Goal: Task Accomplishment & Management: Manage account settings

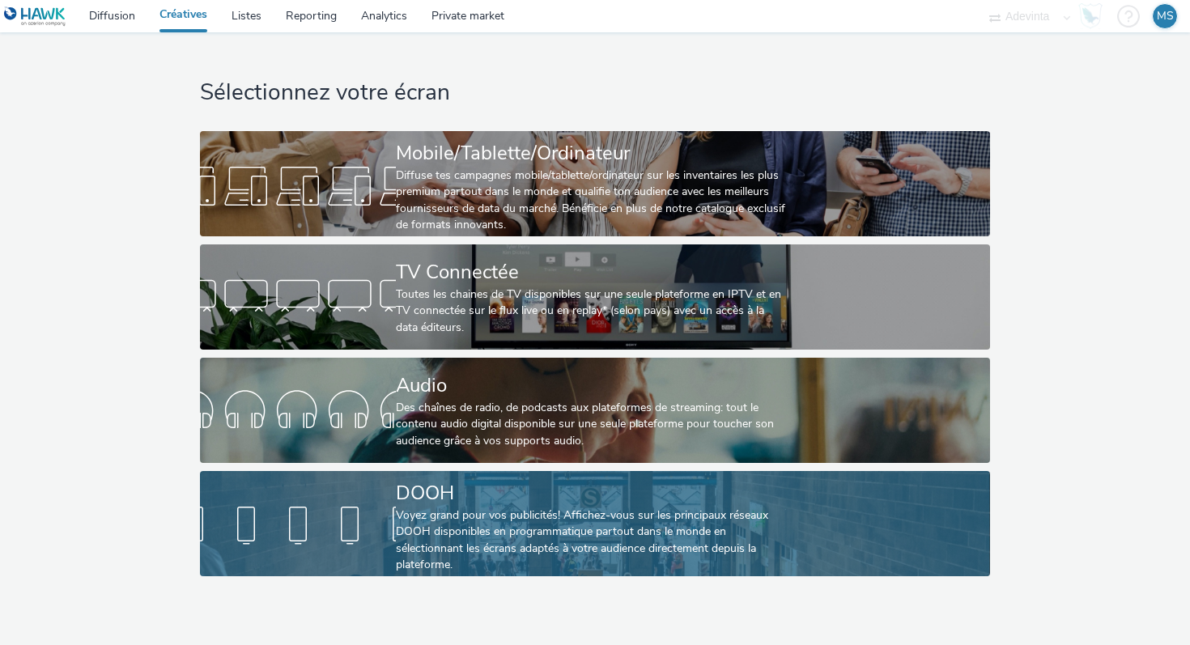
click at [375, 506] on div at bounding box center [298, 526] width 196 height 52
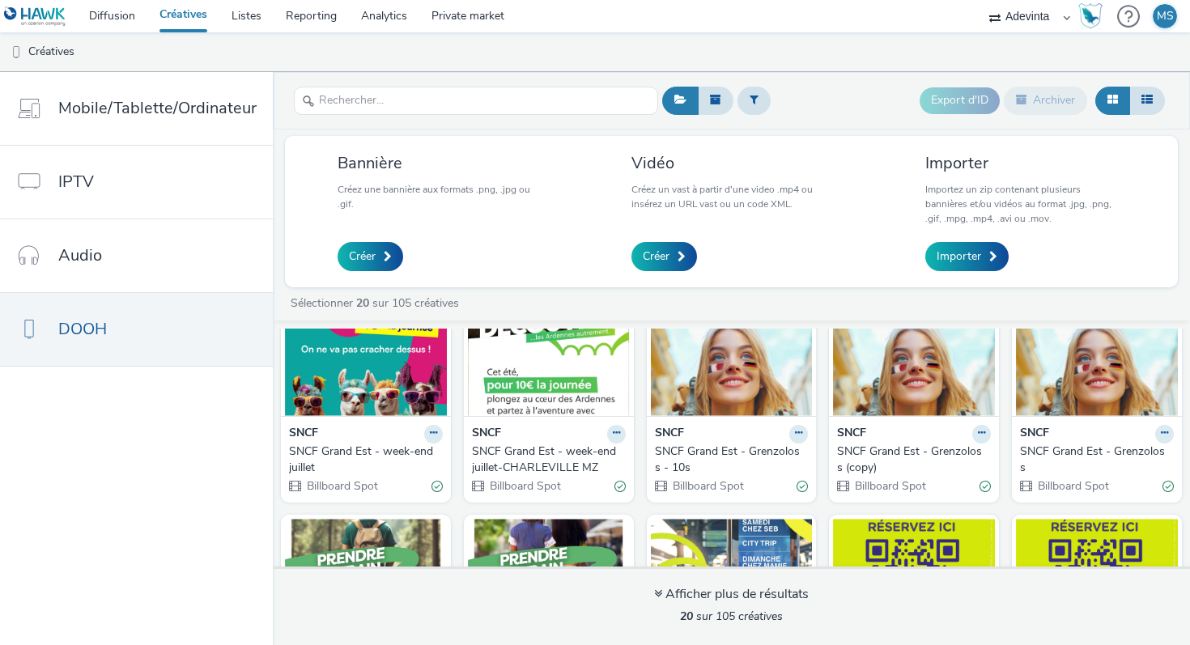
scroll to position [85, 0]
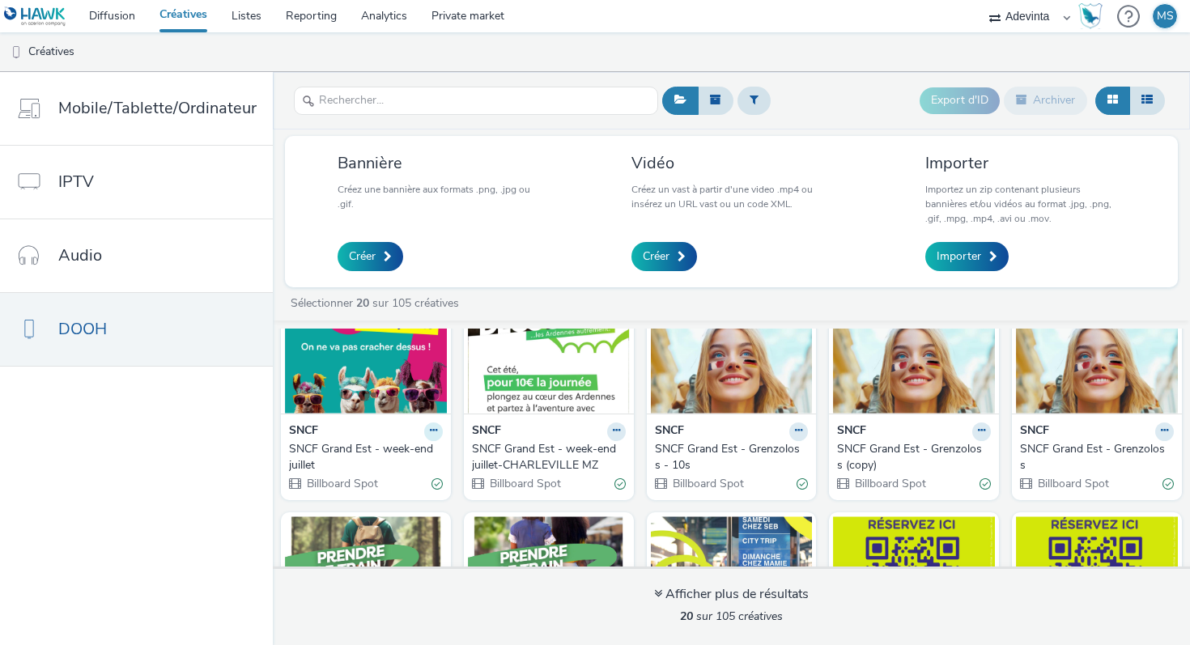
click at [430, 432] on icon at bounding box center [433, 431] width 7 height 10
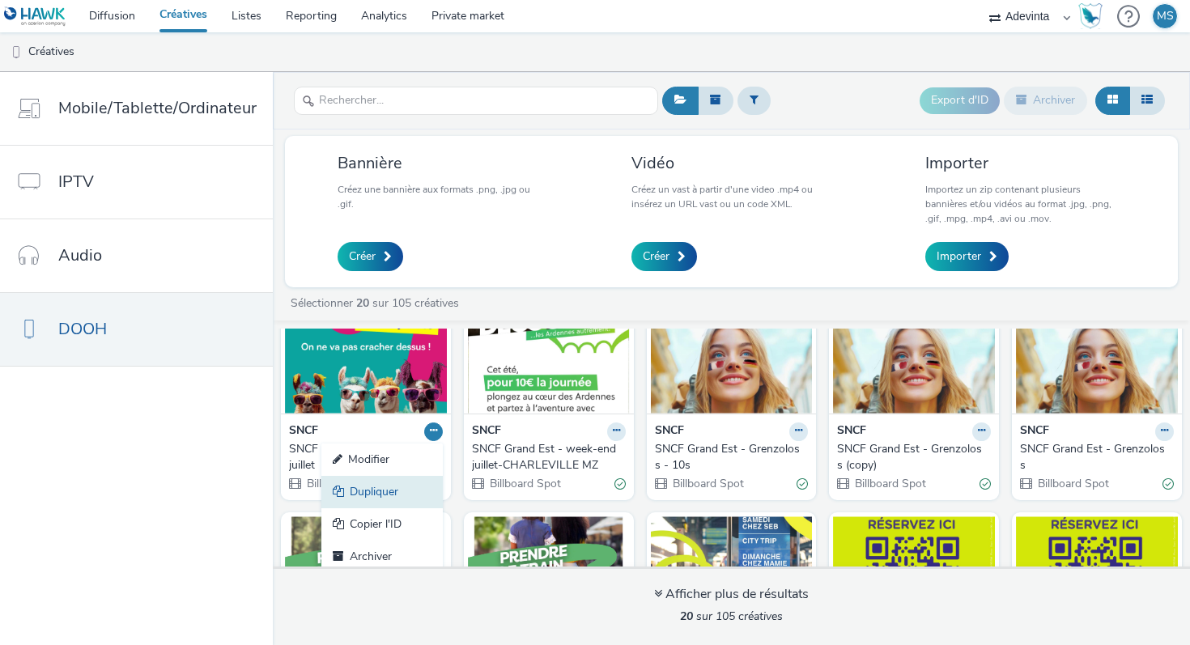
click at [405, 480] on link "Dupliquer" at bounding box center [381, 492] width 121 height 32
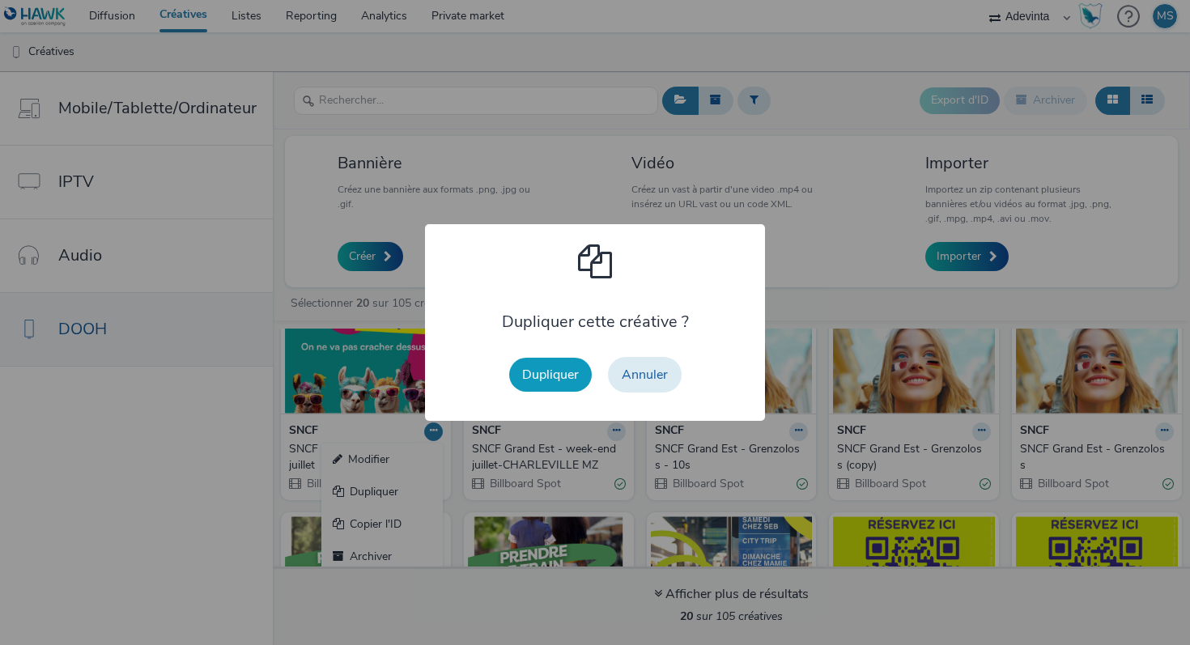
click at [573, 378] on button "Dupliquer" at bounding box center [550, 375] width 83 height 34
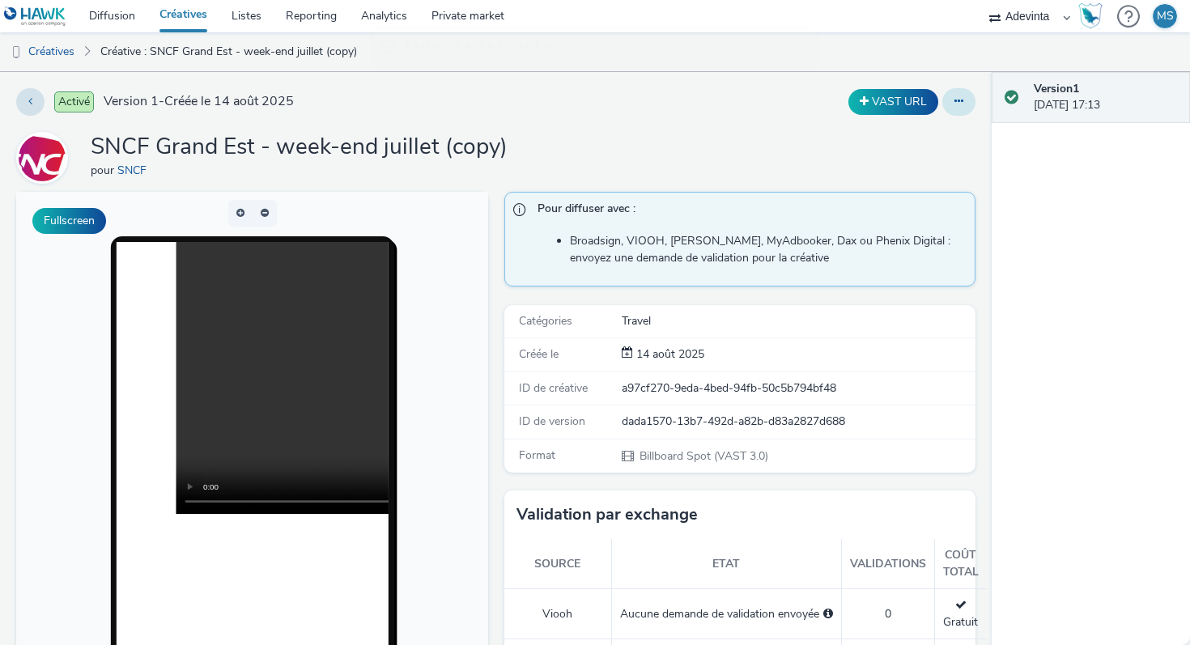
click at [948, 106] on button at bounding box center [958, 102] width 33 height 28
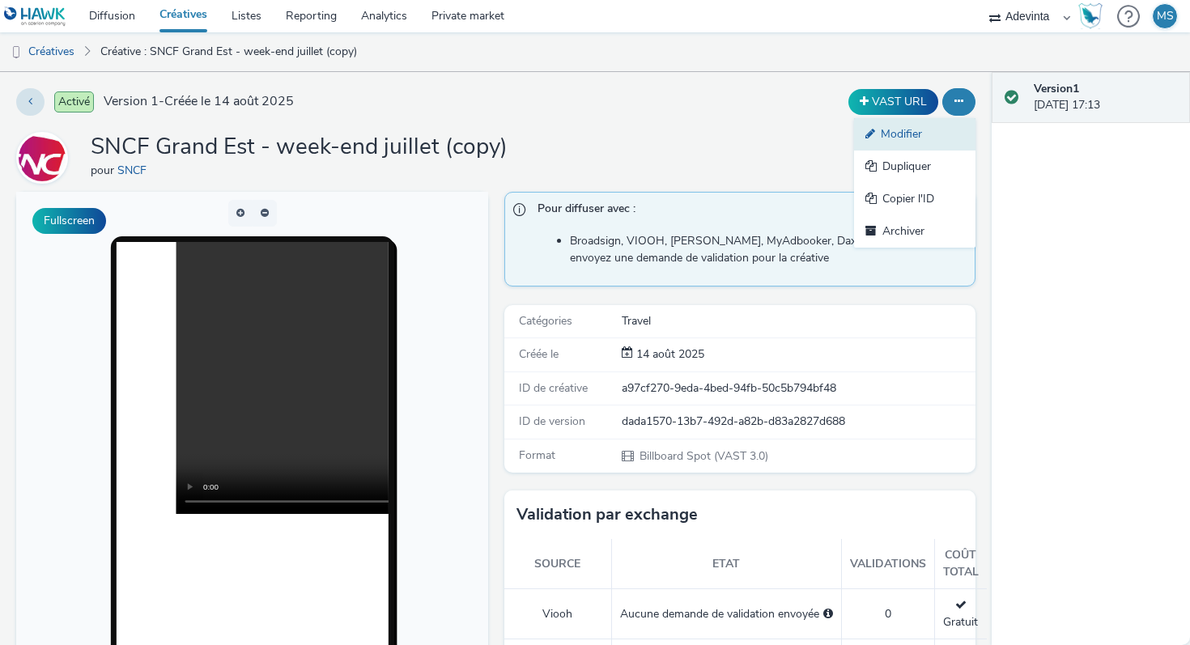
click at [916, 139] on link "Modifier" at bounding box center [914, 134] width 121 height 32
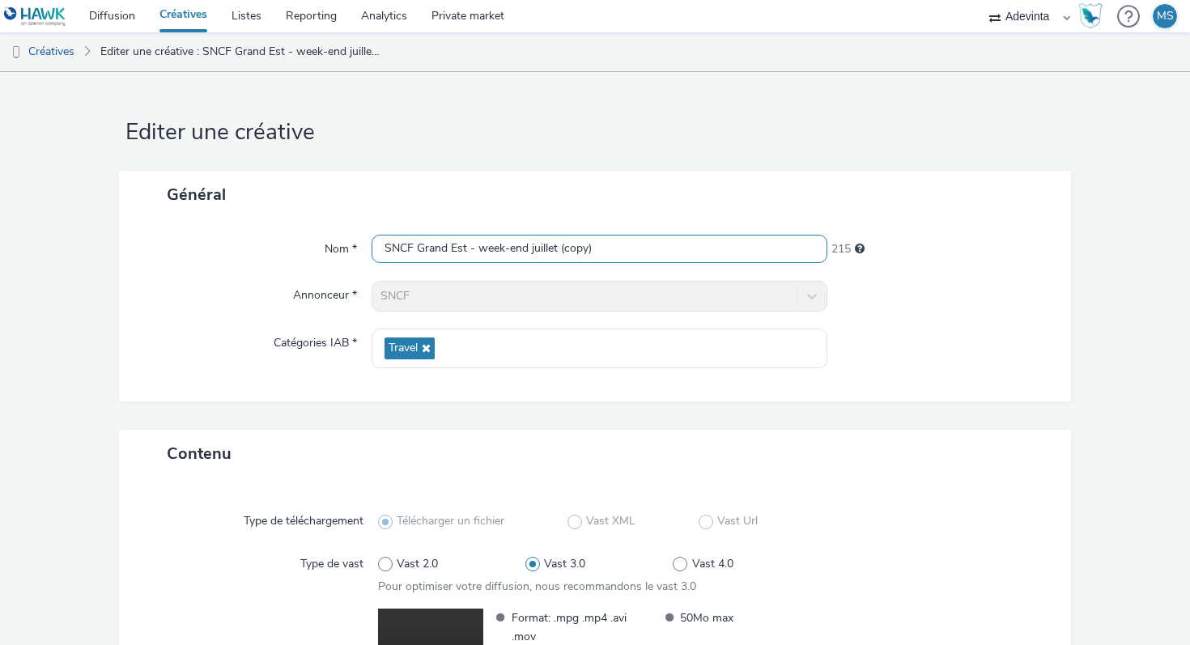
click at [537, 255] on input "SNCF Grand Est - week-end juillet (copy)" at bounding box center [599, 249] width 456 height 28
paste input "_DESSERTE_DOOH_Strasbourg Colmar_25/08"
type input "SNCF_DESSERTE_DOOH_Strasbourg Colmar_25/08"
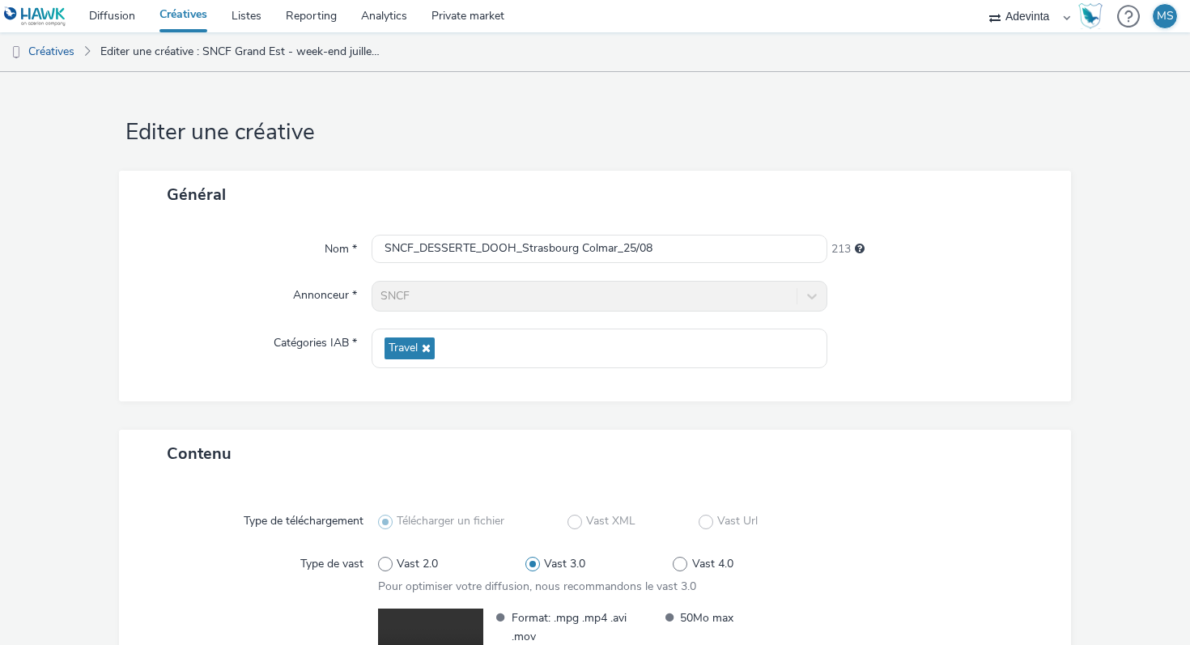
click at [656, 208] on div "Général" at bounding box center [595, 195] width 952 height 48
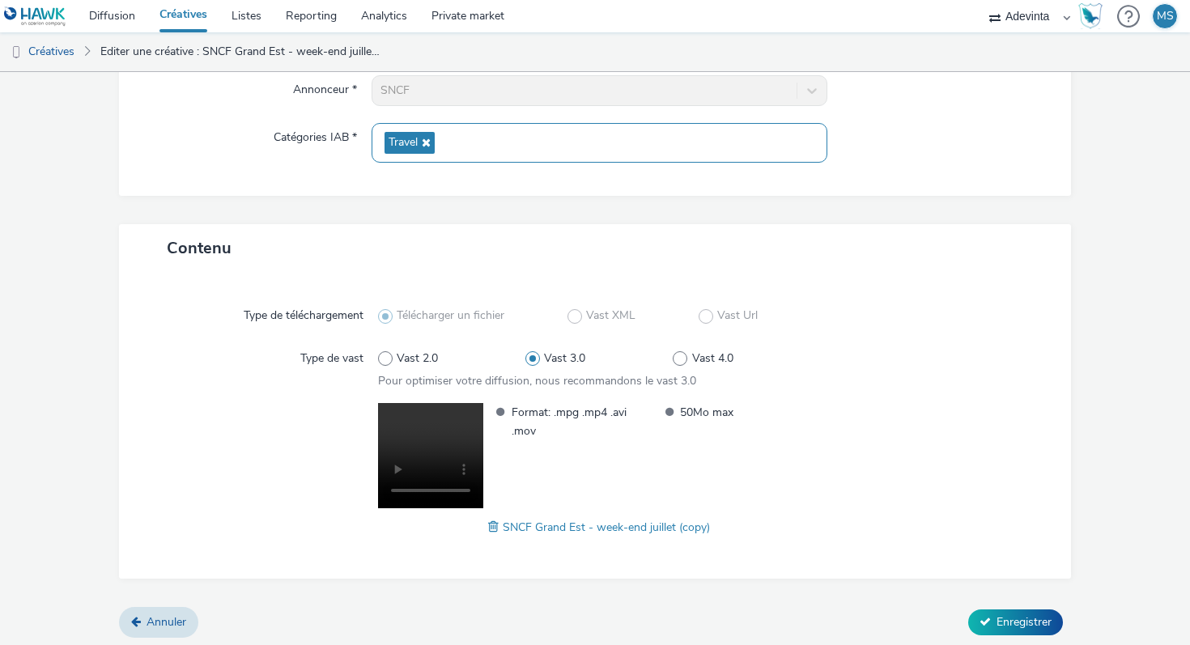
scroll to position [210, 0]
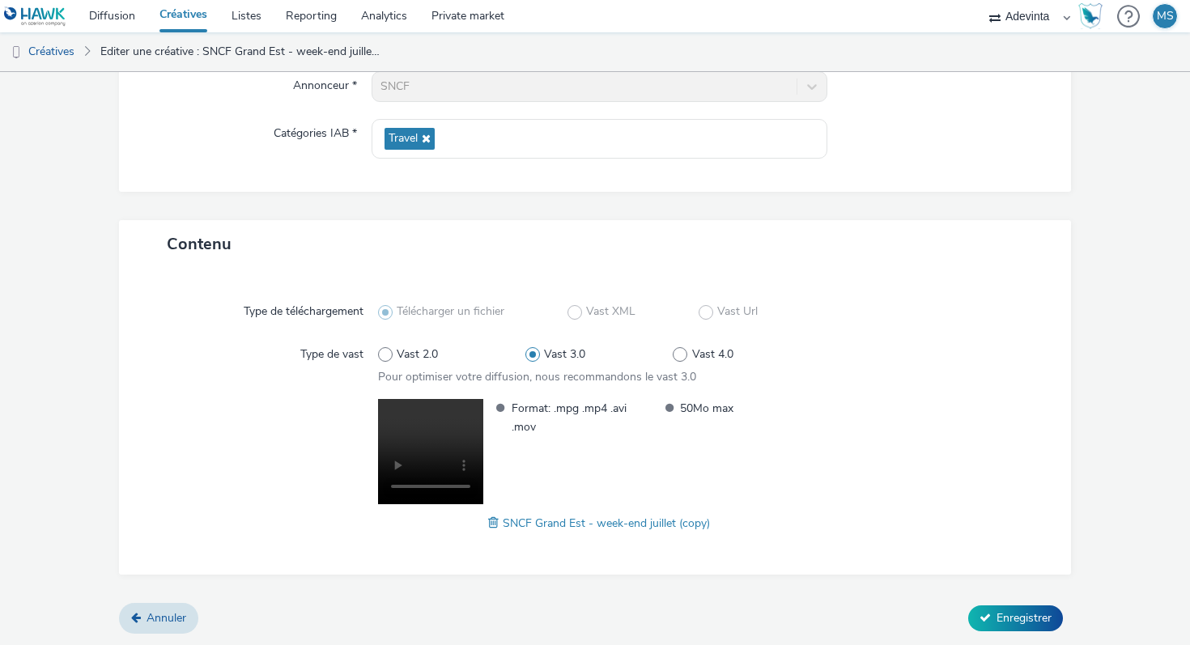
click at [494, 524] on span at bounding box center [495, 523] width 15 height 18
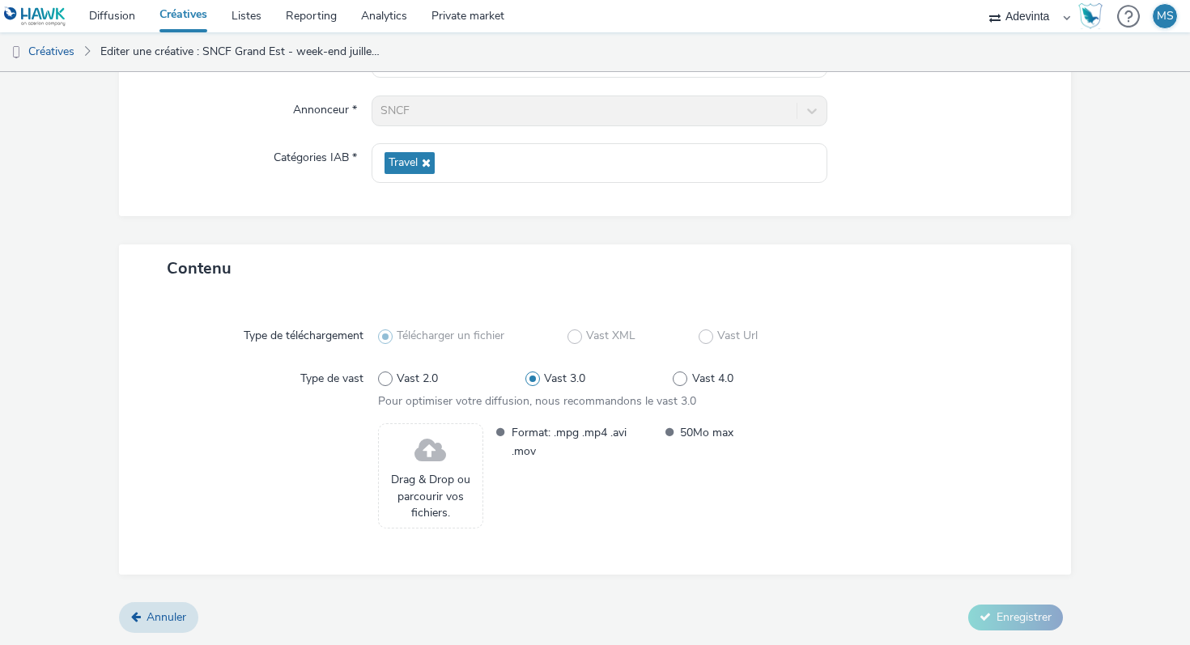
click at [426, 492] on span "Drag & Drop ou parcourir vos fichiers." at bounding box center [430, 496] width 87 height 49
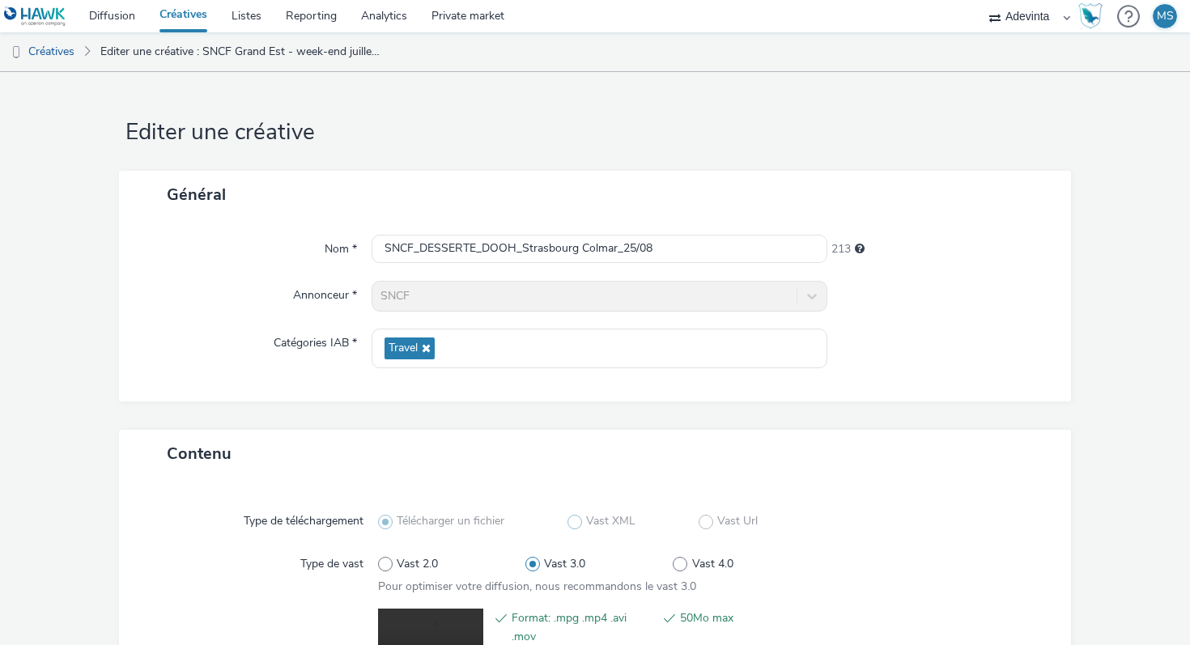
scroll to position [210, 0]
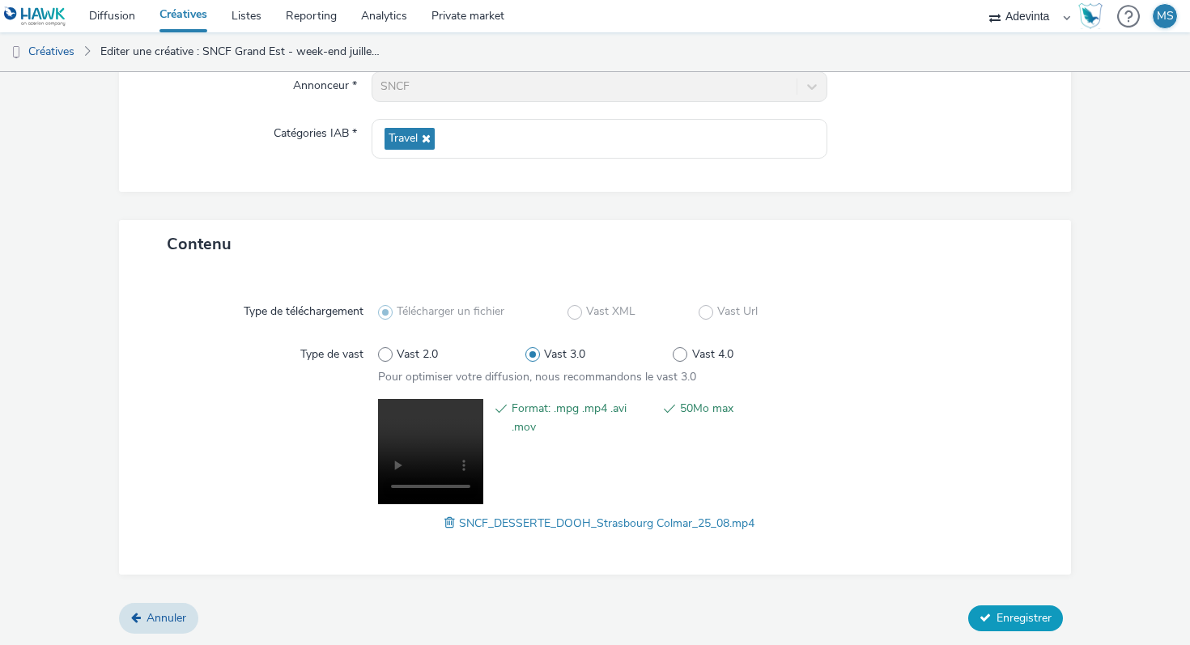
click at [991, 609] on button "Enregistrer" at bounding box center [1015, 618] width 95 height 26
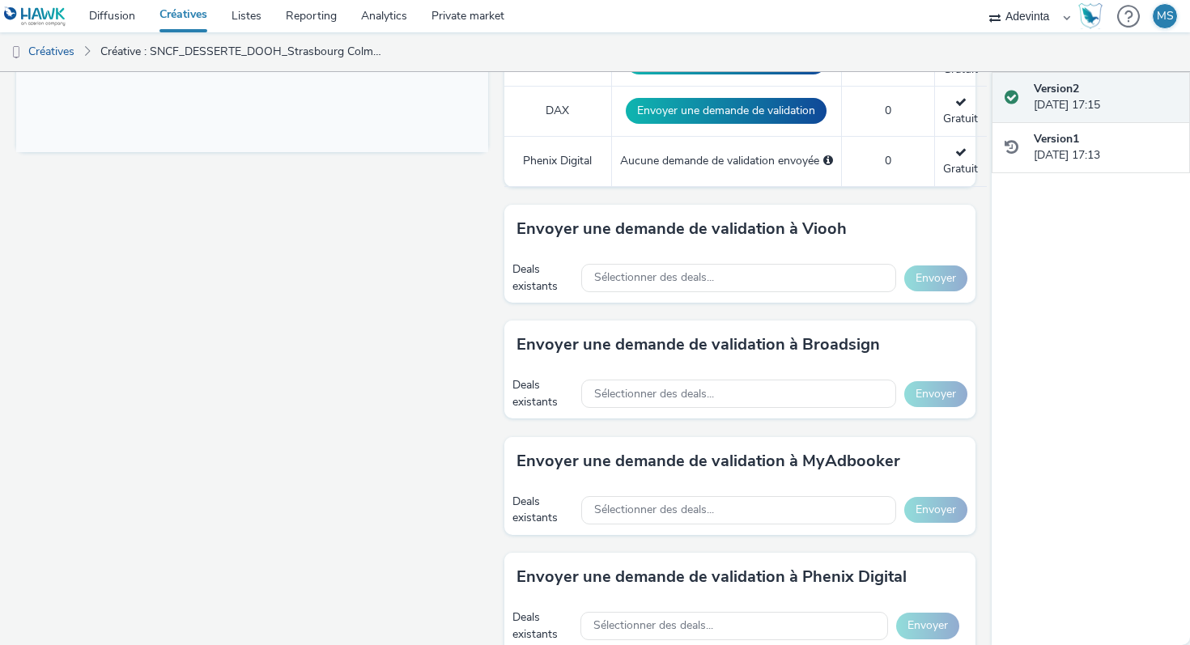
scroll to position [709, 0]
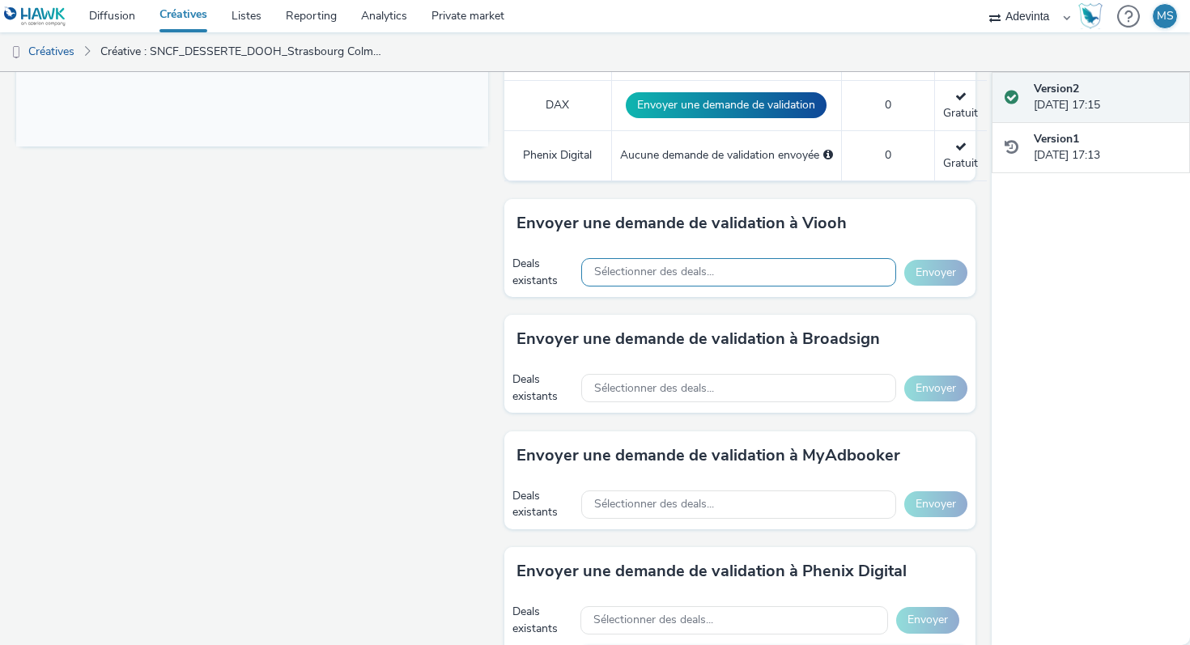
click at [759, 270] on div "Sélectionner des deals..." at bounding box center [738, 272] width 315 height 28
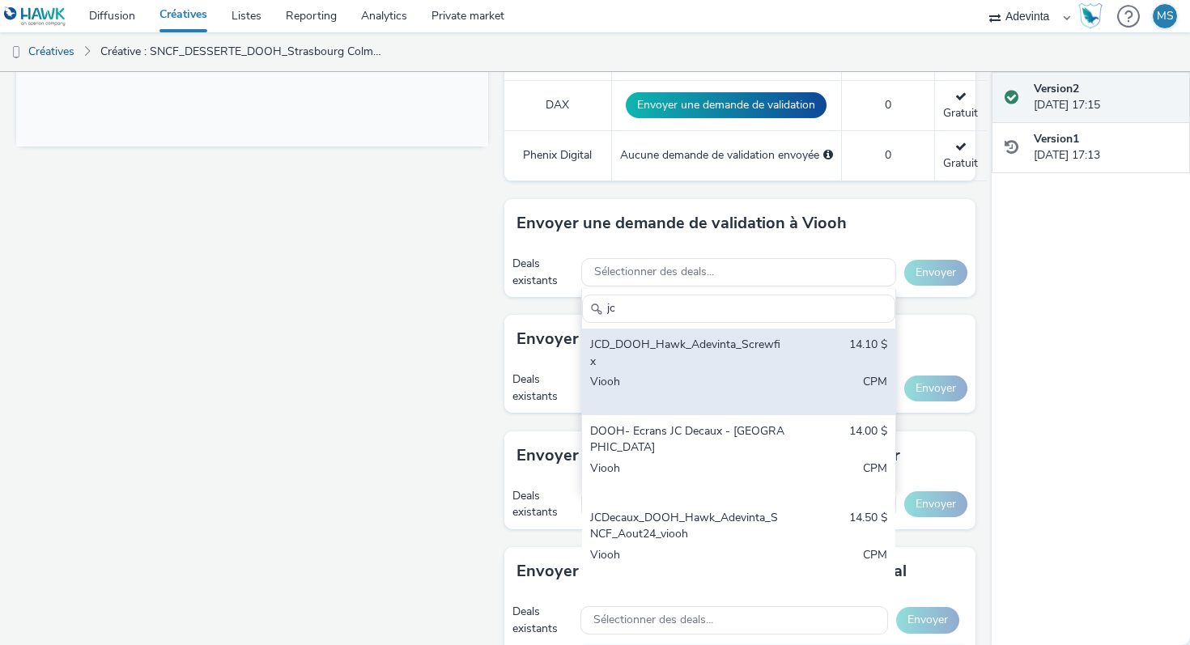
scroll to position [56, 0]
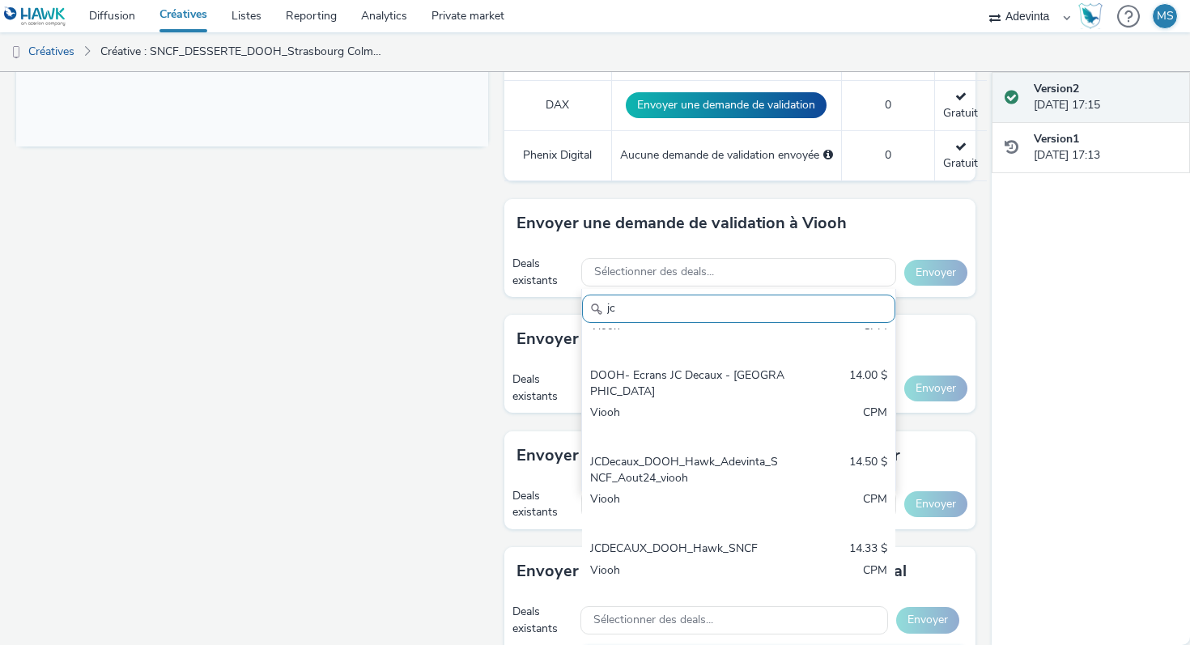
click at [649, 303] on input "jc" at bounding box center [738, 309] width 313 height 28
paste input "JCDECAUX_DOOH_Hawk_always-on"
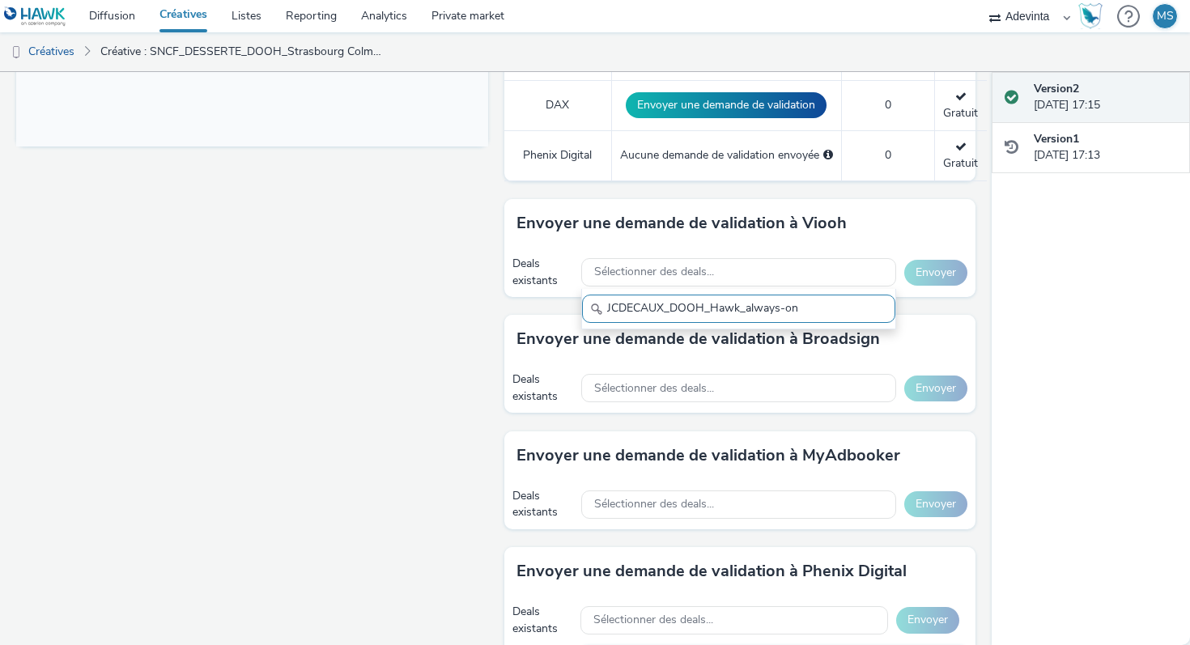
scroll to position [0, 0]
click at [636, 308] on input "JCDECAUX_DOOH_Hawk_always-on" at bounding box center [738, 309] width 313 height 28
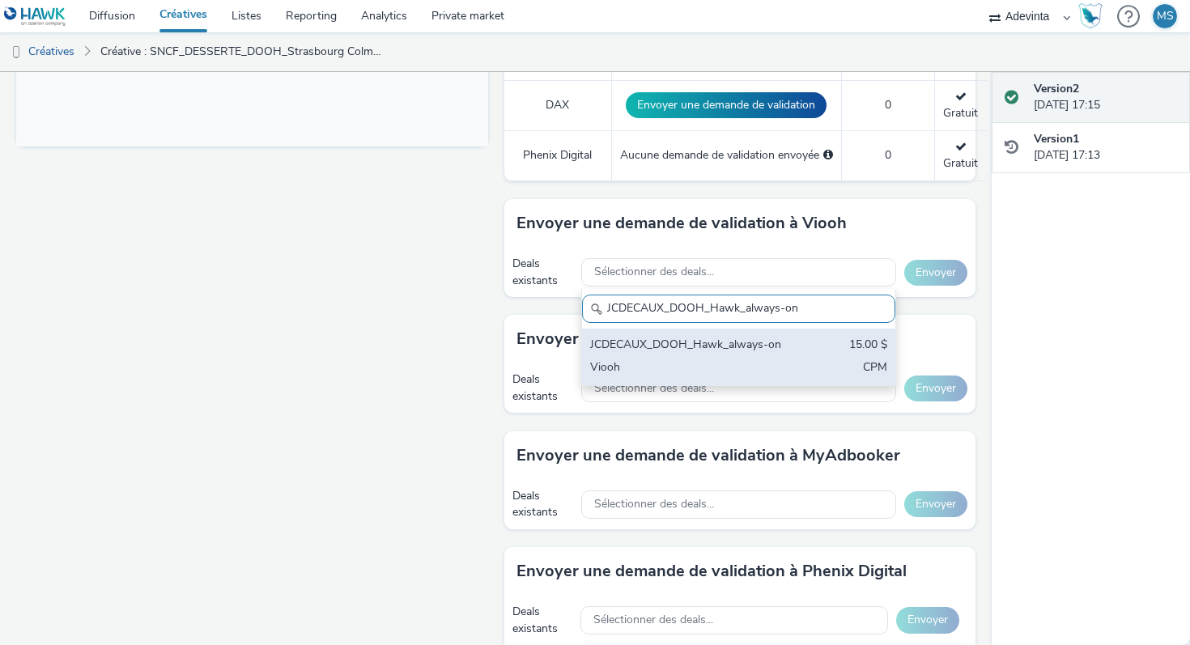
type input "JCDECAUX_DOOH_Hawk_always-on"
click at [707, 345] on div "JCDECAUX_DOOH_Hawk_always-on" at bounding box center [687, 346] width 195 height 19
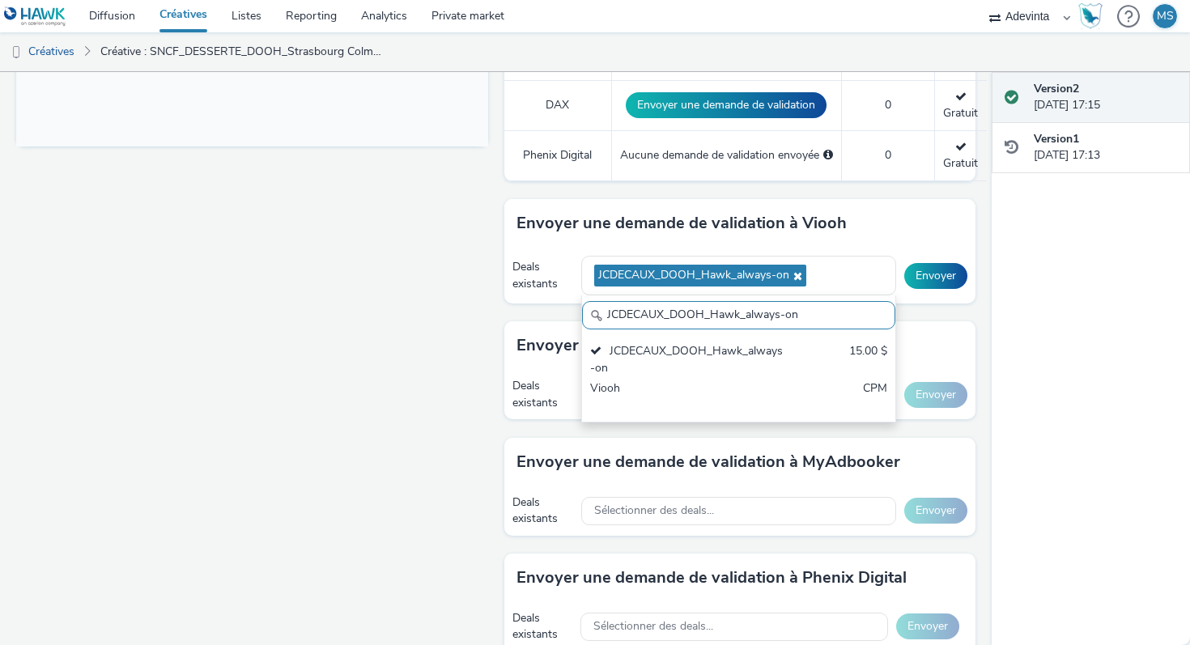
click at [898, 227] on div "Envoyer une demande de validation à Viooh" at bounding box center [740, 223] width 472 height 49
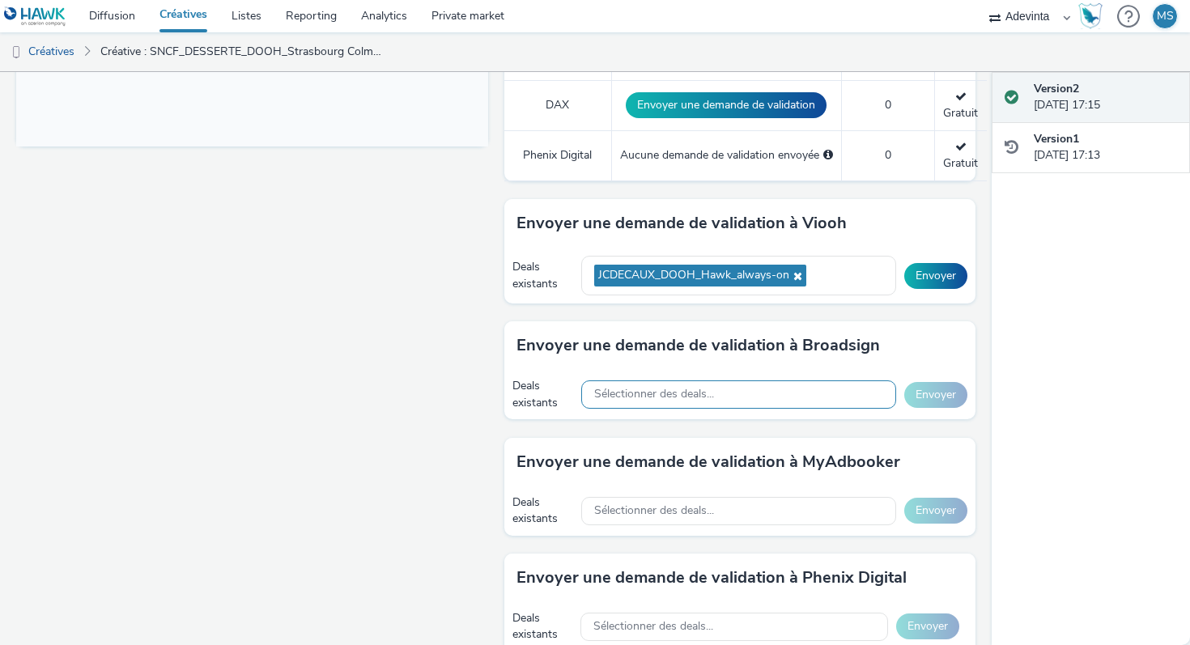
click at [641, 392] on span "Sélectionner des deals..." at bounding box center [654, 395] width 120 height 14
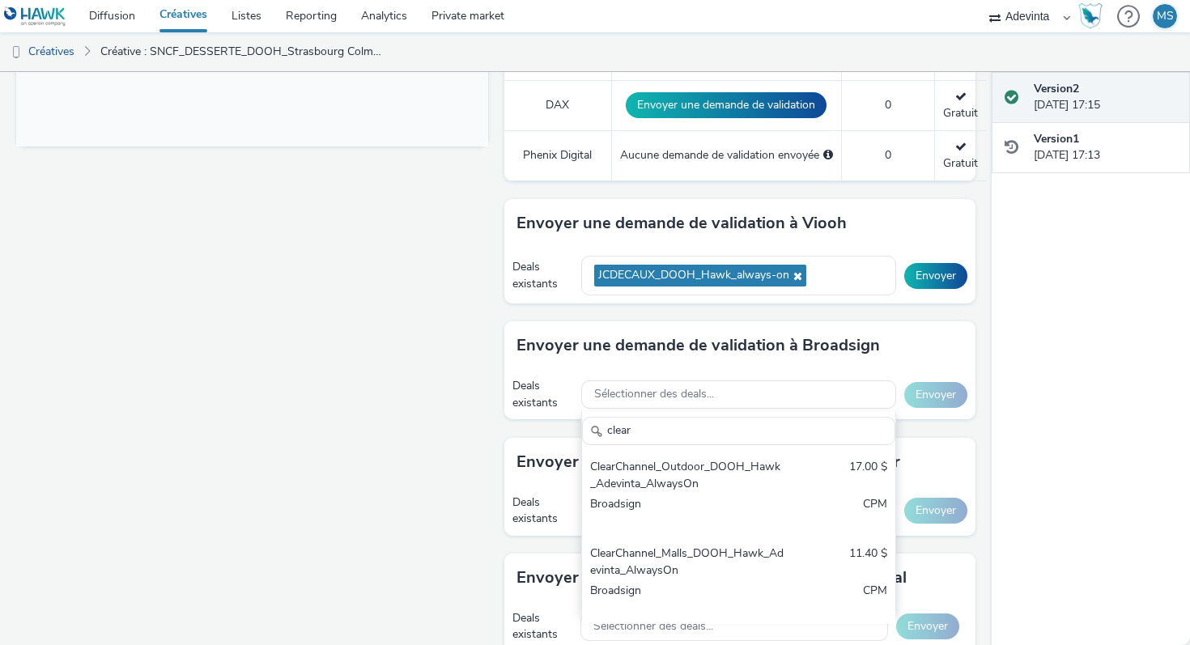
type input "clear"
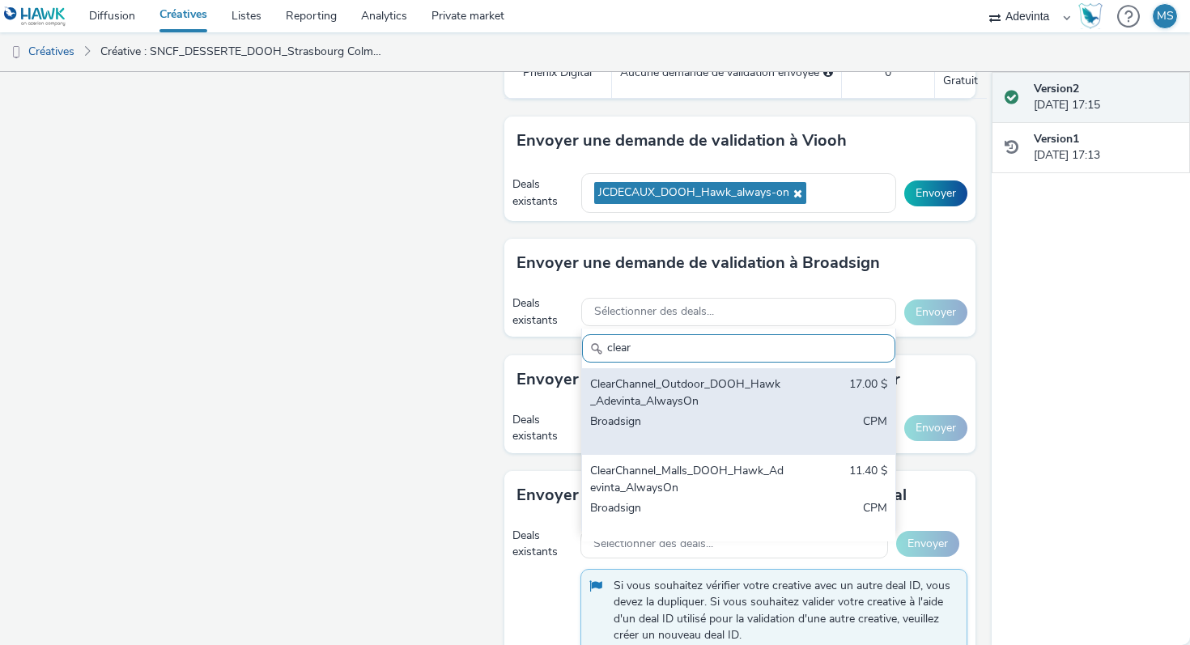
scroll to position [808, 0]
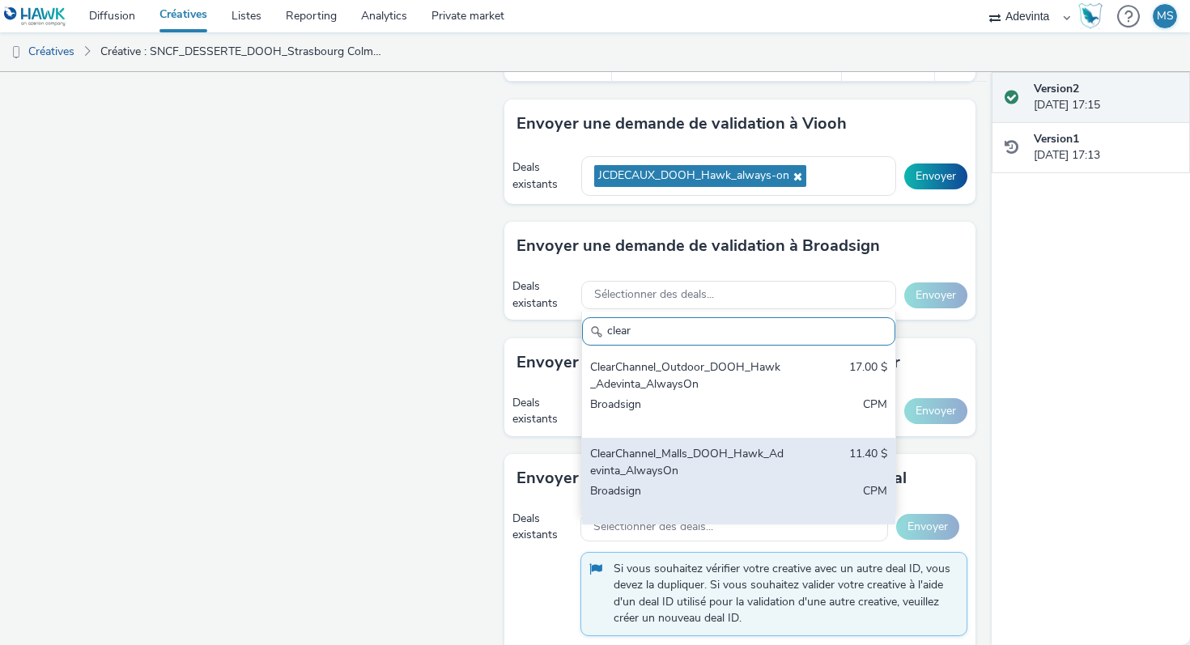
click at [713, 460] on div "ClearChannel_Malls_DOOH_Hawk_Adevinta_AlwaysOn" at bounding box center [687, 462] width 195 height 33
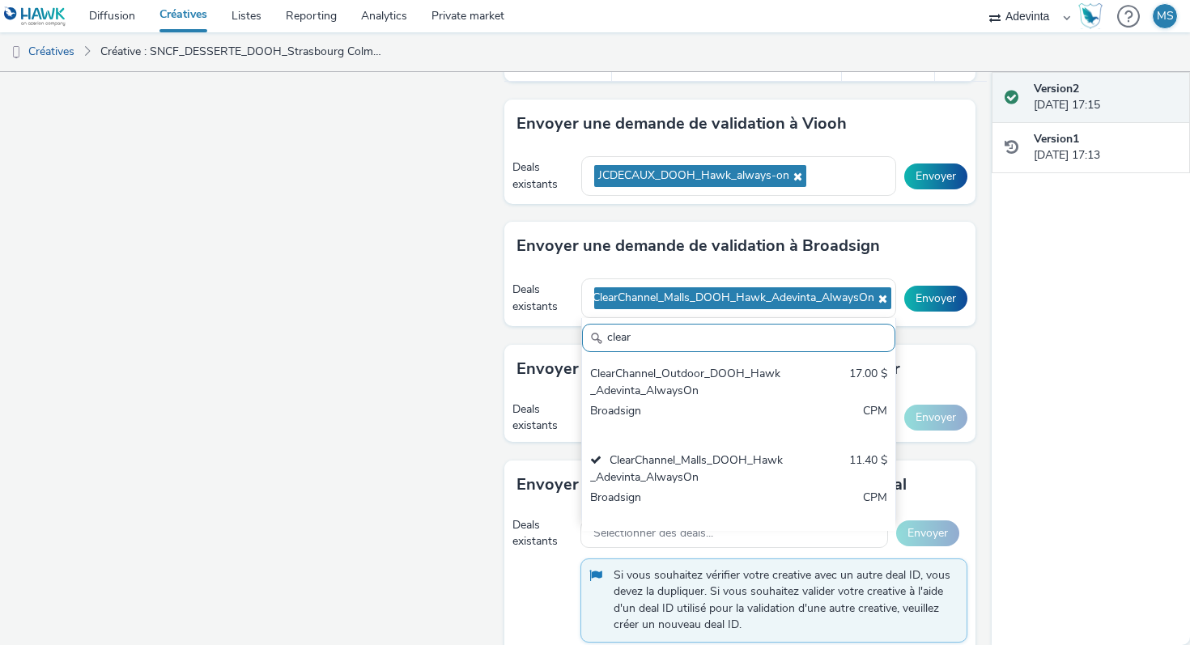
click at [1080, 351] on div "Version 2 14 août 2025, 17:15 Version 1 14 août 2025, 17:13" at bounding box center [1090, 358] width 198 height 573
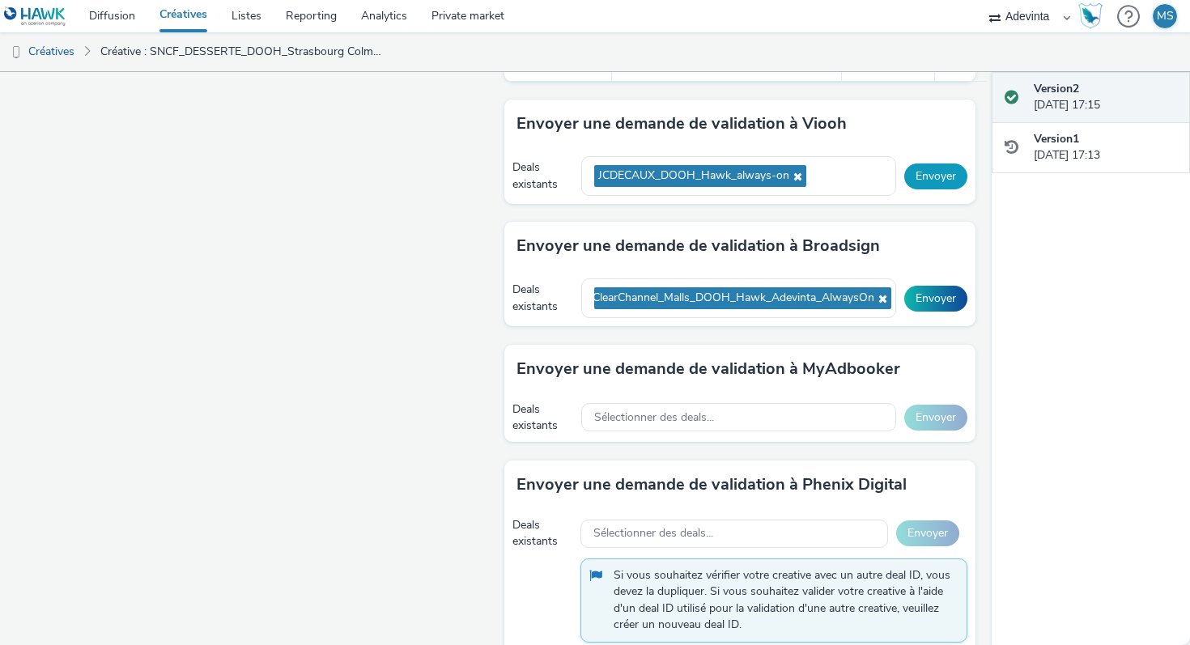
click at [957, 178] on button "Envoyer" at bounding box center [935, 176] width 63 height 26
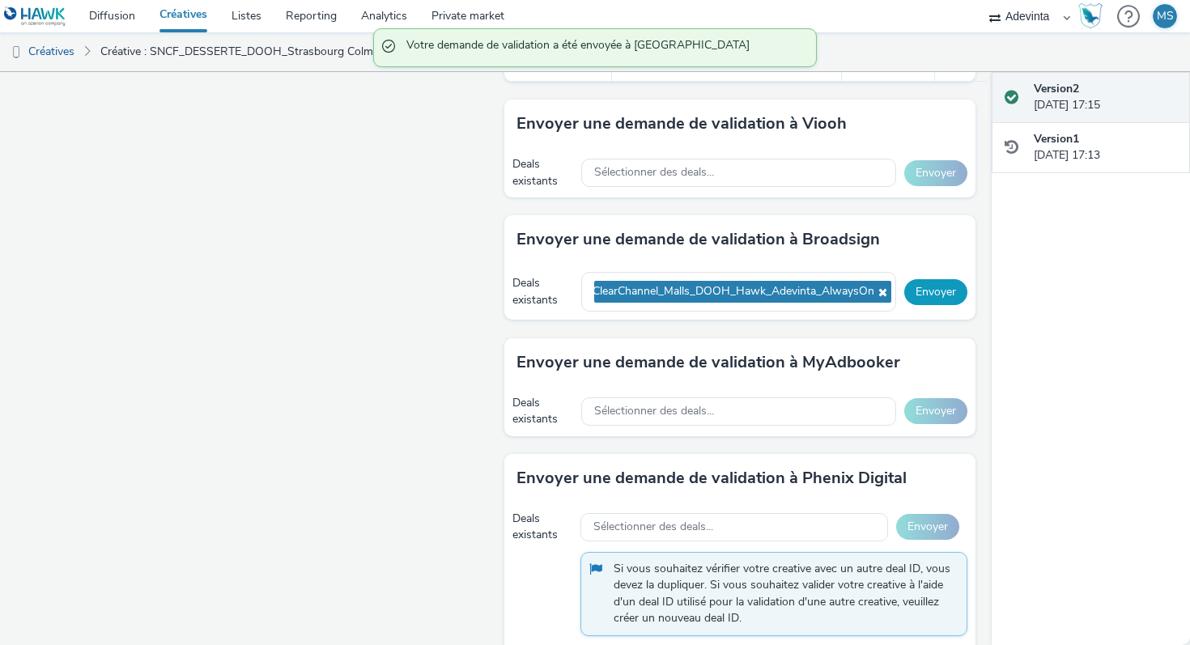
click at [930, 299] on button "Envoyer" at bounding box center [935, 292] width 63 height 26
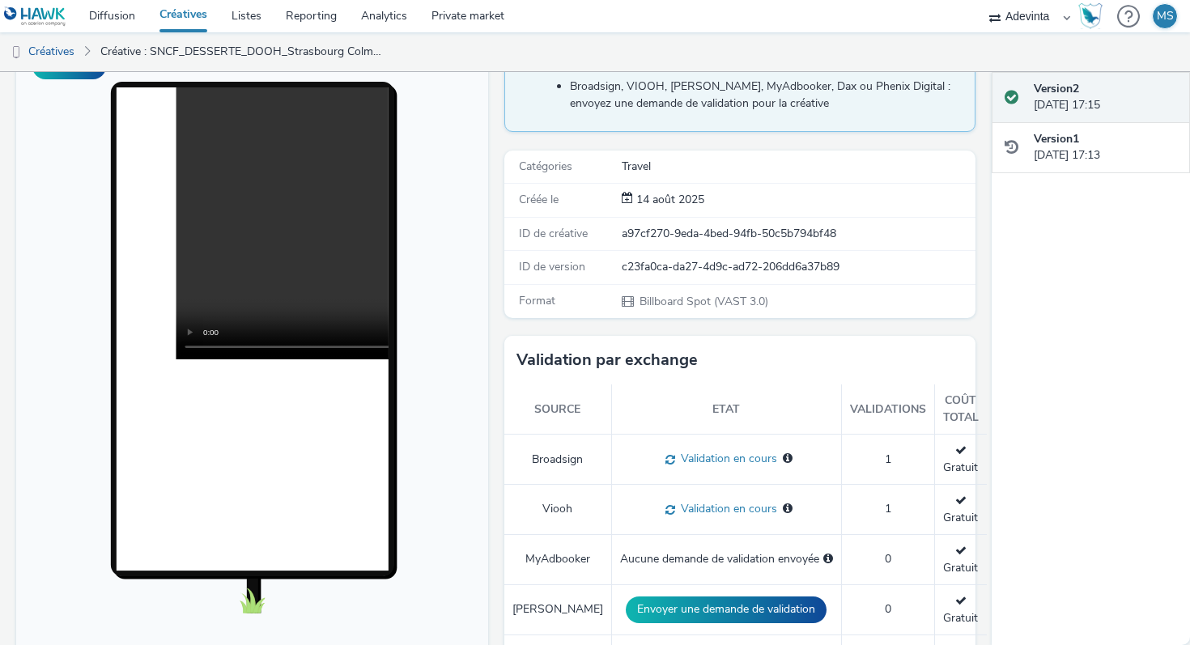
scroll to position [0, 0]
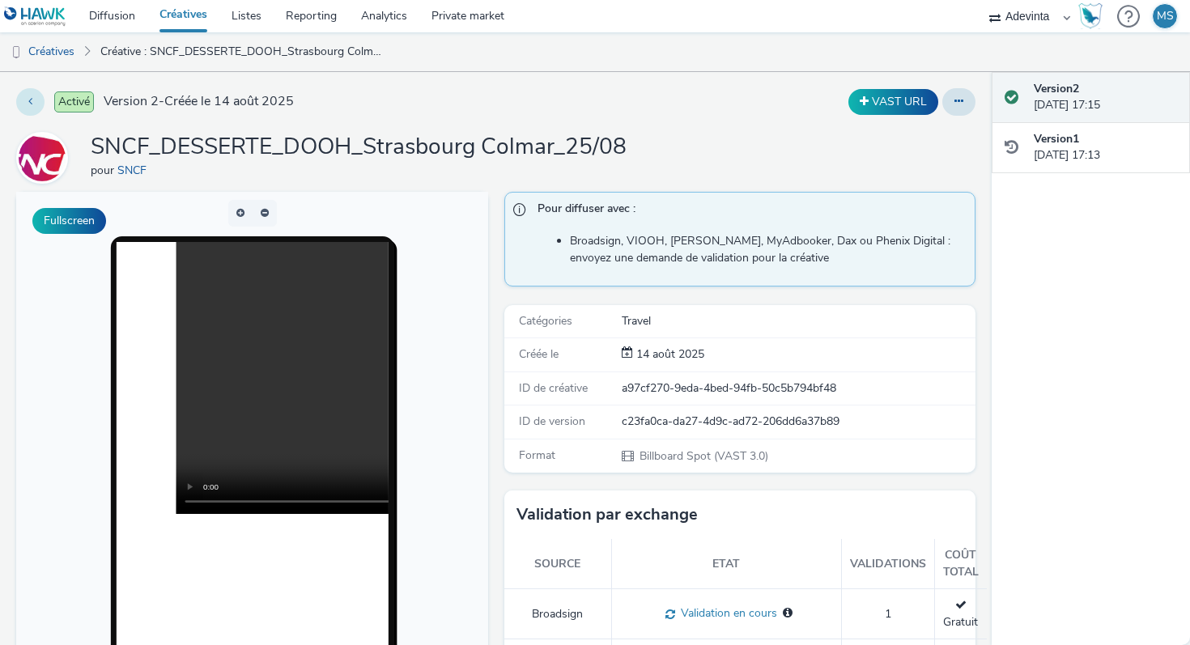
click at [32, 95] on icon at bounding box center [30, 100] width 4 height 11
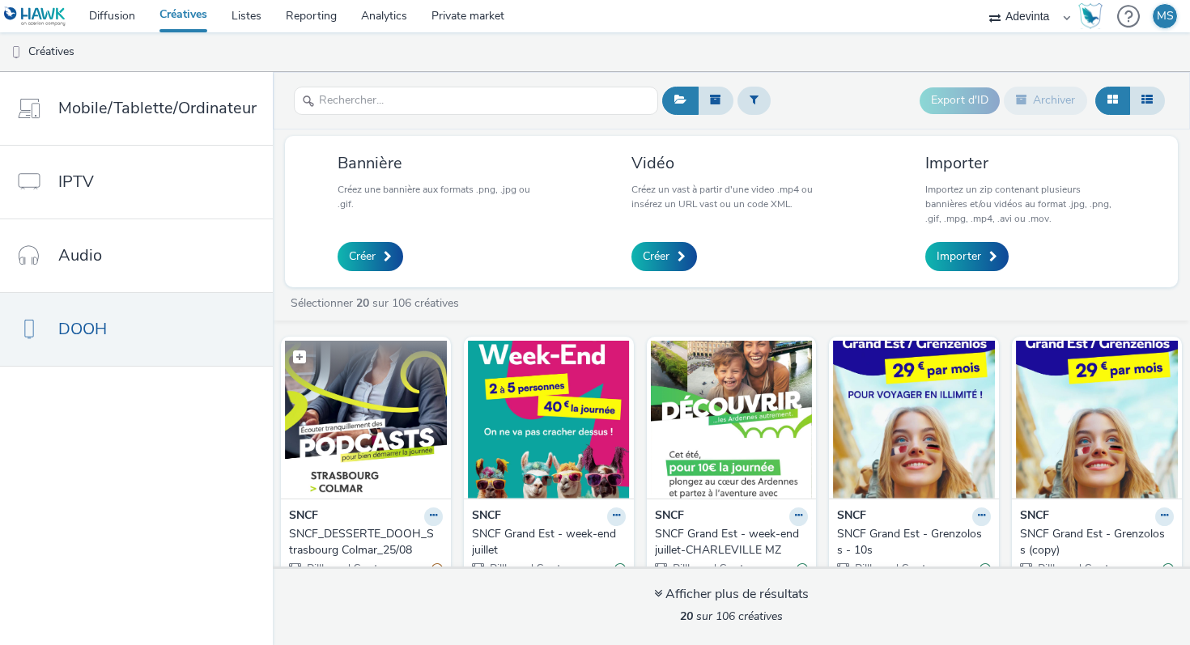
click at [405, 417] on img at bounding box center [366, 420] width 162 height 158
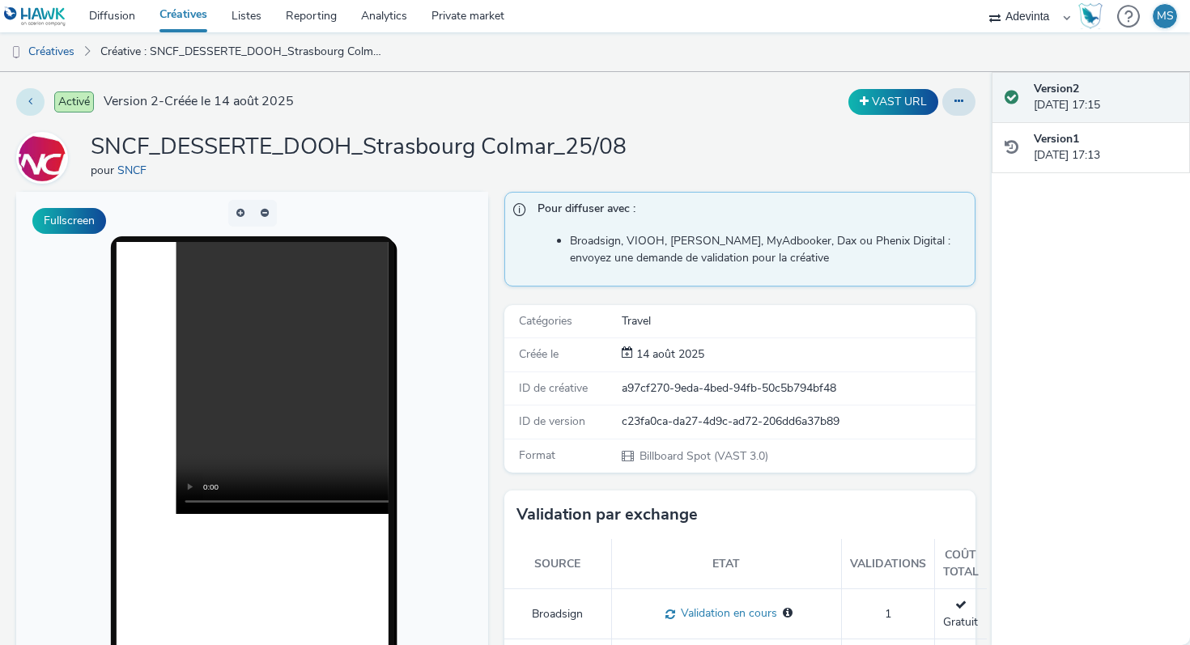
click at [22, 95] on button at bounding box center [30, 102] width 28 height 28
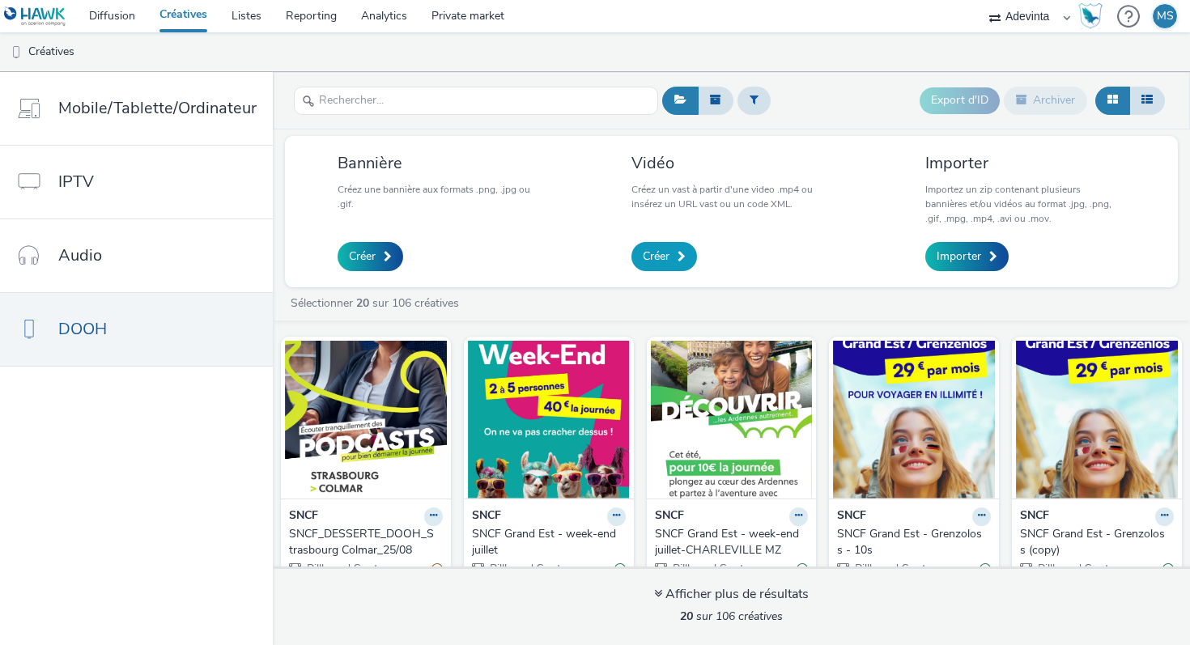
click at [648, 265] on link "Créer" at bounding box center [664, 256] width 66 height 29
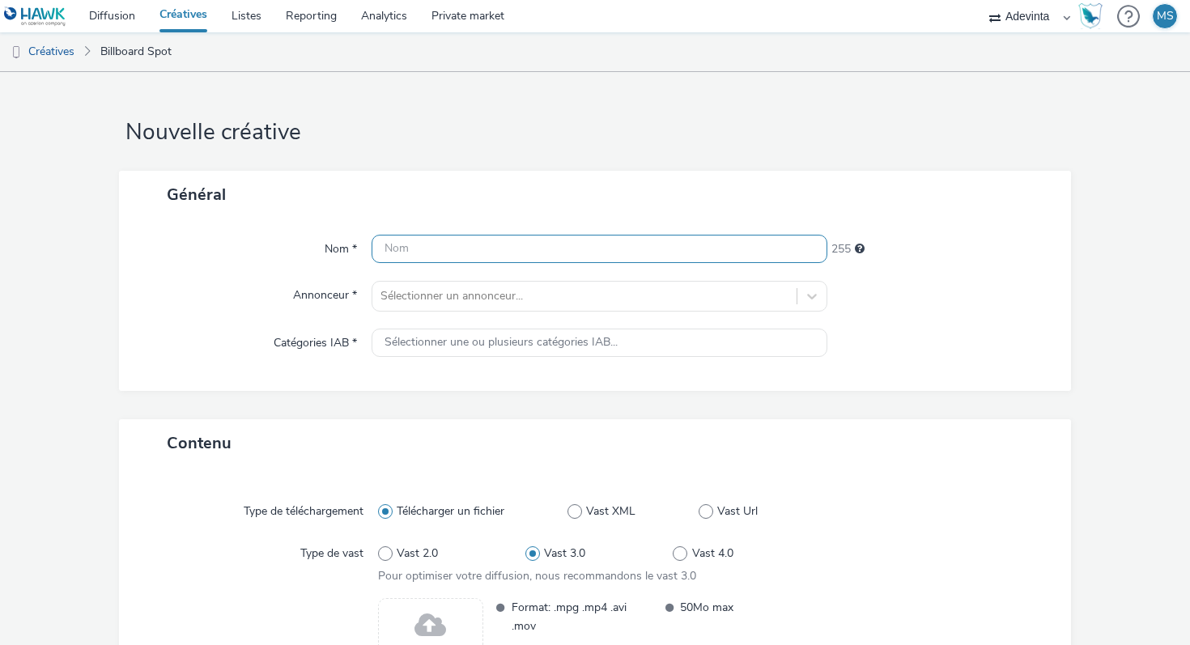
click at [609, 252] on input "text" at bounding box center [599, 249] width 456 height 28
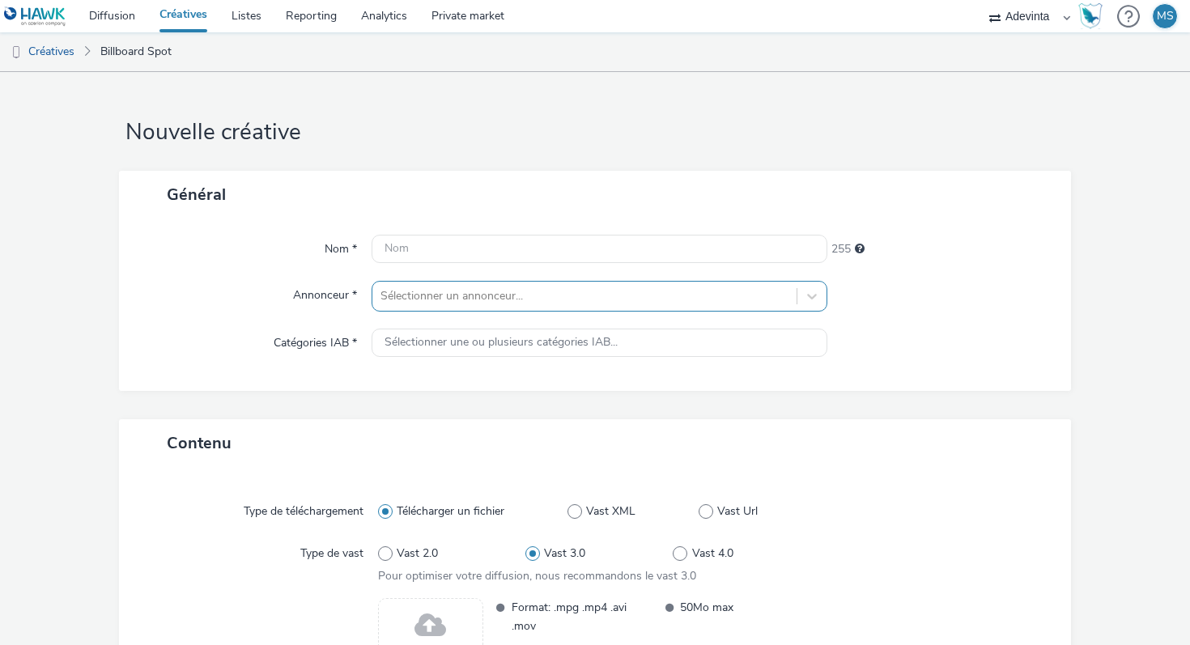
click at [559, 292] on div "Nom * 255 Annonceur * Sélectionner un annonceur... Catégories IAB * Sélectionne…" at bounding box center [595, 305] width 952 height 172
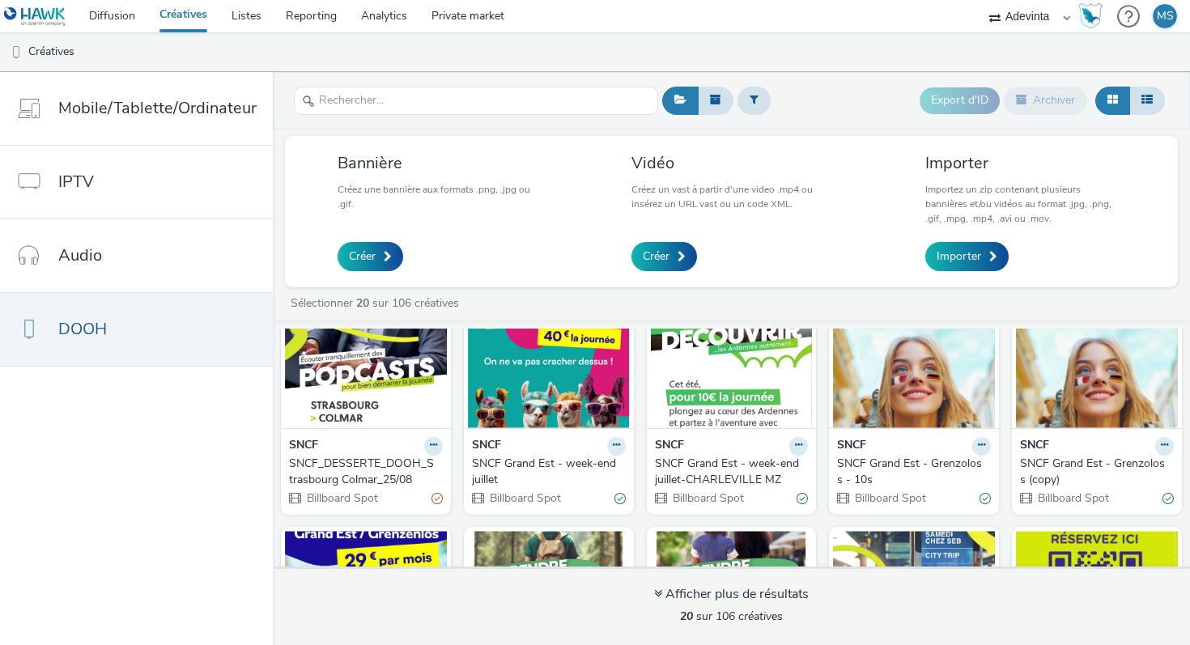
scroll to position [85, 0]
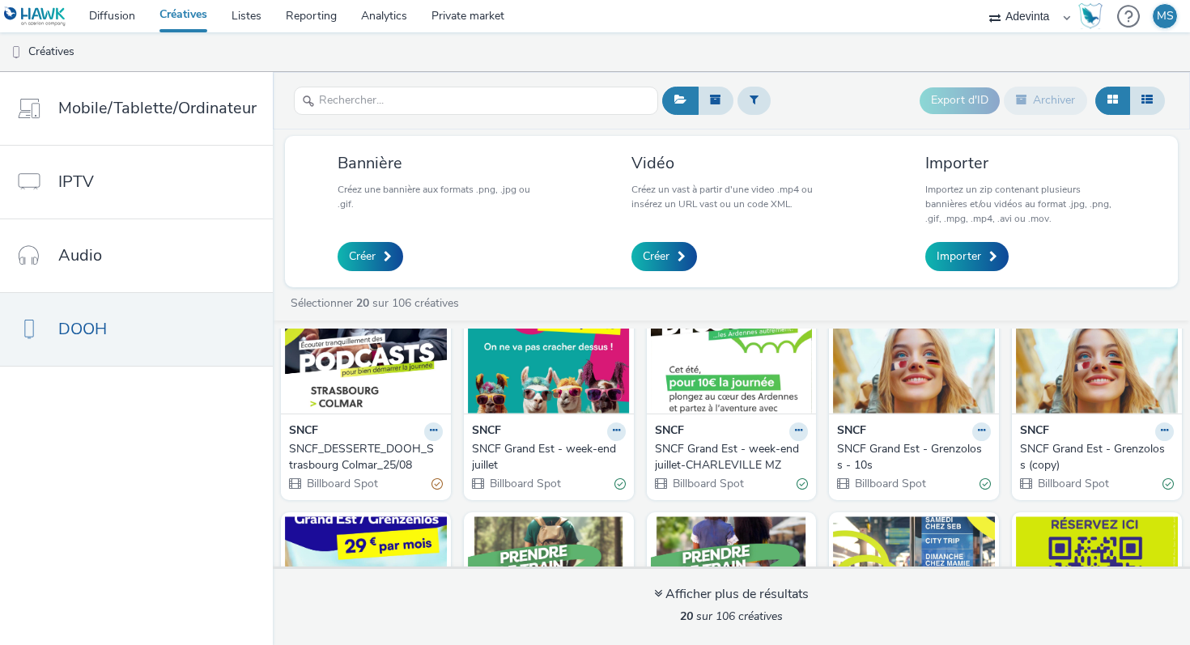
click at [392, 450] on div "SNCF_DESSERTE_DOOH_Strasbourg Colmar_25/08" at bounding box center [362, 457] width 147 height 33
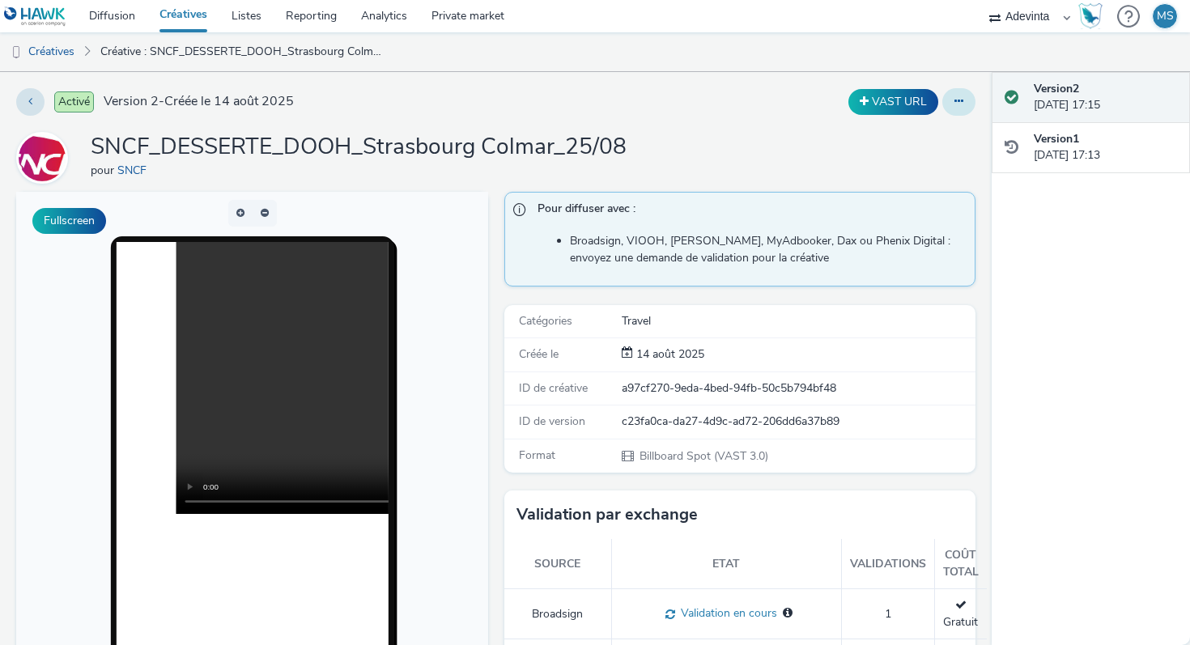
click at [965, 95] on button at bounding box center [958, 102] width 33 height 28
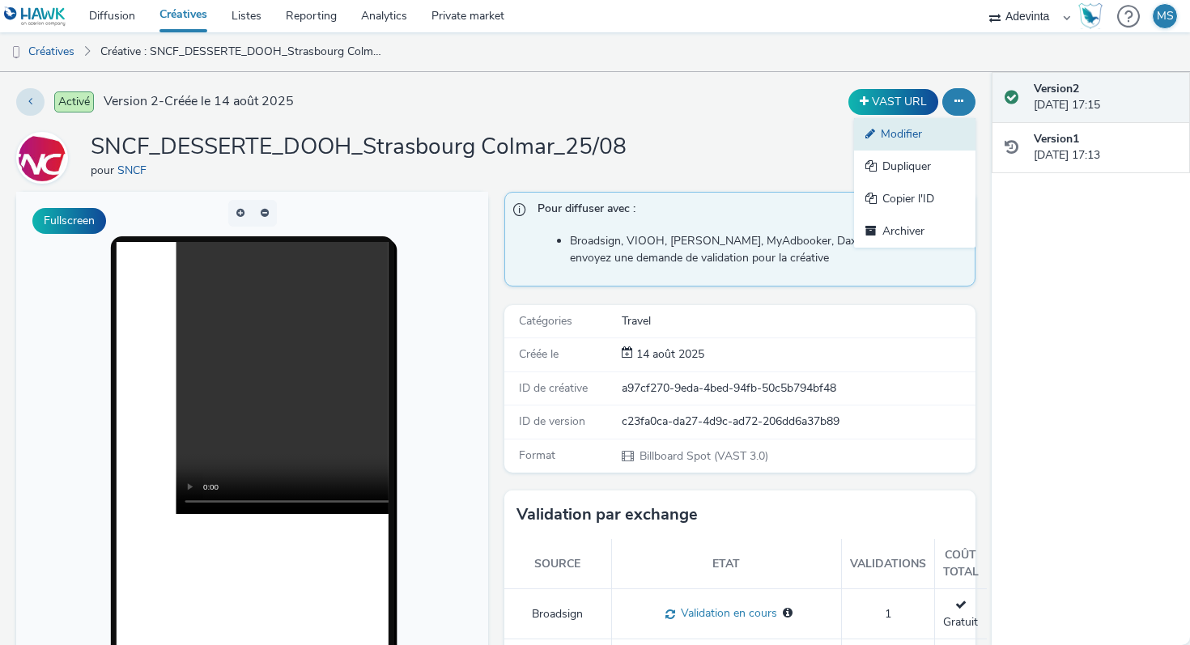
click at [930, 138] on link "Modifier" at bounding box center [914, 134] width 121 height 32
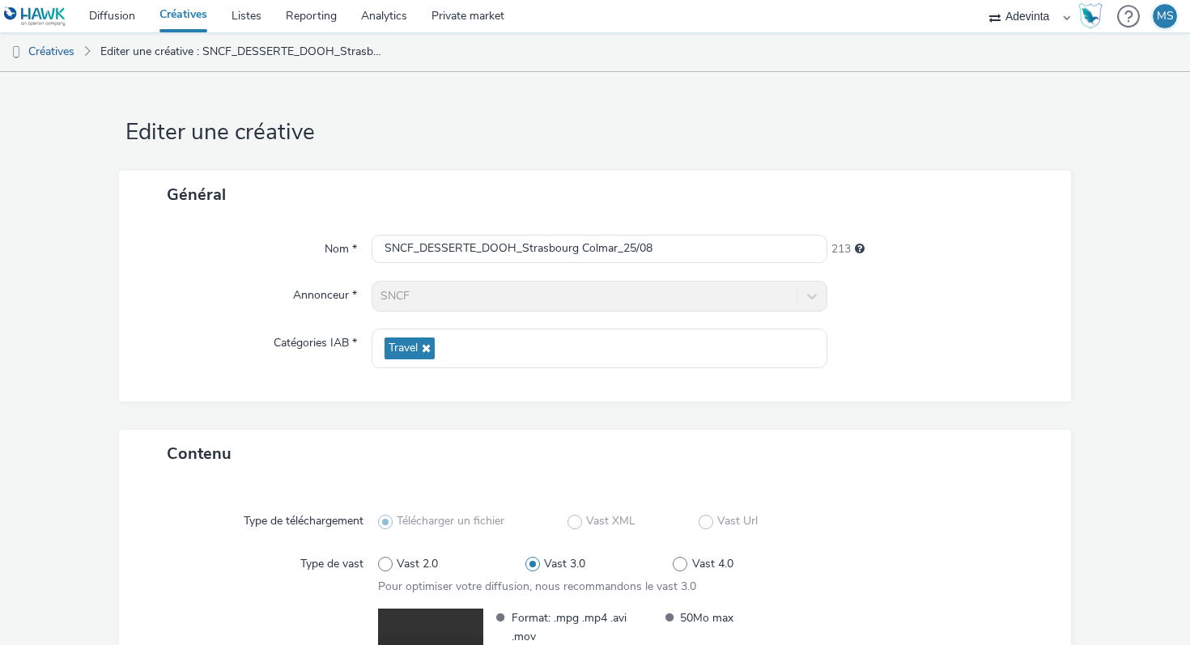
click at [182, 7] on link "Créatives" at bounding box center [183, 16] width 72 height 32
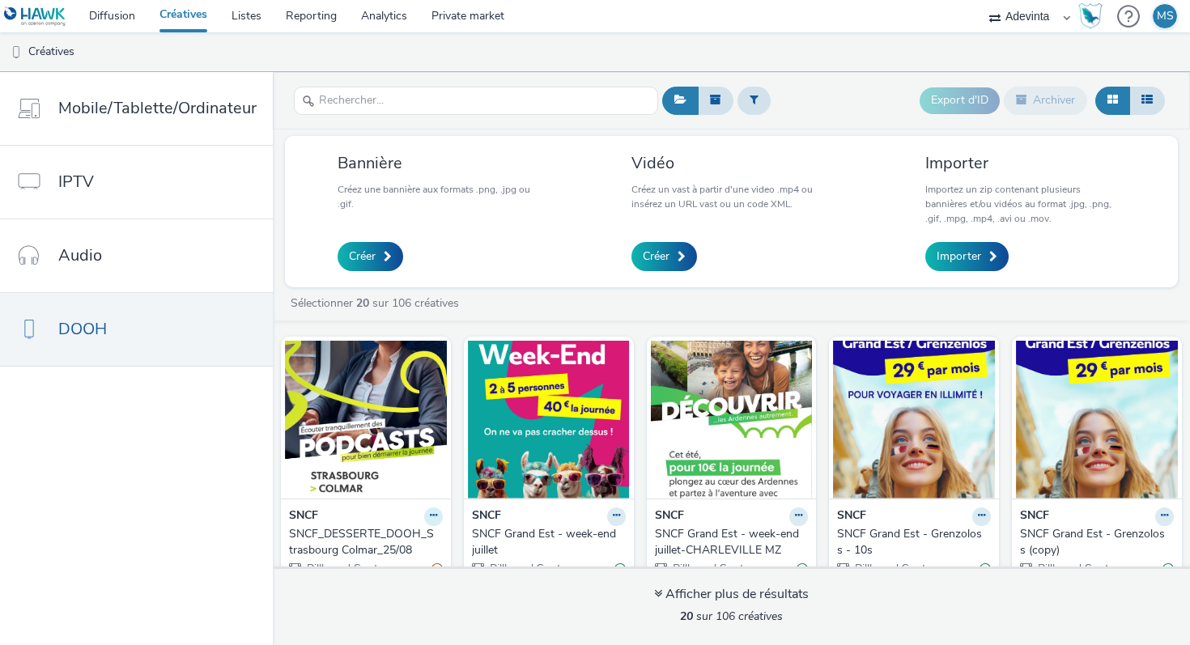
click at [430, 516] on icon at bounding box center [433, 516] width 7 height 10
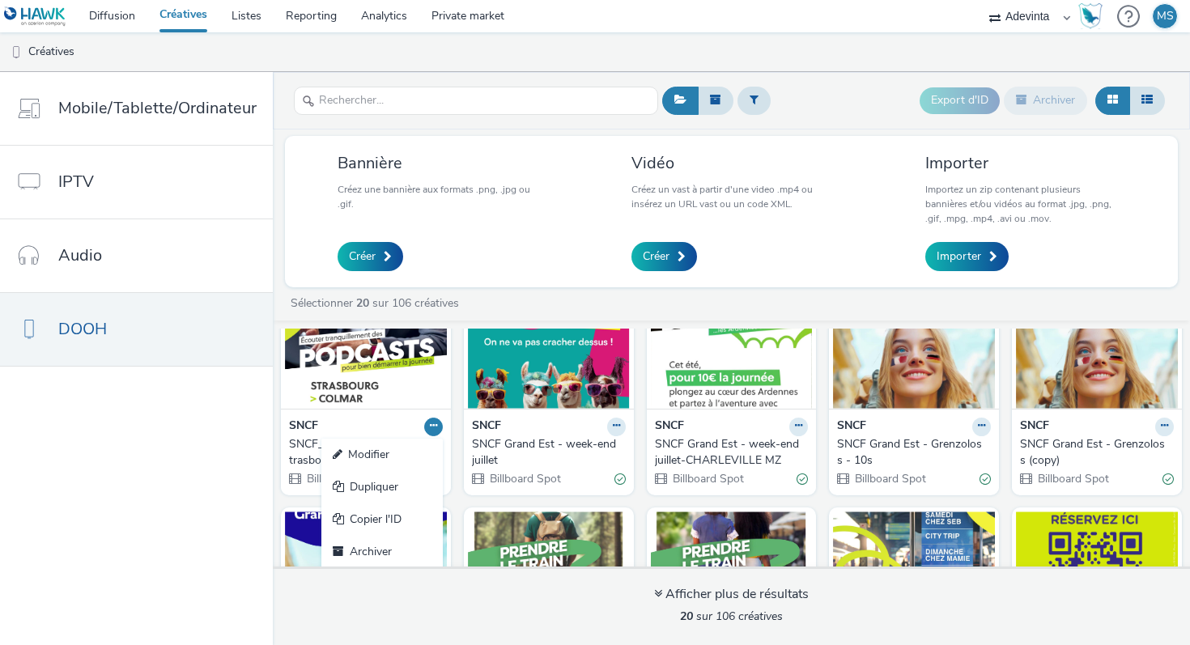
scroll to position [112, 0]
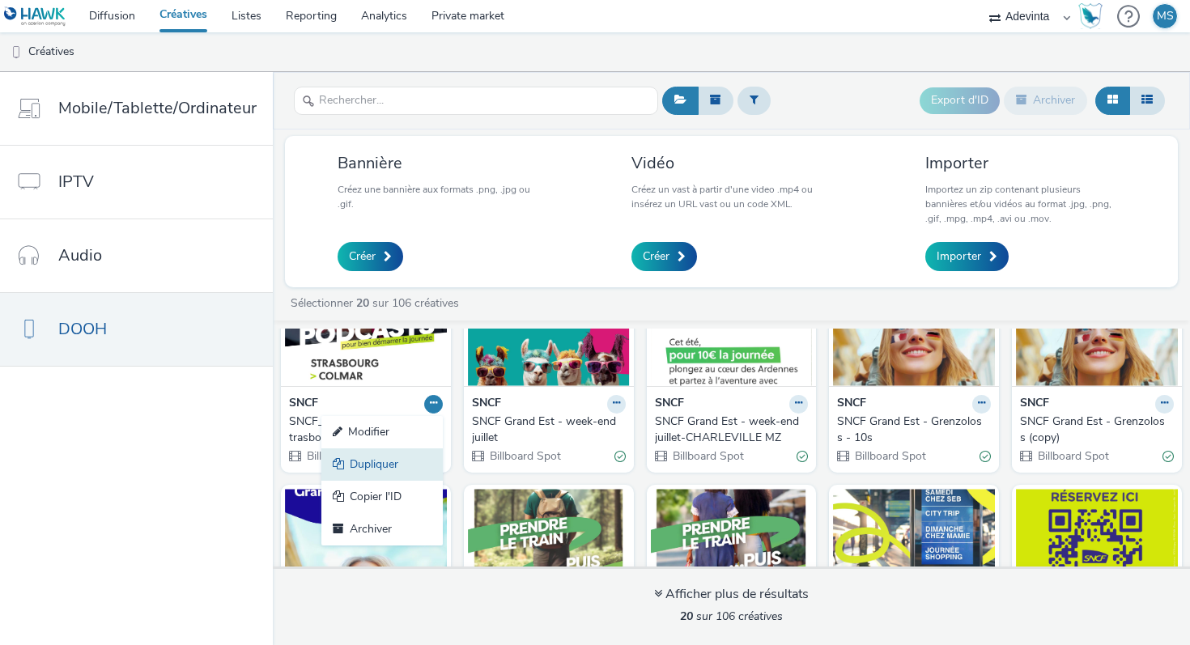
click at [405, 470] on link "Dupliquer" at bounding box center [381, 464] width 121 height 32
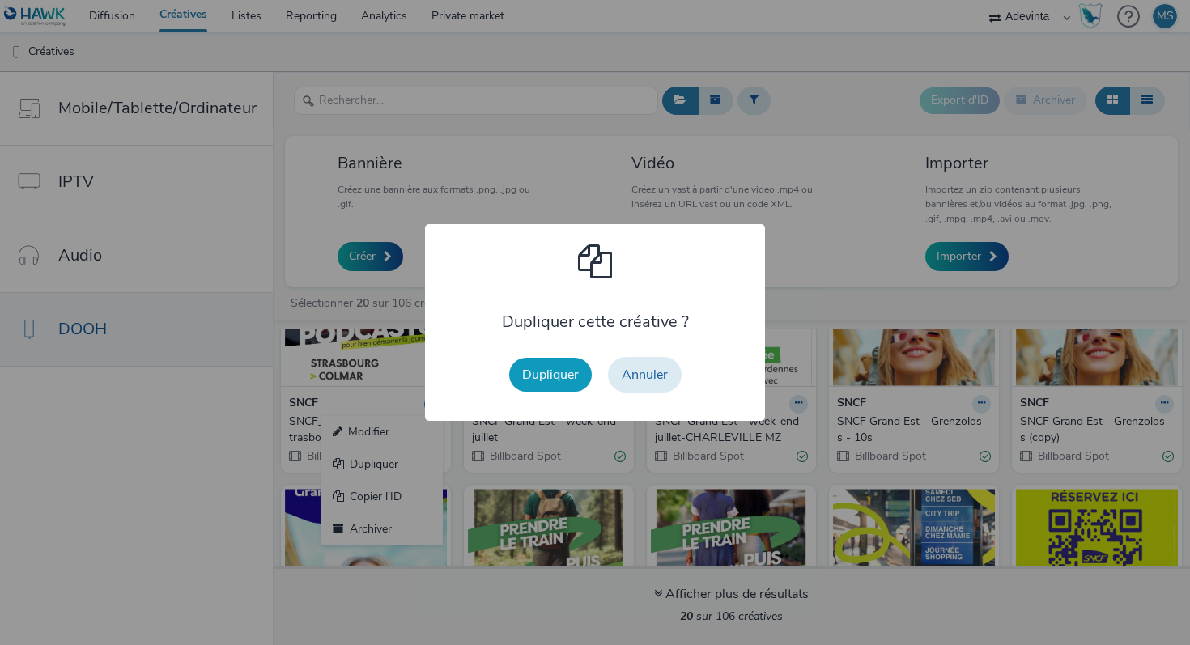
click at [541, 386] on button "Dupliquer" at bounding box center [550, 375] width 83 height 34
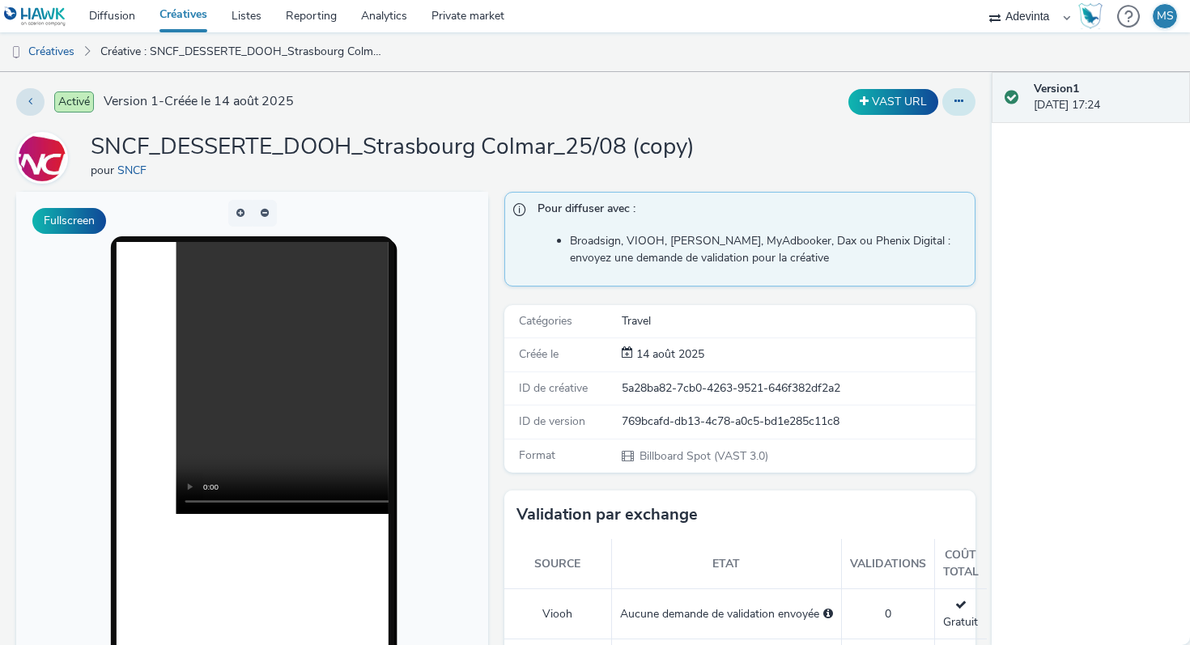
click at [944, 108] on button at bounding box center [958, 102] width 33 height 28
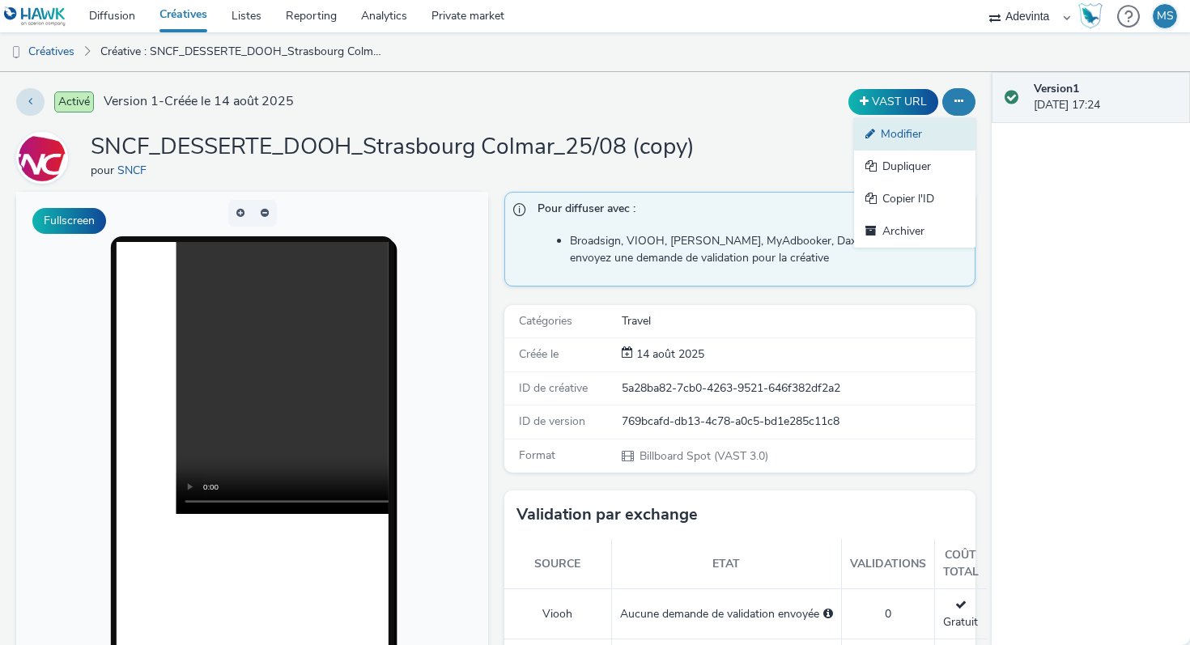
click at [917, 141] on link "Modifier" at bounding box center [914, 134] width 121 height 32
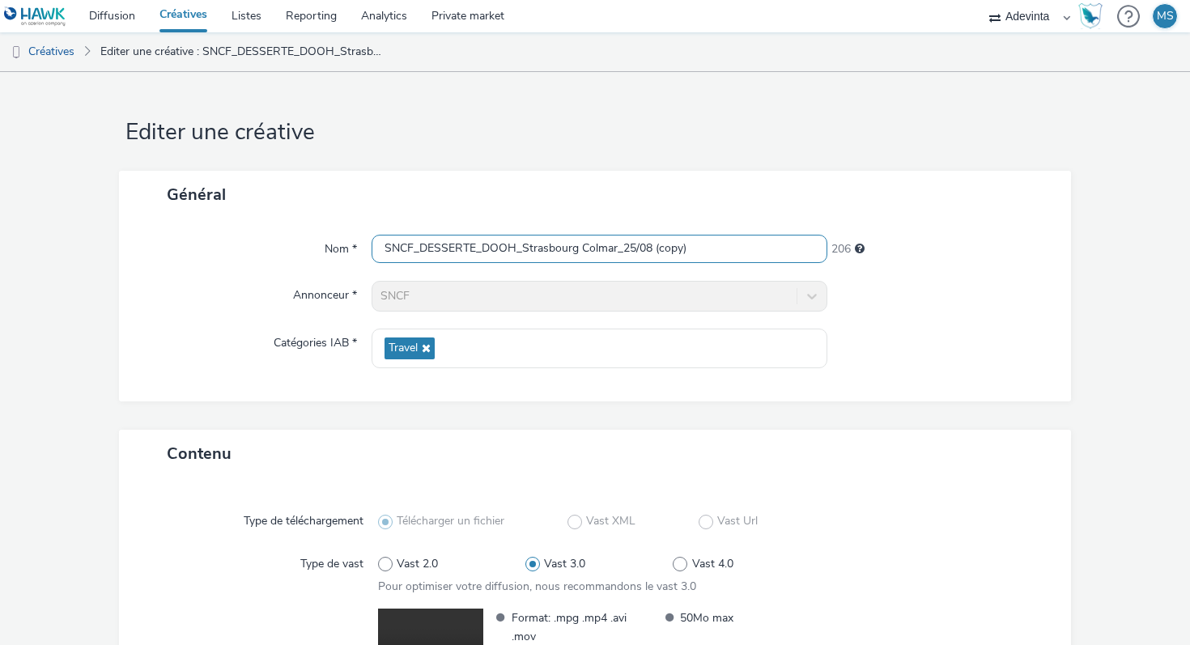
click at [614, 247] on input "SNCF_DESSERTE_DOOH_Strasbourg Colmar_25/08 (copy)" at bounding box center [599, 249] width 456 height 28
paste input "Nancy Strasbourg_25/08"
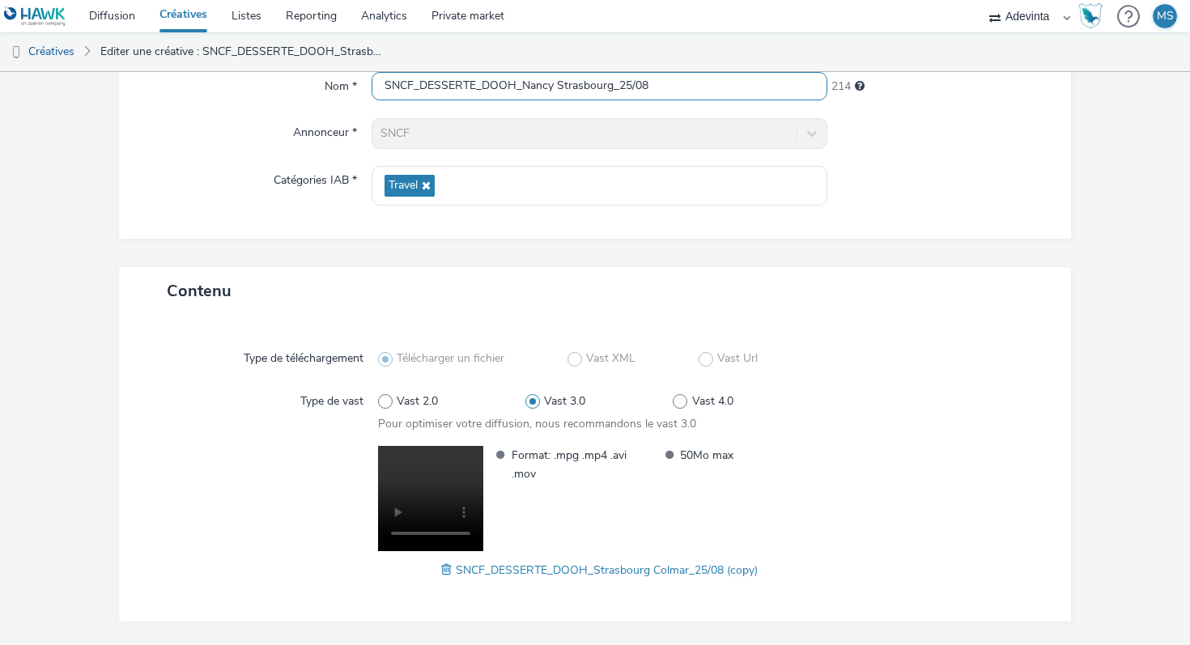
scroll to position [210, 0]
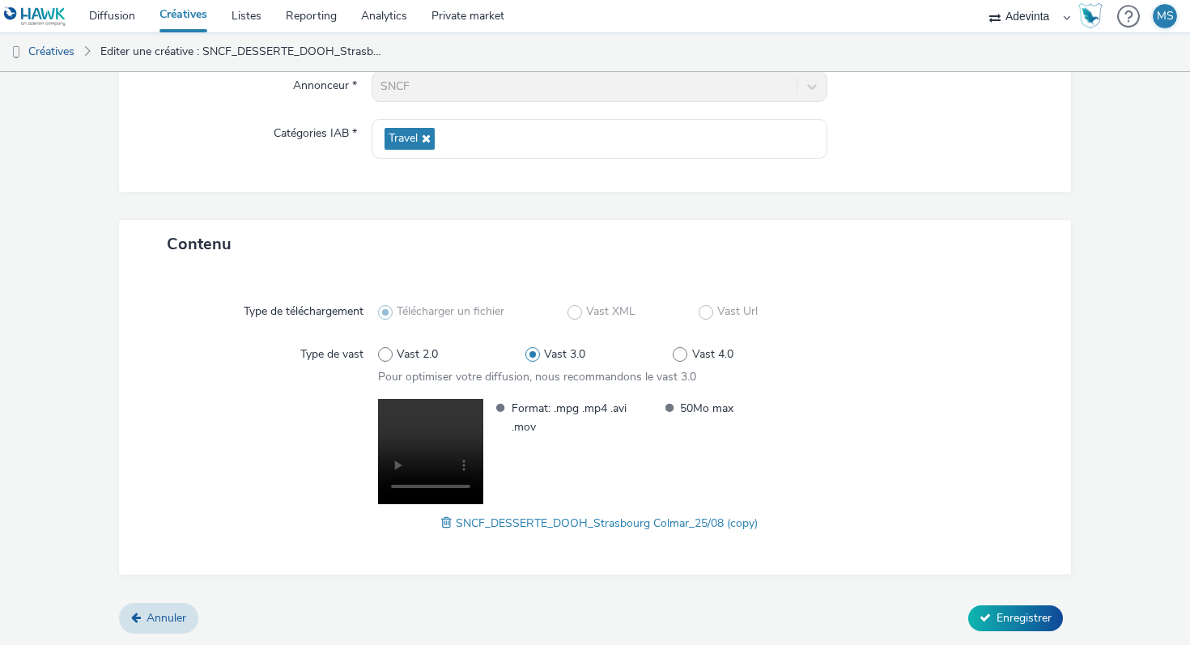
type input "SNCF_DESSERTE_DOOH_Nancy Strasbourg_25/08"
click at [446, 523] on span at bounding box center [448, 523] width 15 height 18
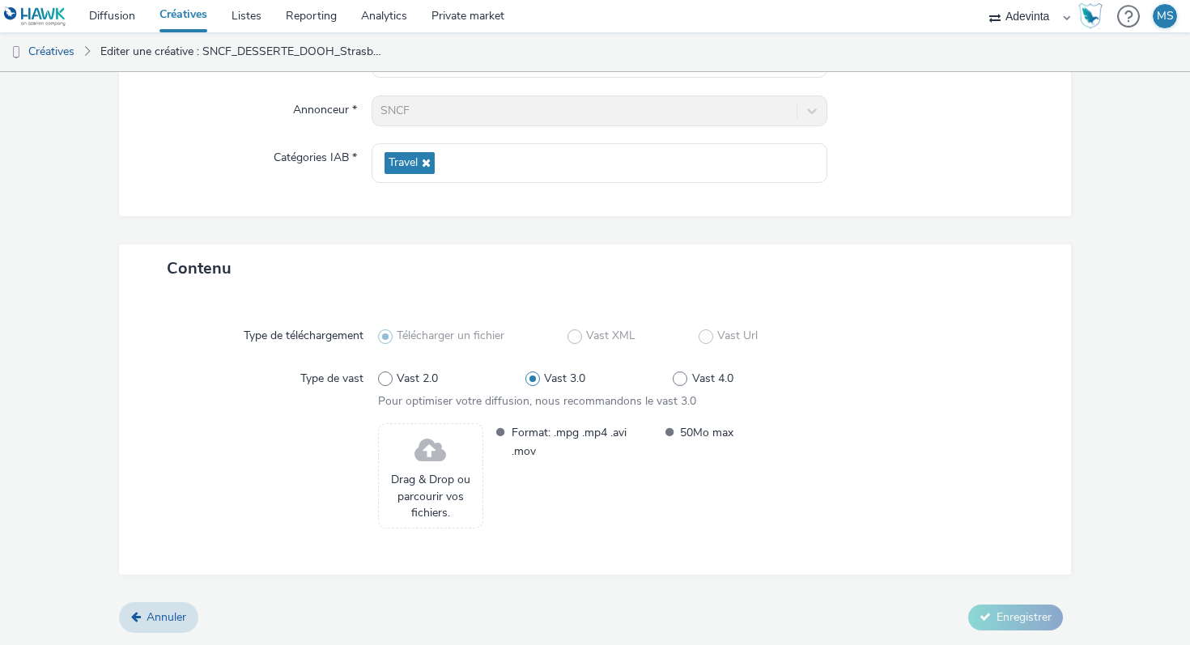
click at [426, 476] on span "Drag & Drop ou parcourir vos fichiers." at bounding box center [430, 496] width 87 height 49
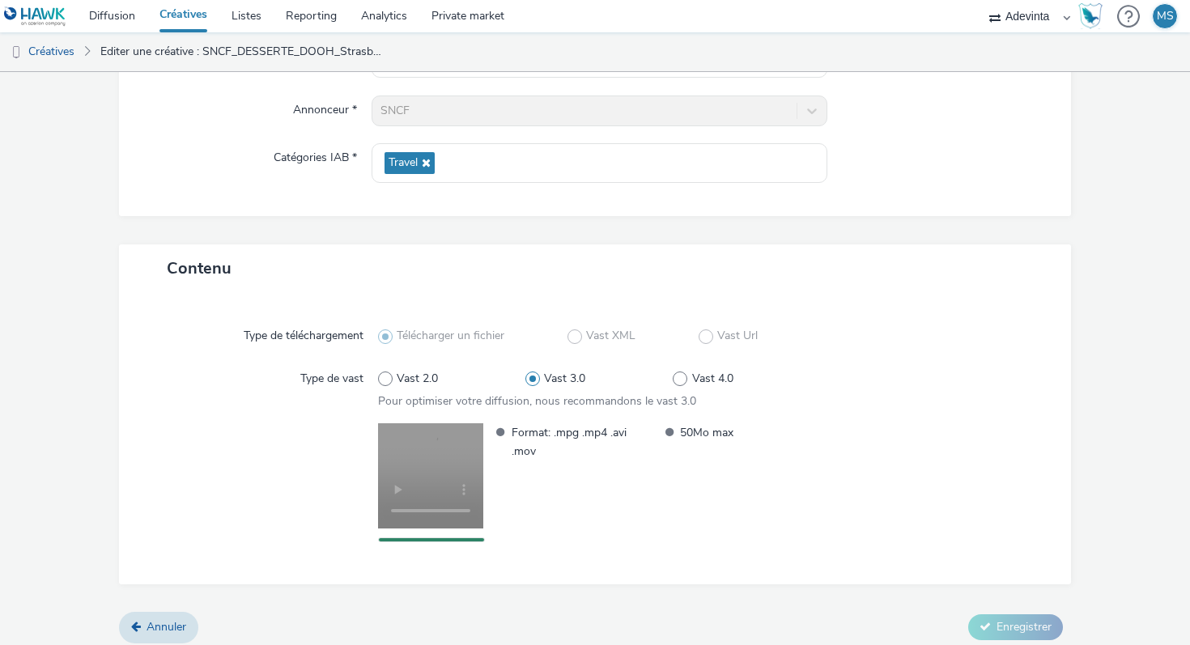
scroll to position [195, 0]
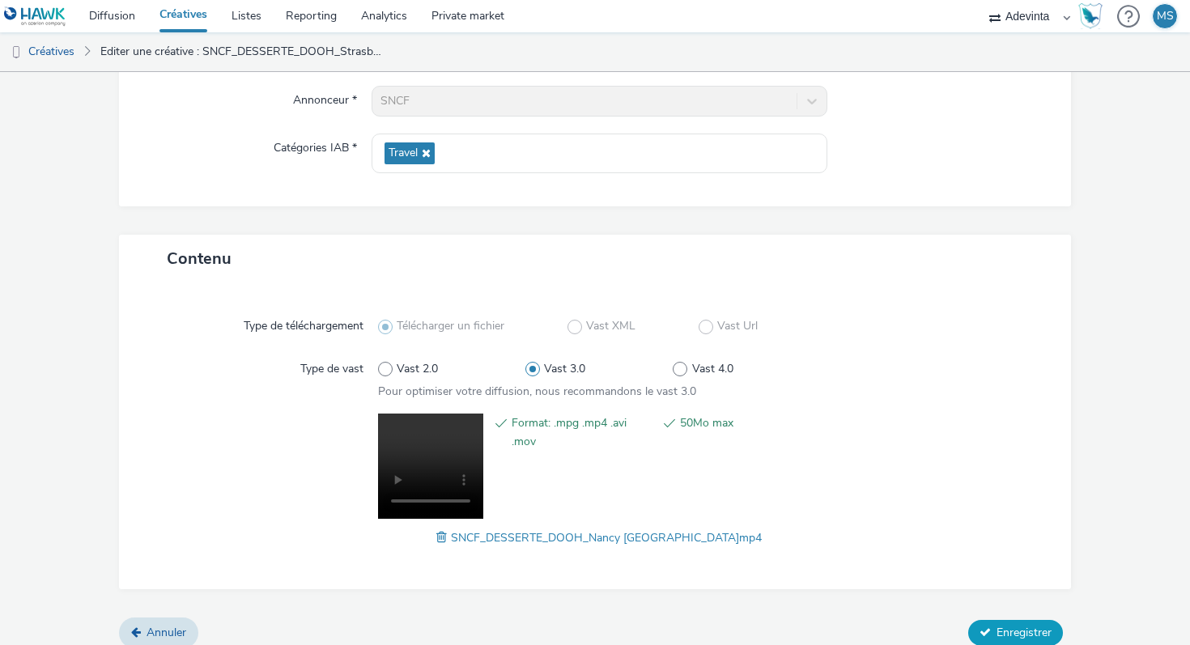
click at [994, 632] on button "Enregistrer" at bounding box center [1015, 633] width 95 height 26
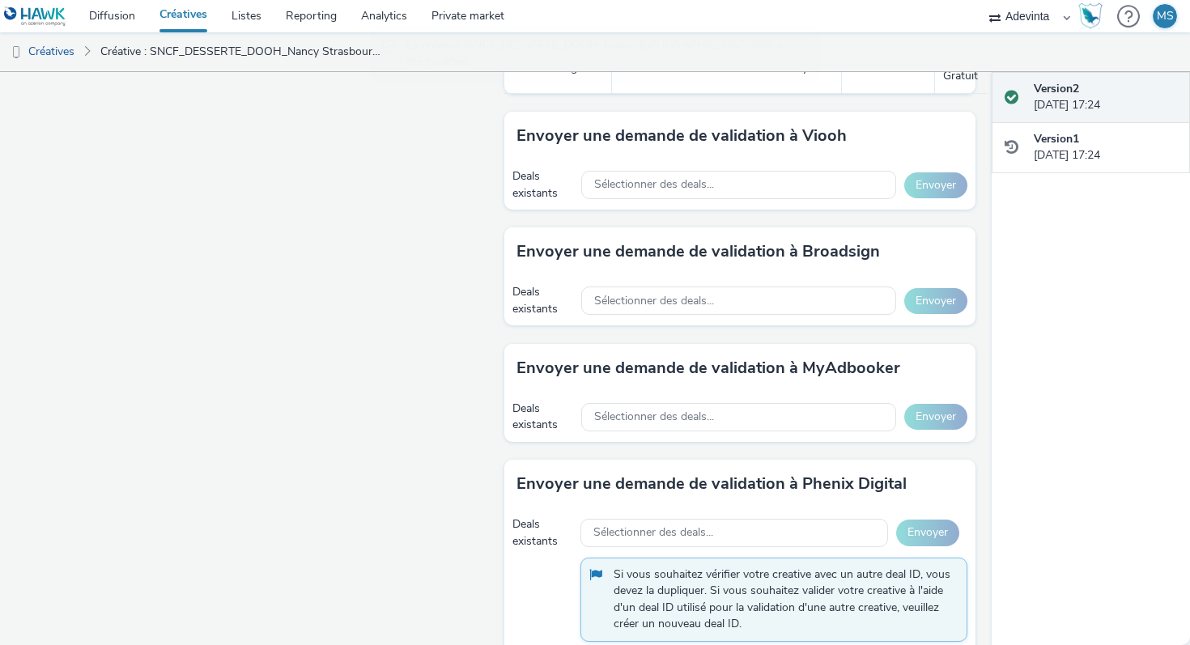
scroll to position [802, 0]
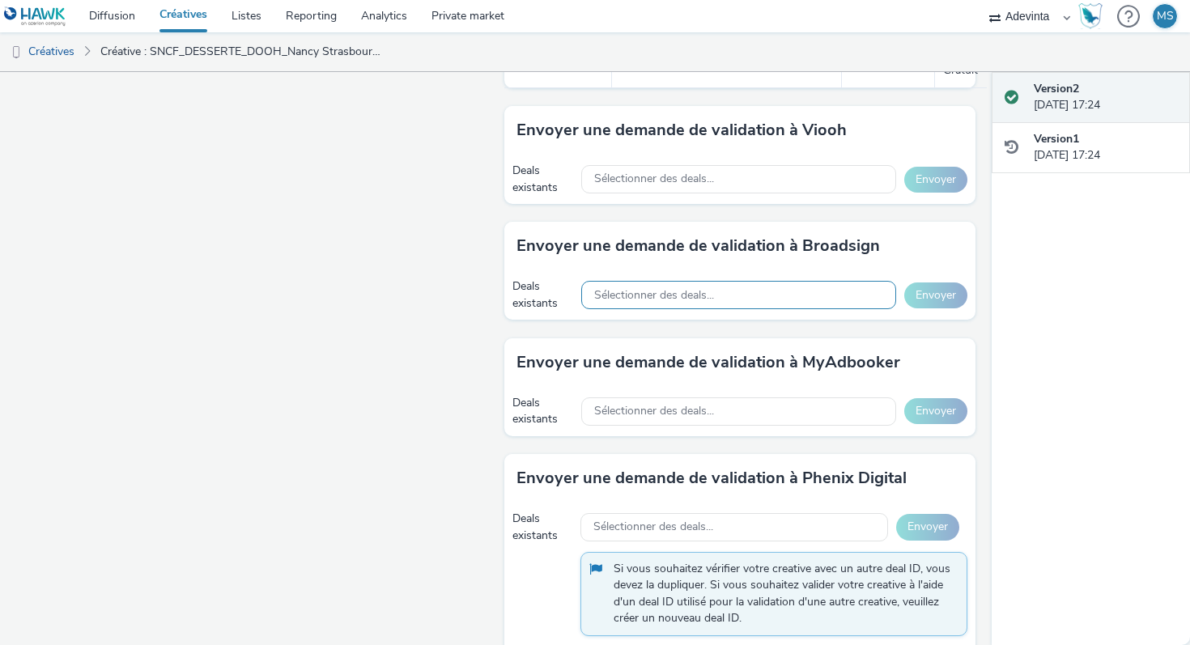
click at [862, 295] on div "Sélectionner des deals..." at bounding box center [738, 295] width 315 height 28
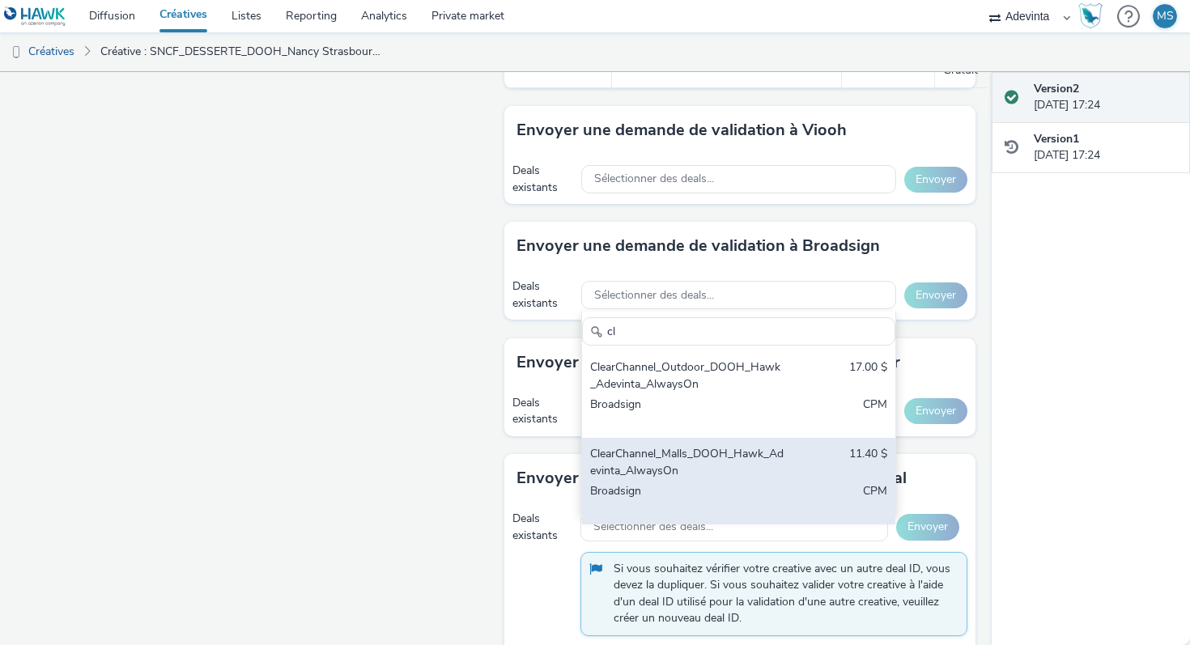
type input "cl"
click at [740, 444] on div "ClearChannel_Malls_DOOH_Hawk_Adevinta_AlwaysOn 11.40 $ Broadsign CPM" at bounding box center [738, 481] width 313 height 87
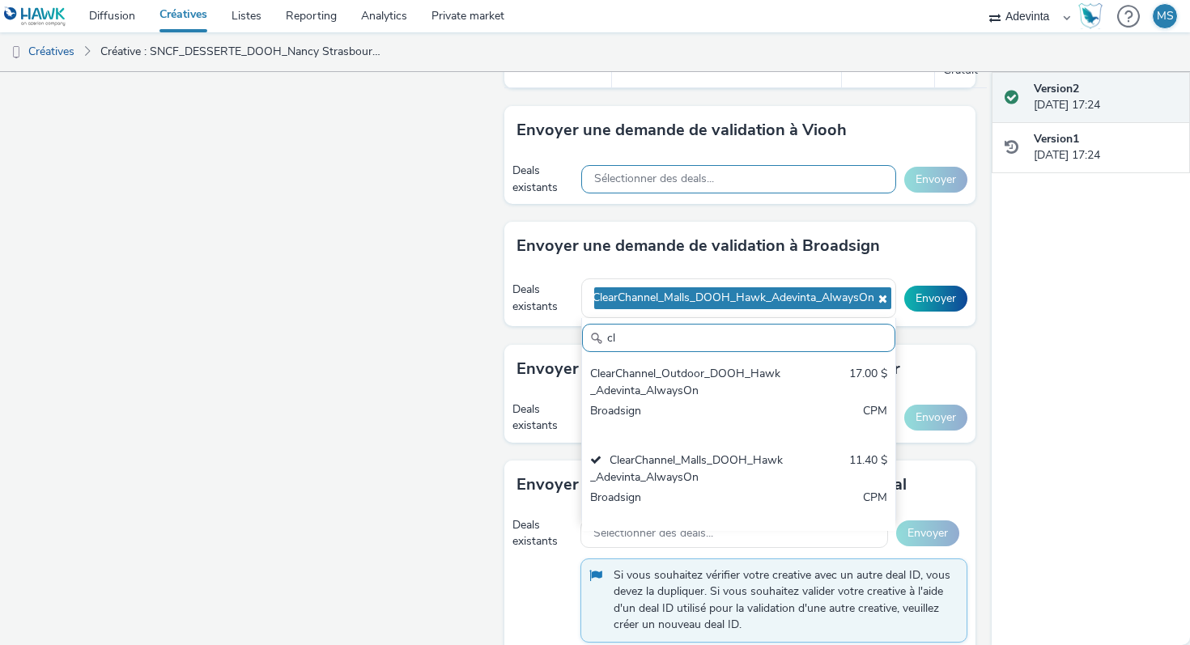
click at [698, 179] on span "Sélectionner des deals..." at bounding box center [654, 179] width 120 height 14
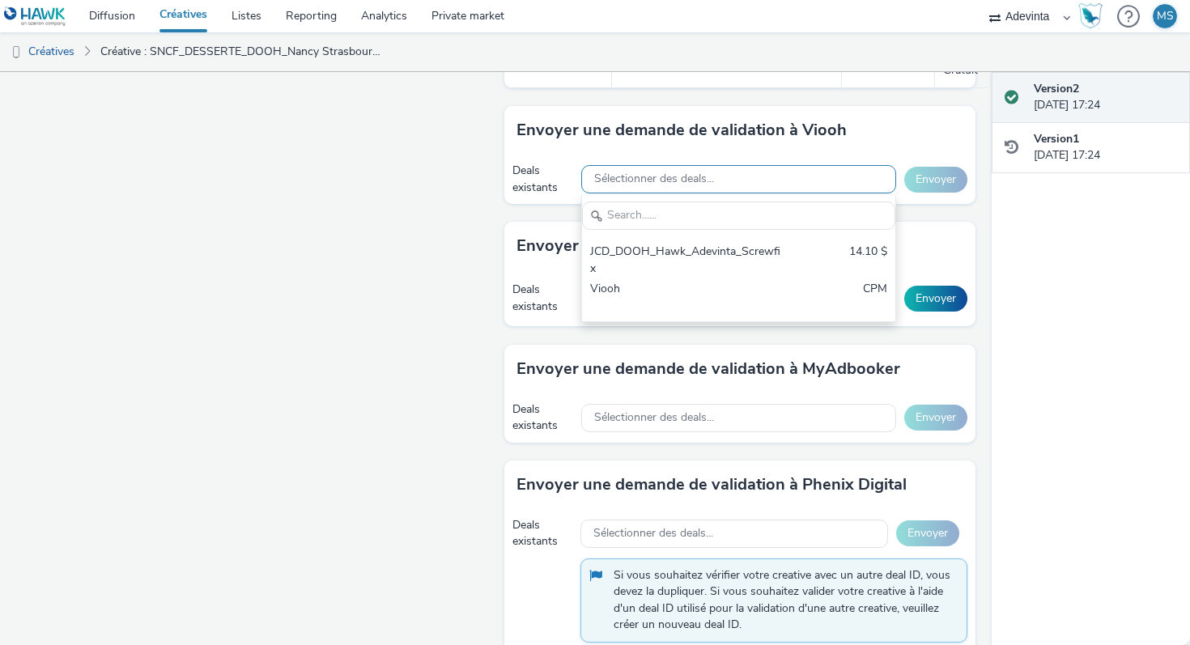
scroll to position [0, 0]
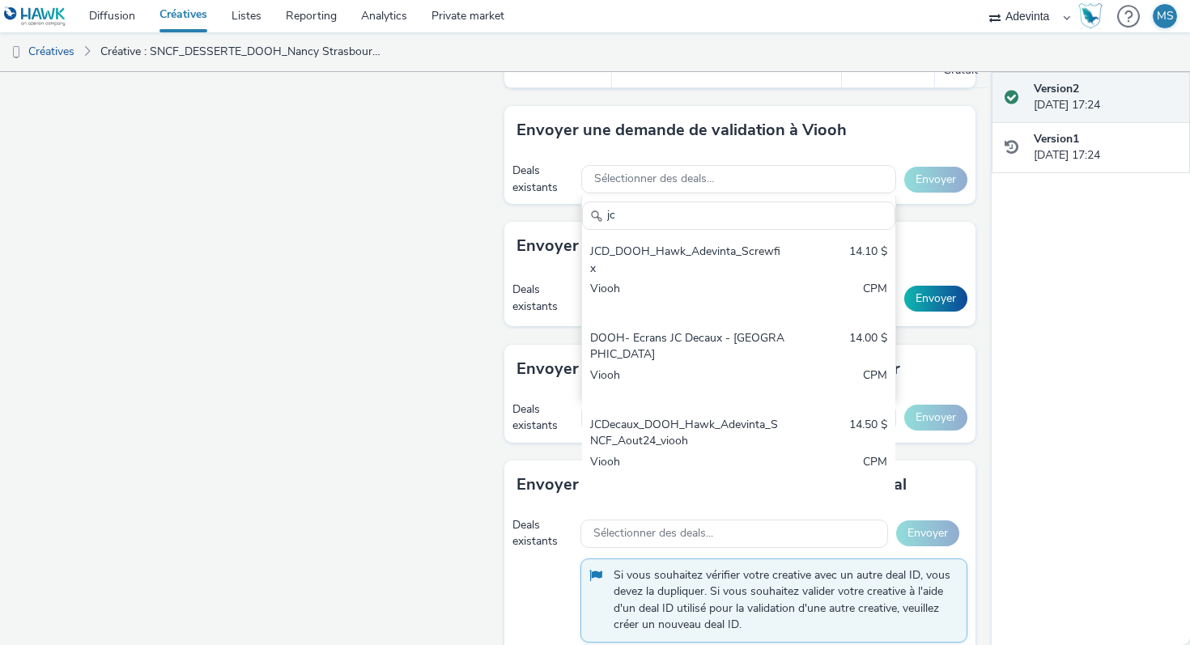
type input "jc"
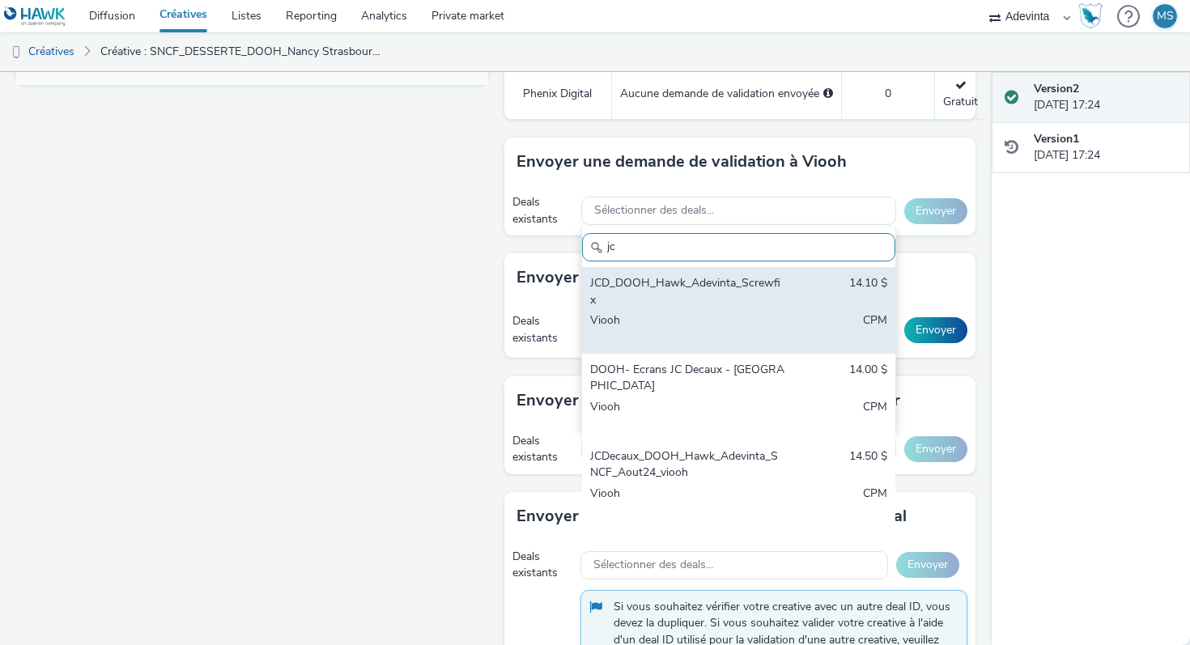
scroll to position [83, 0]
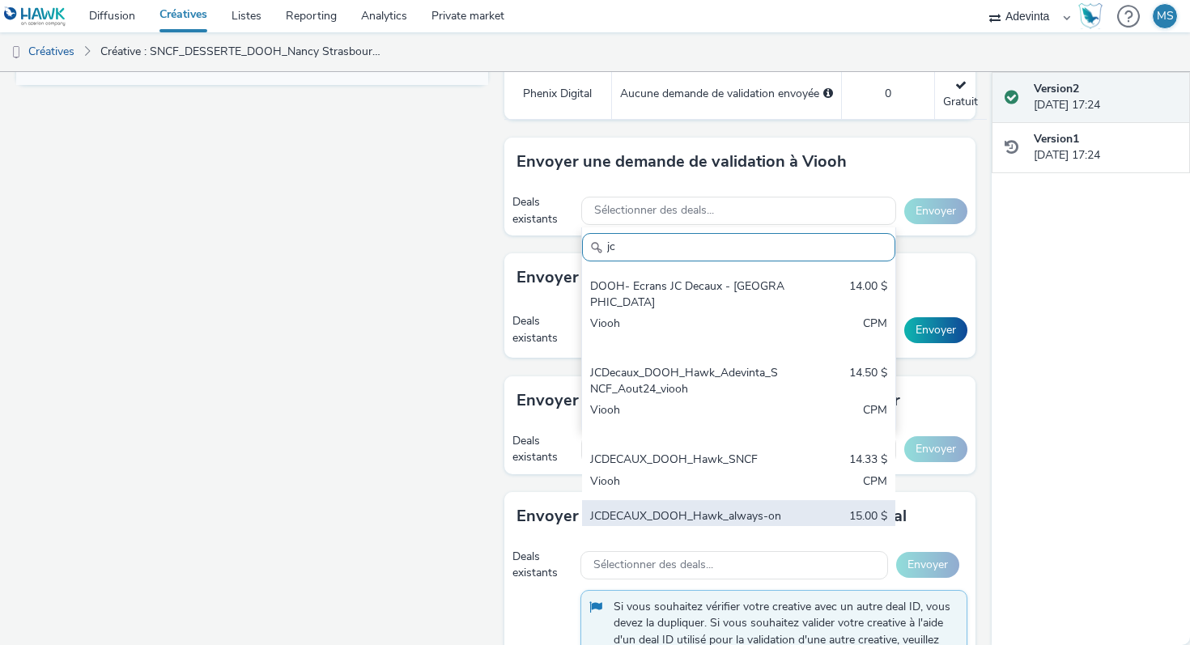
click at [664, 530] on div "Viooh" at bounding box center [687, 539] width 195 height 19
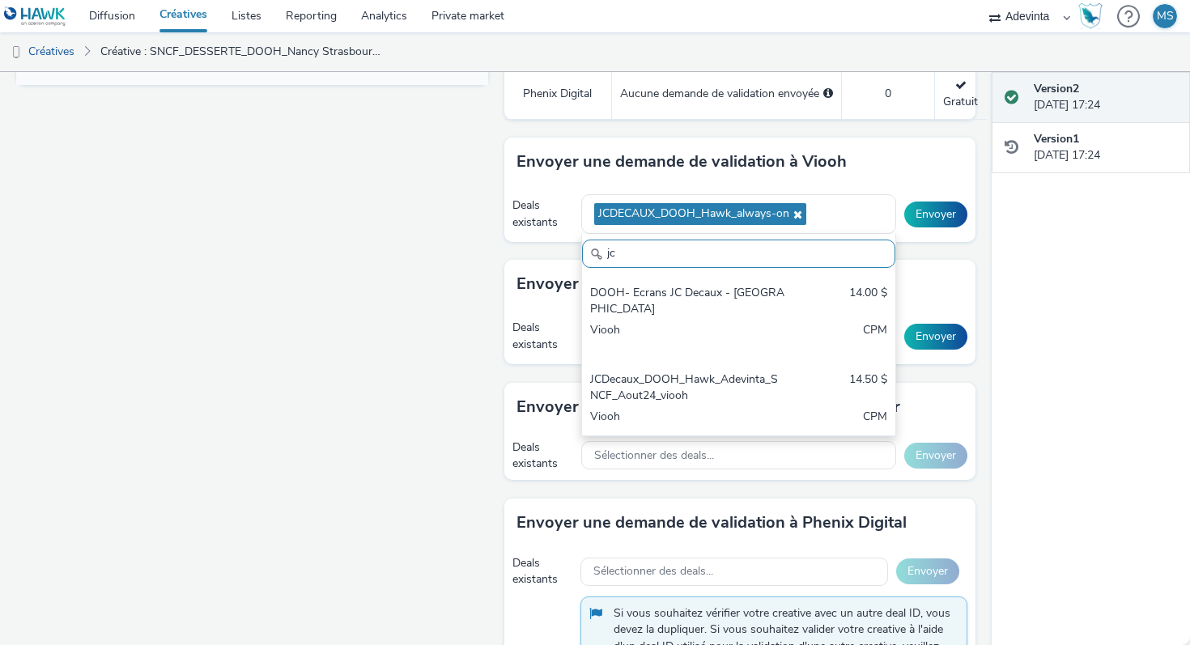
click at [916, 177] on div "Envoyer une demande de validation à Viooh" at bounding box center [740, 162] width 472 height 49
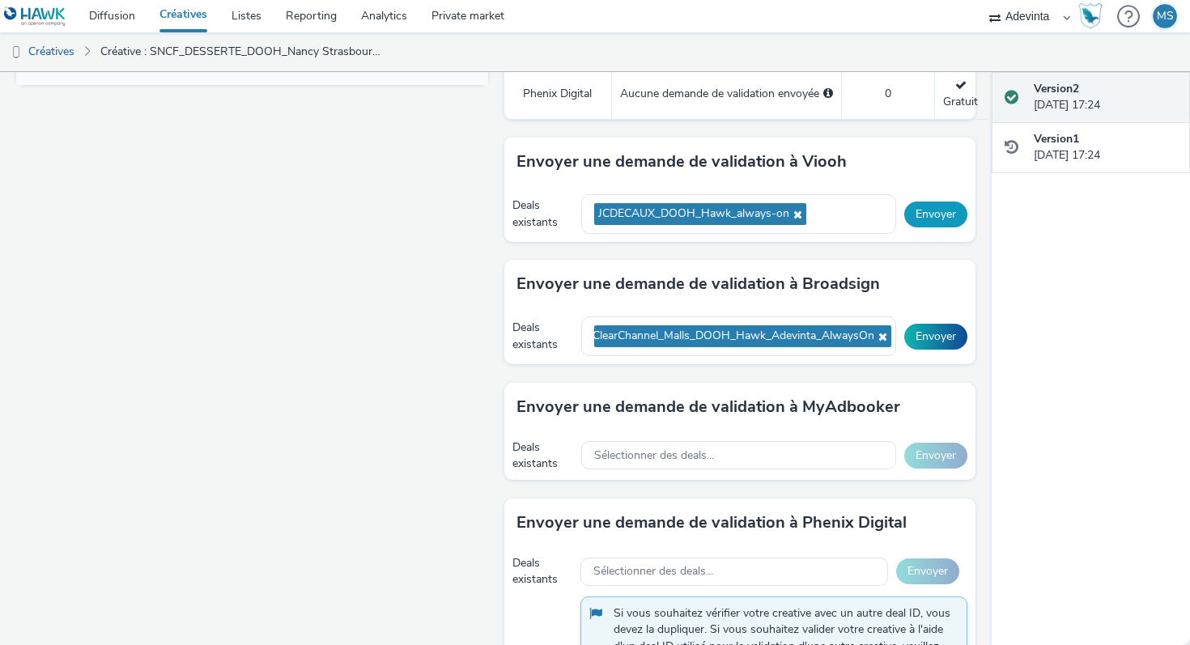
click at [931, 214] on button "Envoyer" at bounding box center [935, 215] width 63 height 26
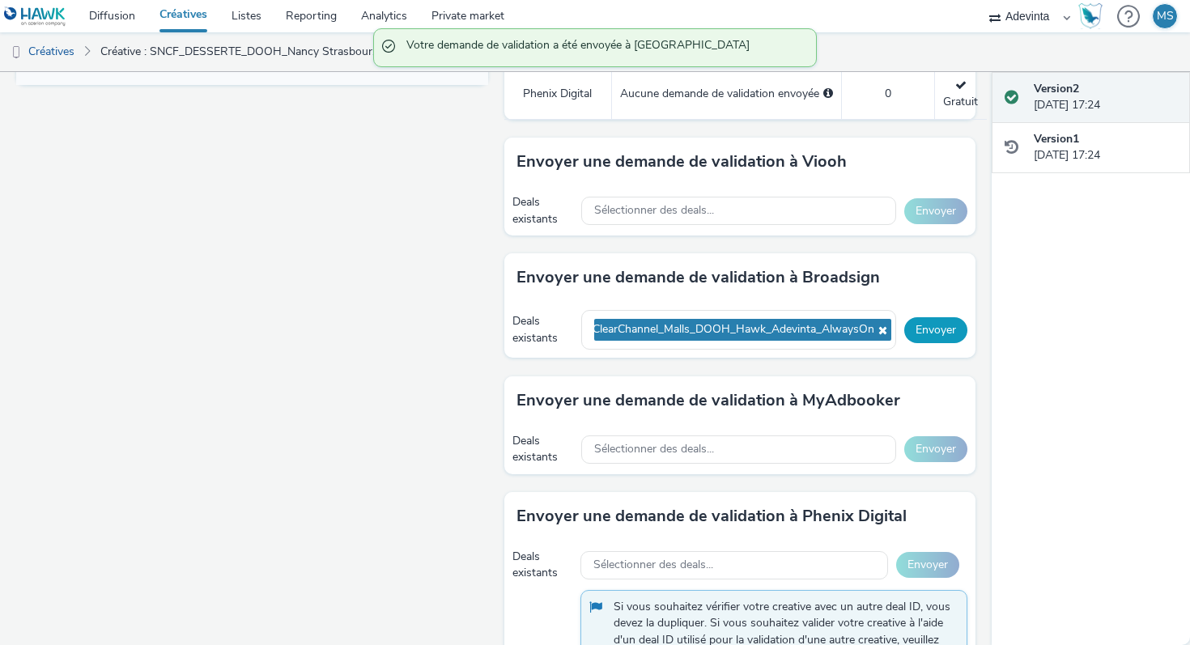
click at [917, 334] on button "Envoyer" at bounding box center [935, 330] width 63 height 26
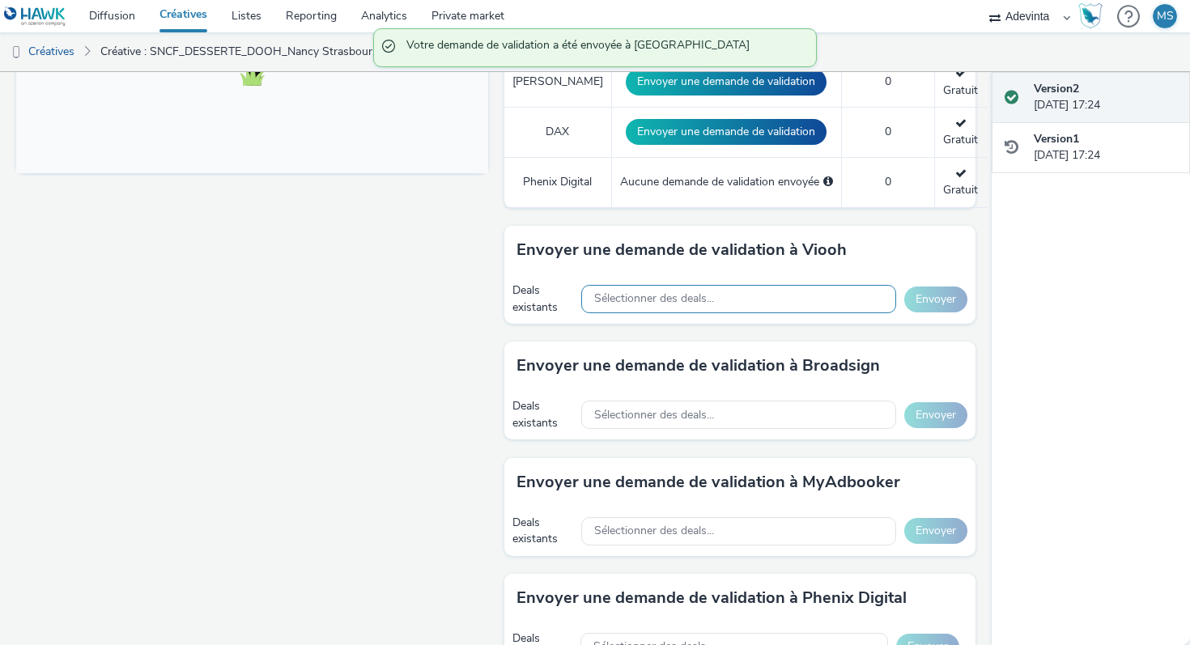
scroll to position [557, 0]
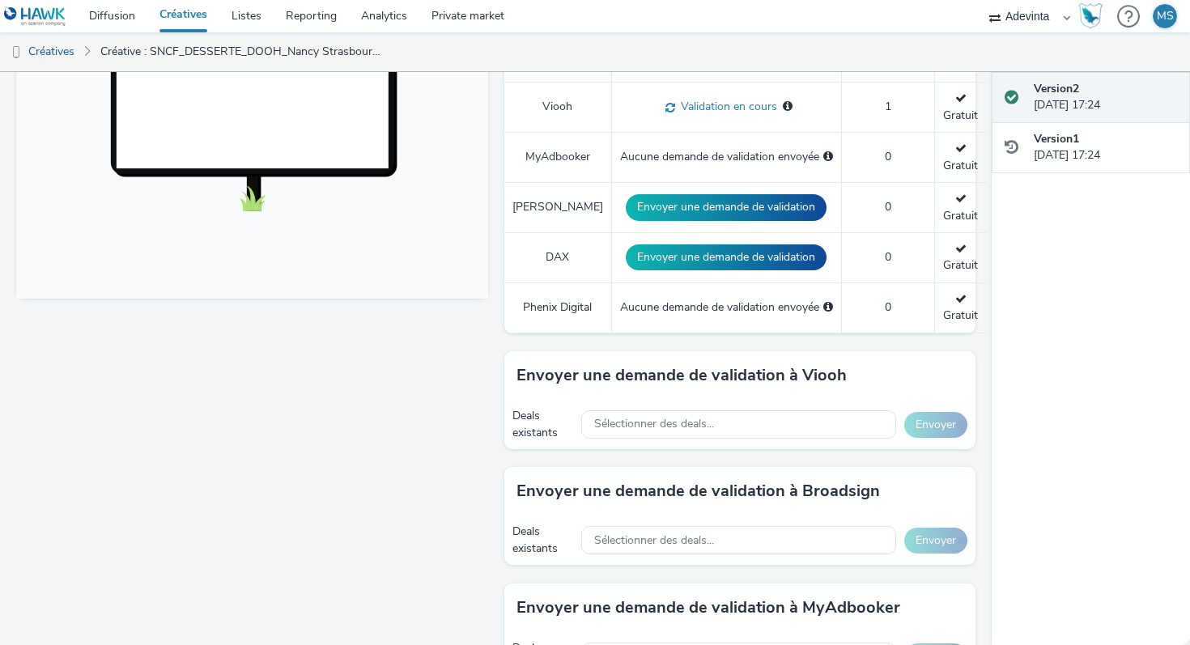
click at [205, 16] on link "Créatives" at bounding box center [183, 16] width 72 height 32
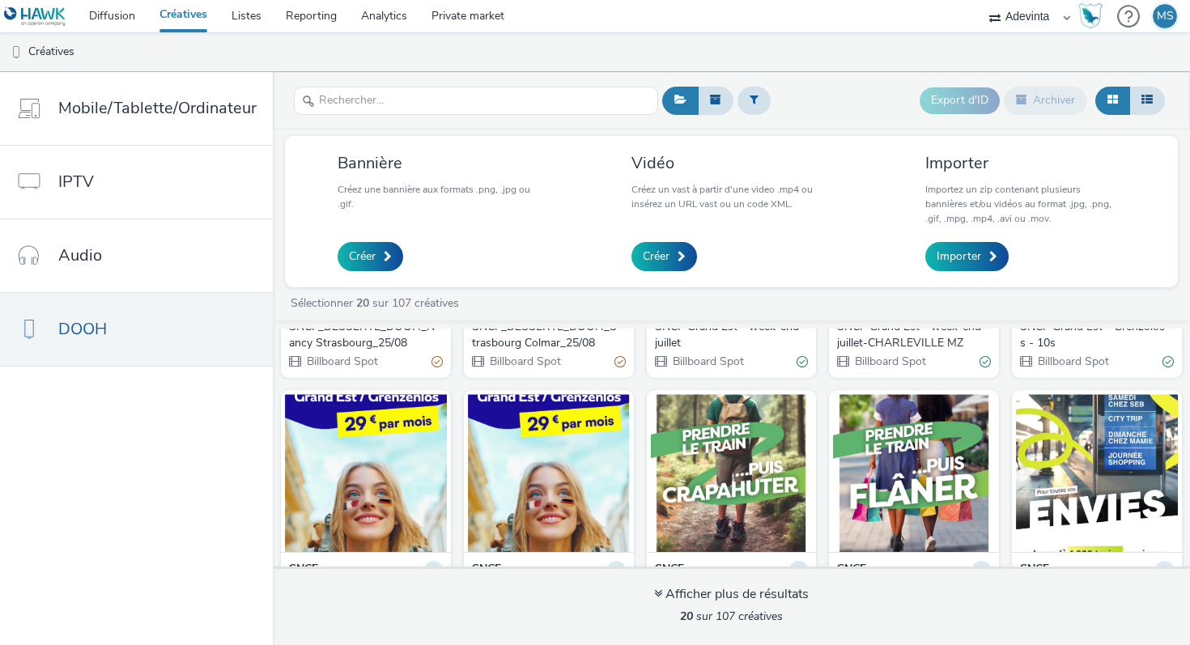
scroll to position [60, 0]
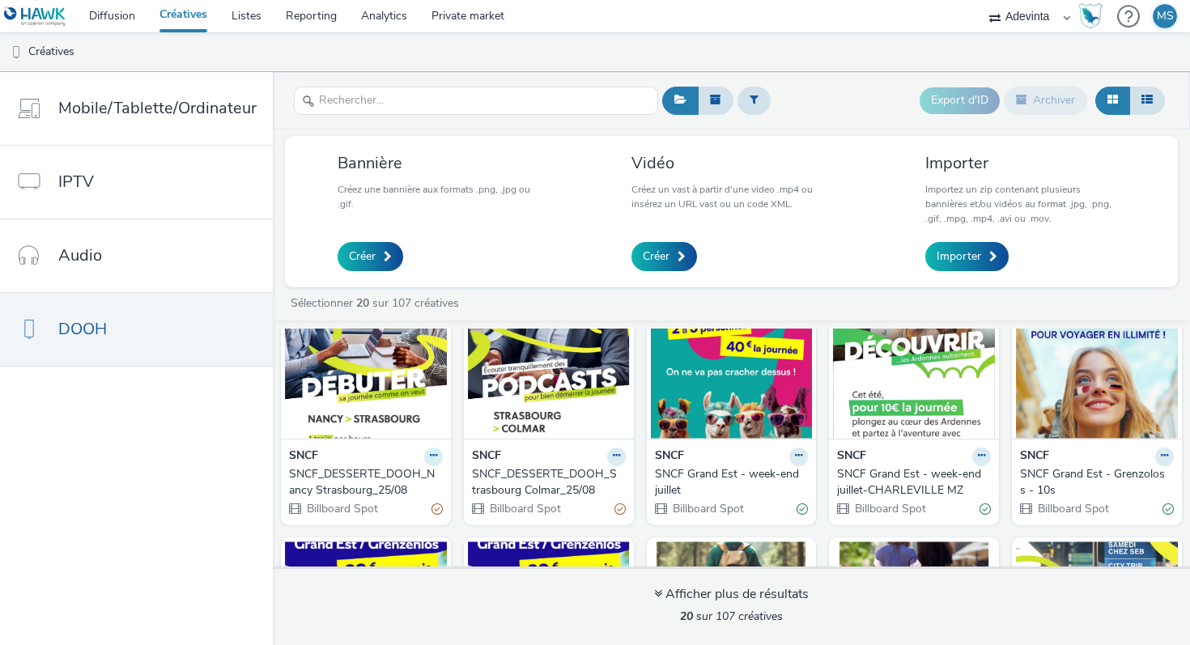
click at [430, 458] on icon at bounding box center [433, 456] width 7 height 10
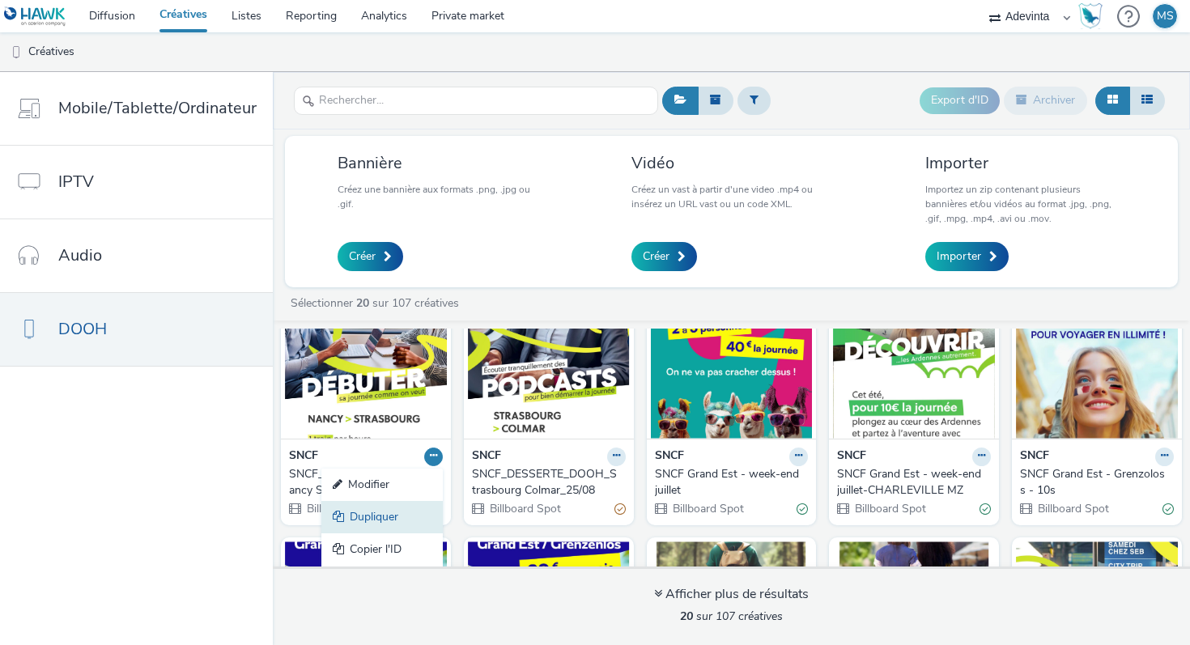
click at [396, 513] on link "Dupliquer" at bounding box center [381, 517] width 121 height 32
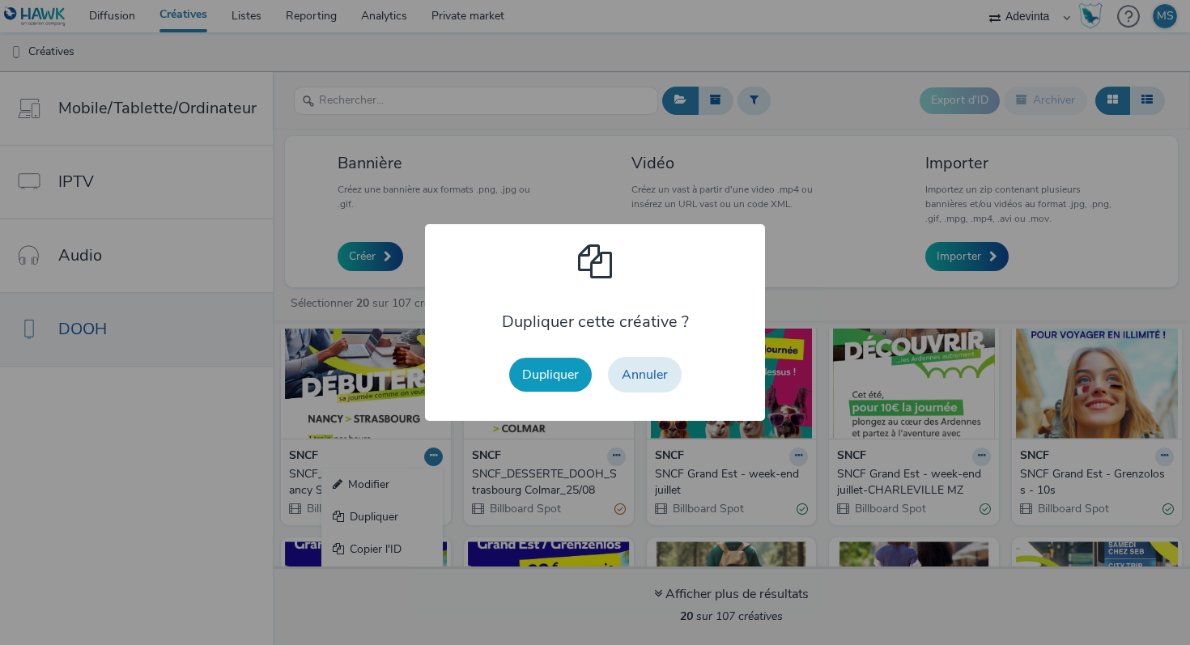
click at [555, 376] on button "Dupliquer" at bounding box center [550, 375] width 83 height 34
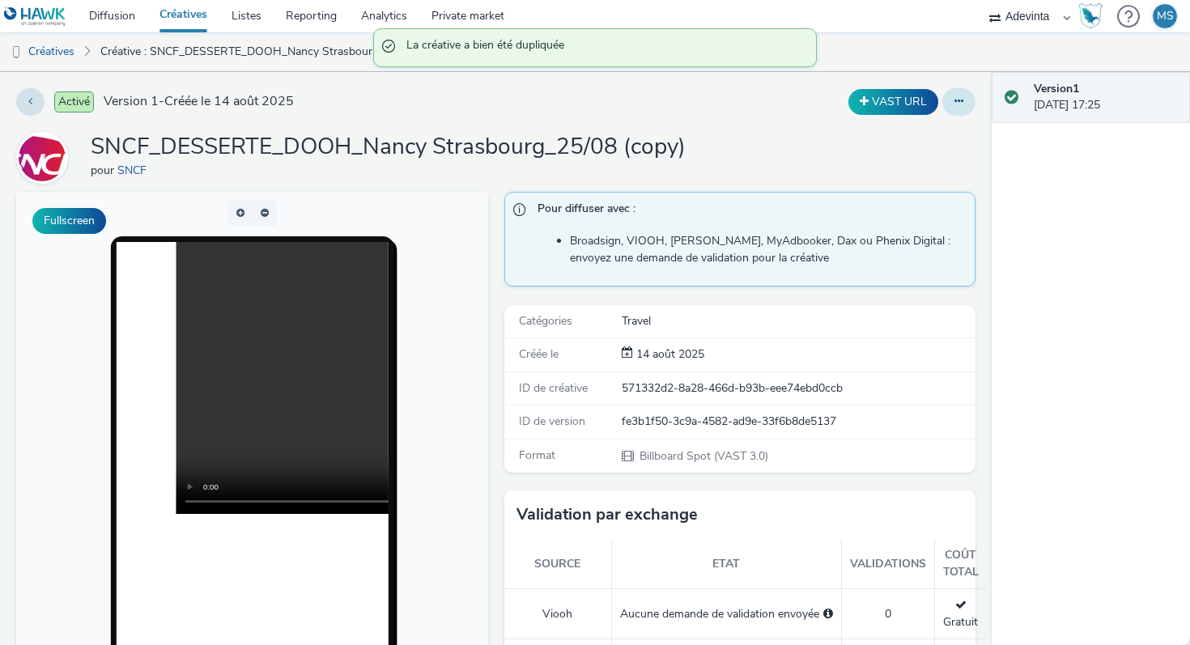
click at [960, 99] on icon at bounding box center [958, 100] width 9 height 11
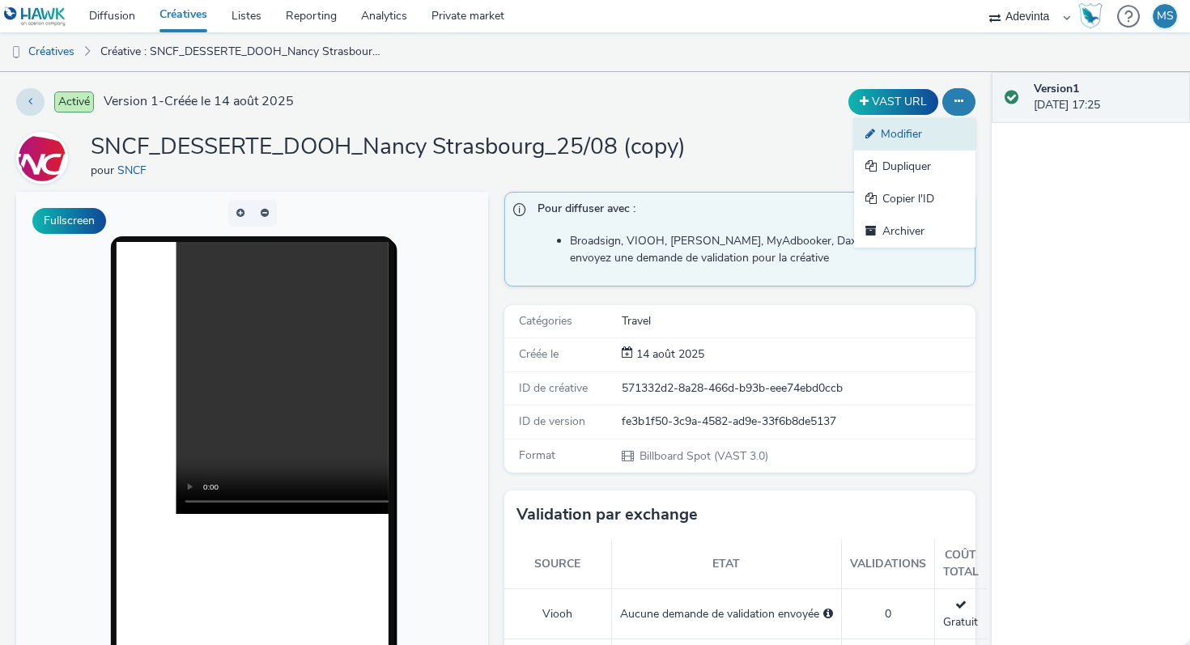
click at [927, 142] on link "Modifier" at bounding box center [914, 134] width 121 height 32
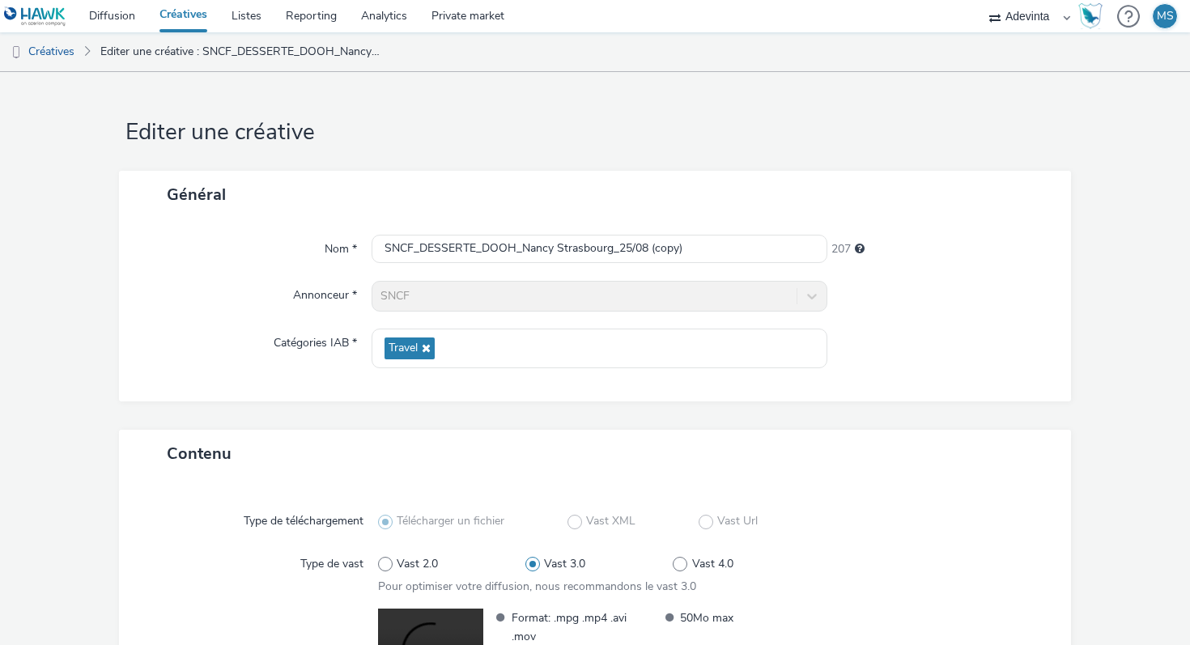
scroll to position [210, 0]
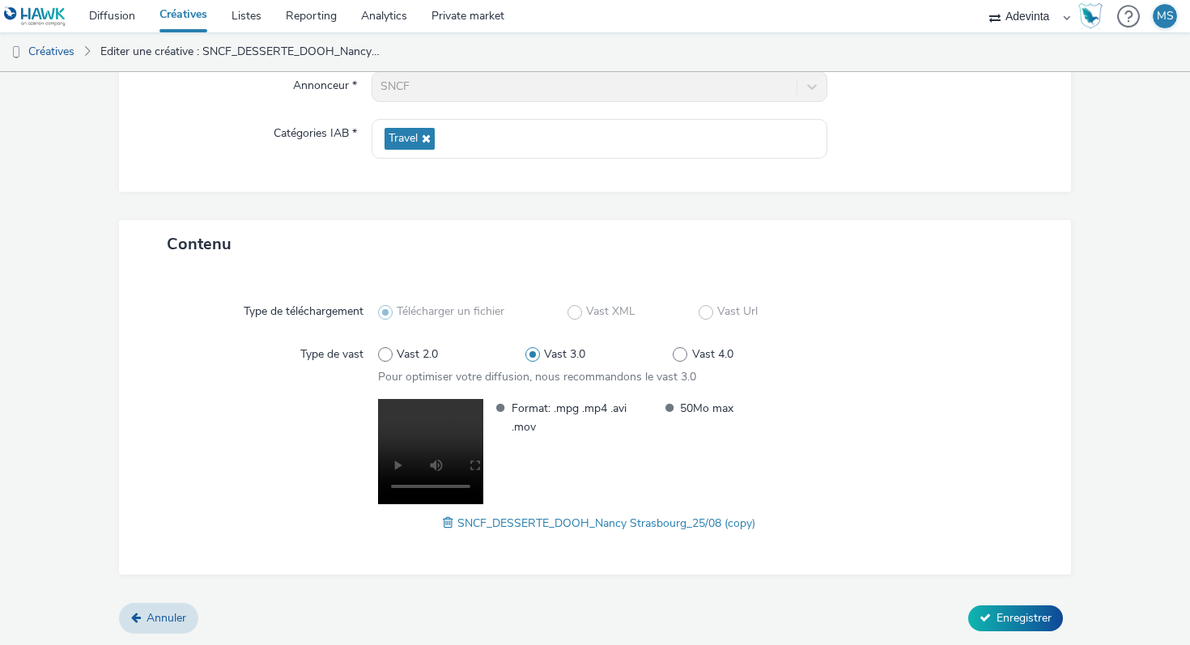
click at [665, 409] on span at bounding box center [669, 417] width 11 height 37
click at [450, 524] on span at bounding box center [450, 523] width 15 height 18
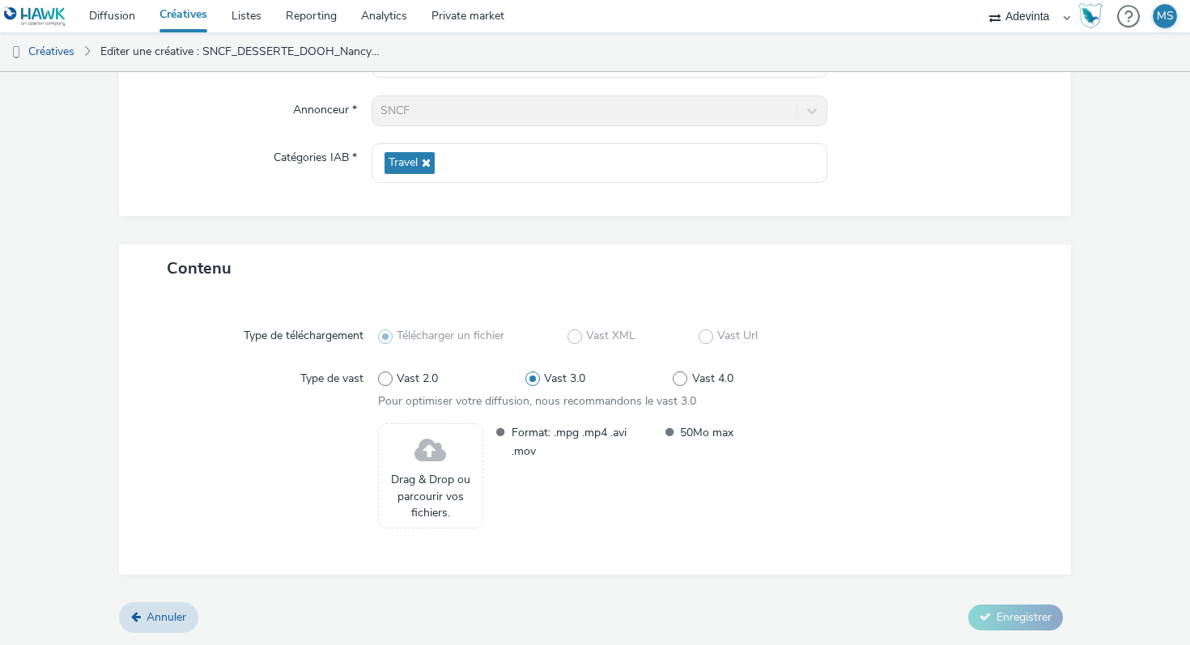
scroll to position [0, 0]
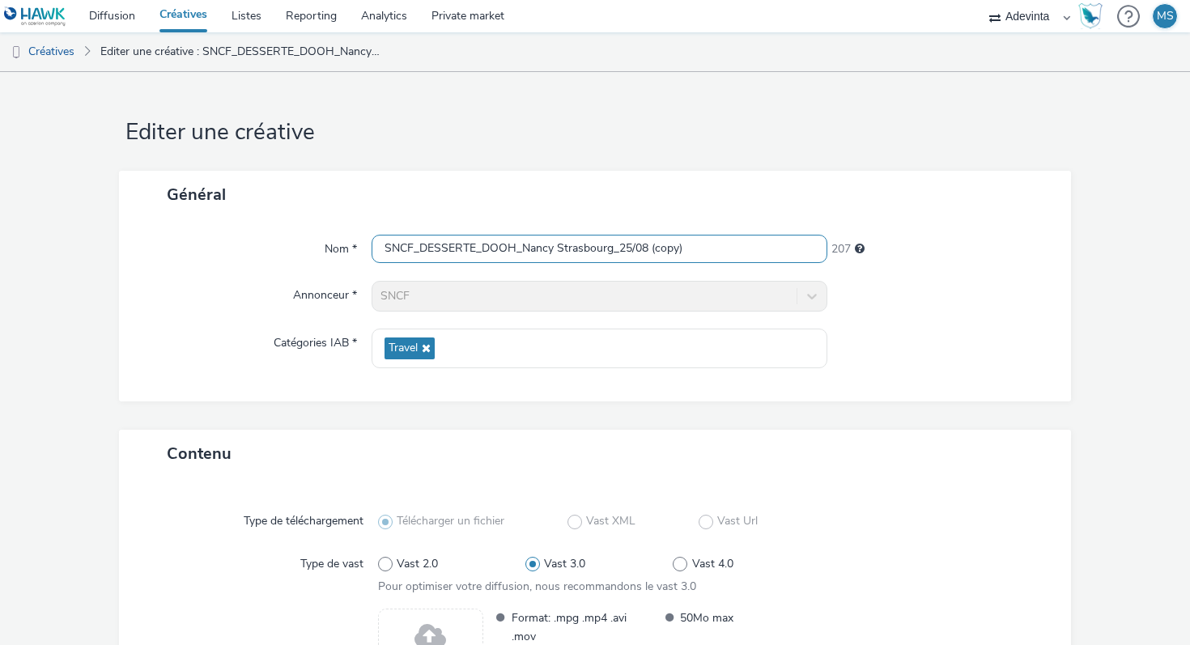
click at [531, 255] on input "SNCF_DESSERTE_DOOH_Nancy Strasbourg_25/08 (copy)" at bounding box center [599, 249] width 456 height 28
click at [479, 251] on input "SNCF_DESSERTE_DOOH_Nancy Strasbourg_25/08 (copy)" at bounding box center [599, 249] width 456 height 28
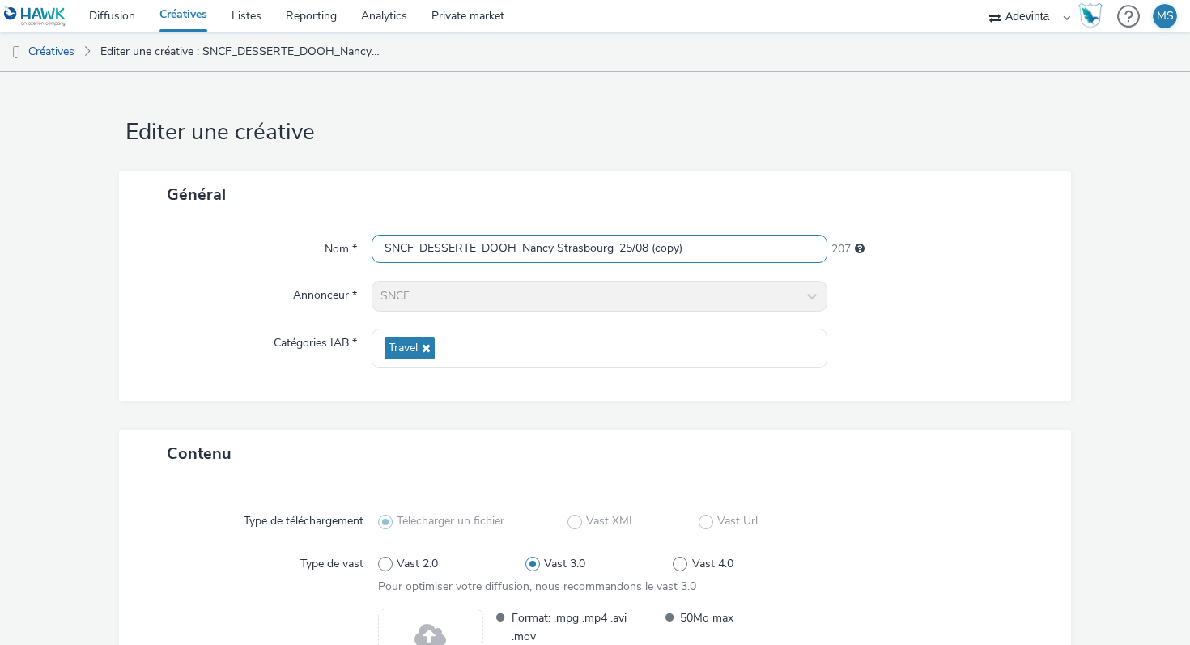
click at [479, 251] on input "SNCF_DESSERTE_DOOH_Nancy Strasbourg_25/08 (copy)" at bounding box center [599, 249] width 456 height 28
paste input "Mulhouse Strasbourg_25/08"
type input "SNCF_DESSERTE_DOOH_Mulhouse Strasbourg_25/08"
click at [456, 207] on div "Général" at bounding box center [595, 195] width 952 height 48
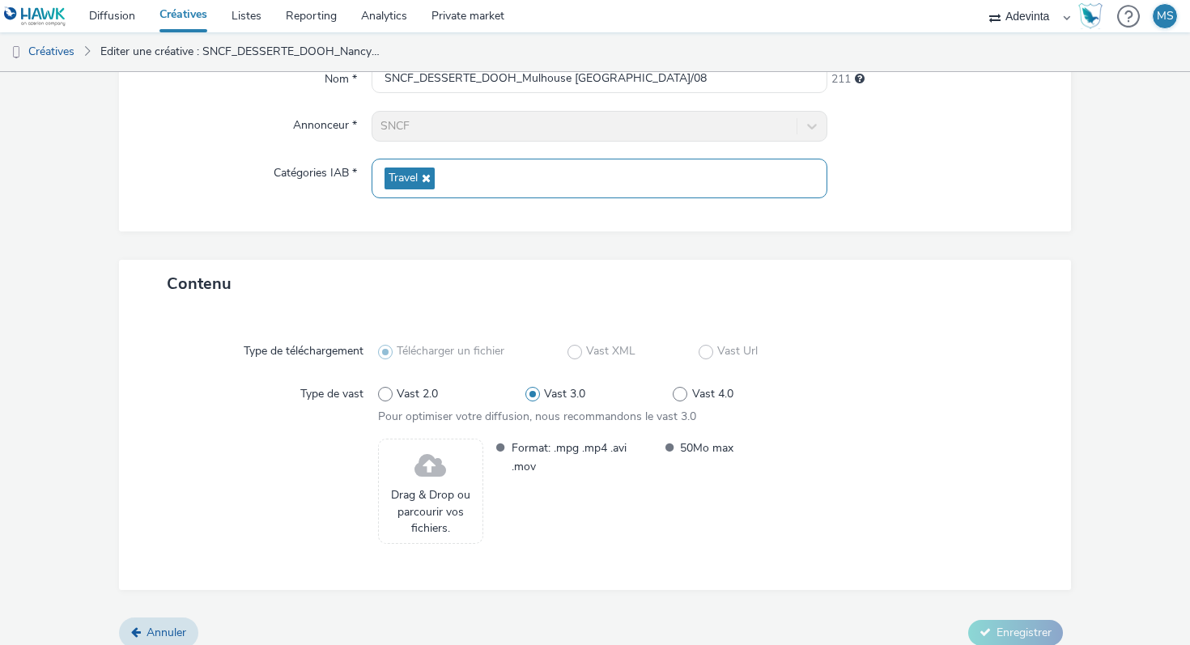
scroll to position [185, 0]
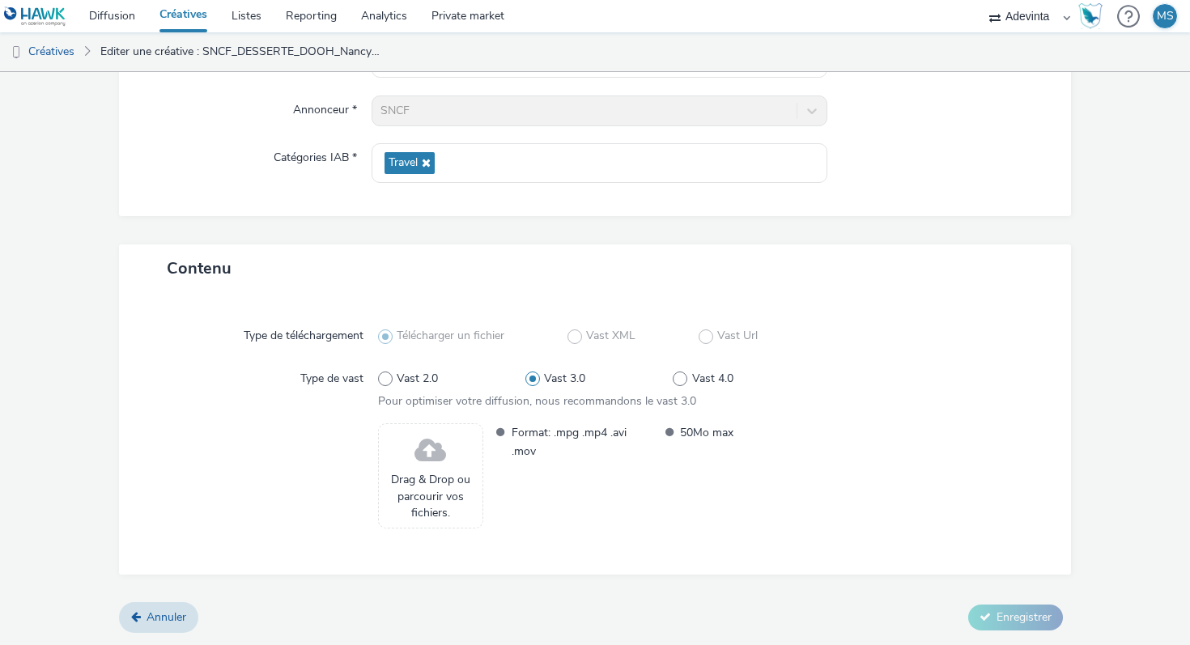
click at [426, 464] on span at bounding box center [430, 451] width 32 height 43
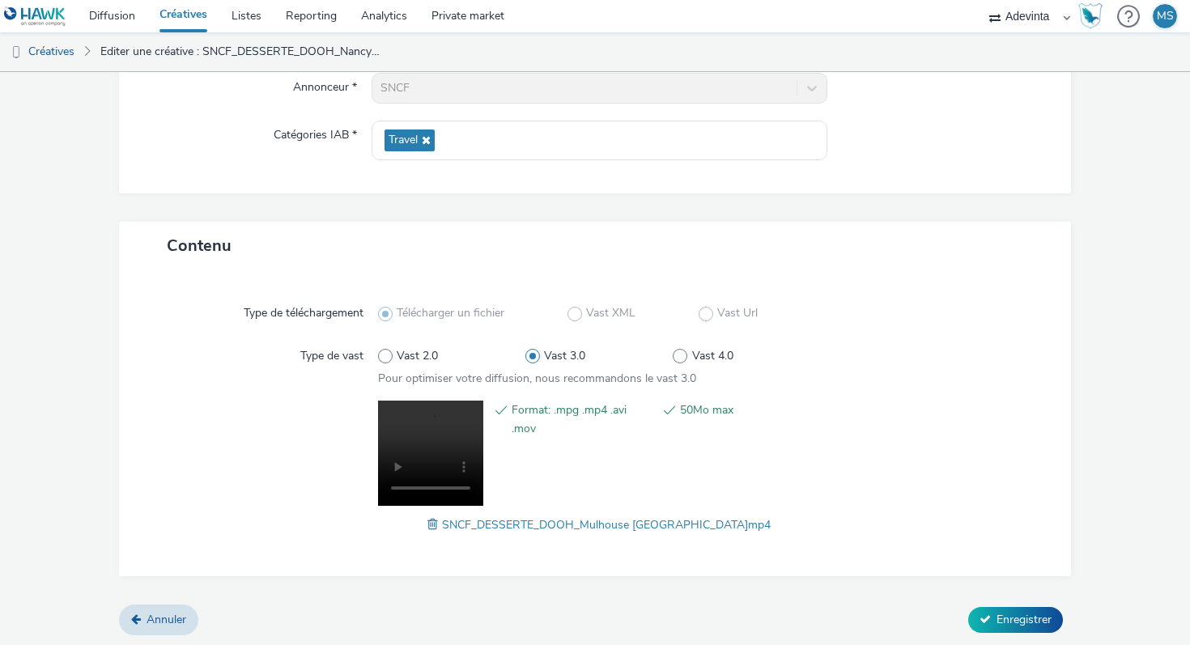
scroll to position [210, 0]
click at [984, 612] on icon at bounding box center [984, 617] width 11 height 11
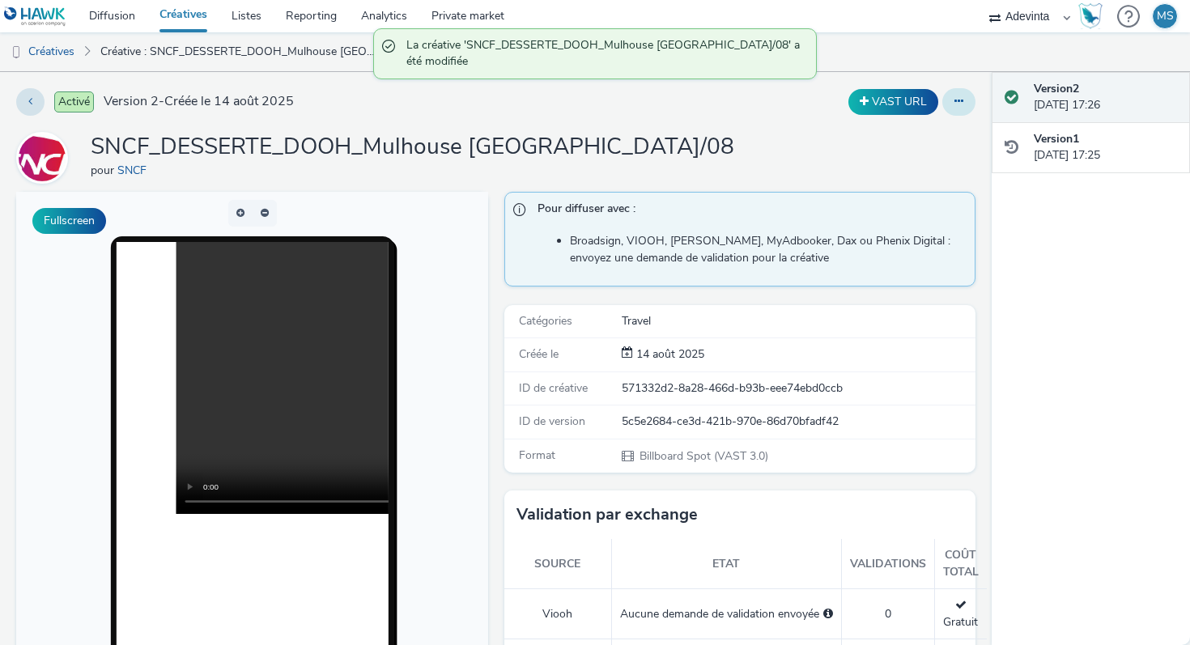
click at [959, 95] on icon at bounding box center [958, 100] width 9 height 11
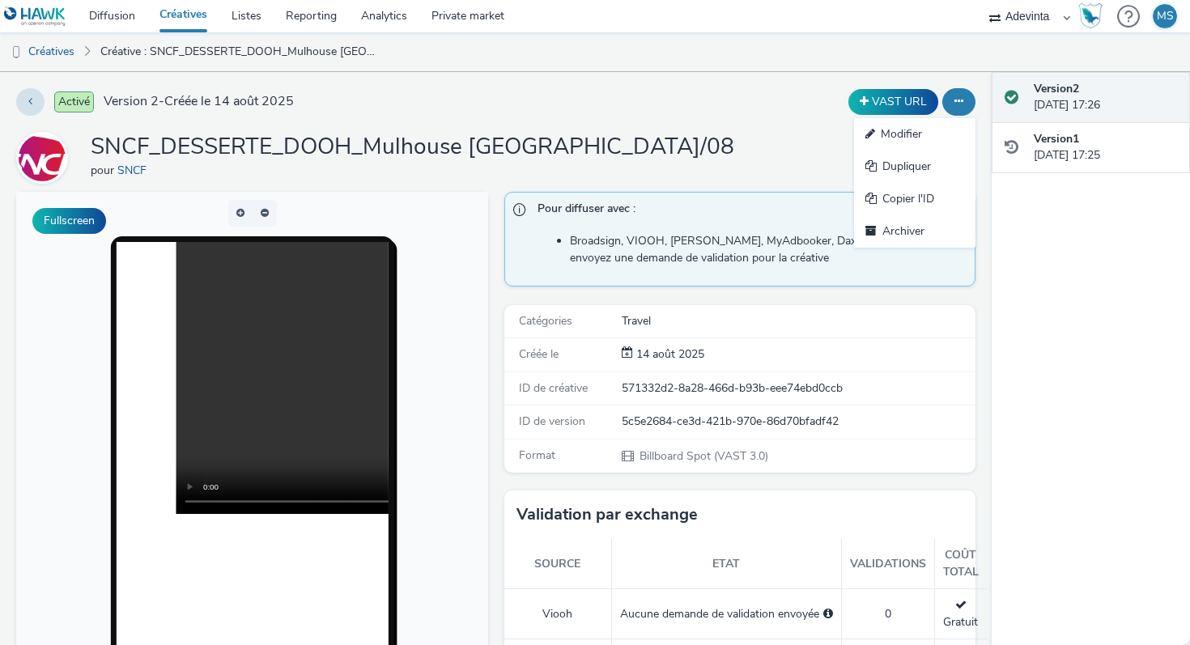
click at [805, 138] on div "SNCF_DESSERTE_DOOH_Mulhouse Strasbourg_25/08 pour SNCF" at bounding box center [495, 158] width 959 height 52
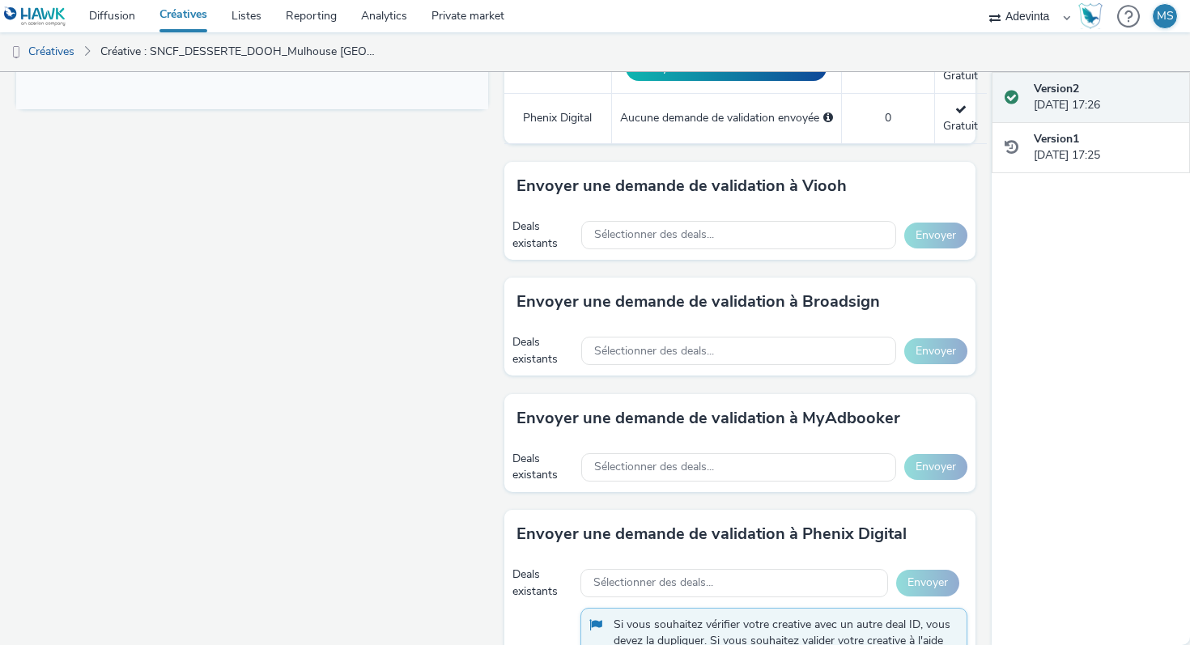
scroll to position [744, 0]
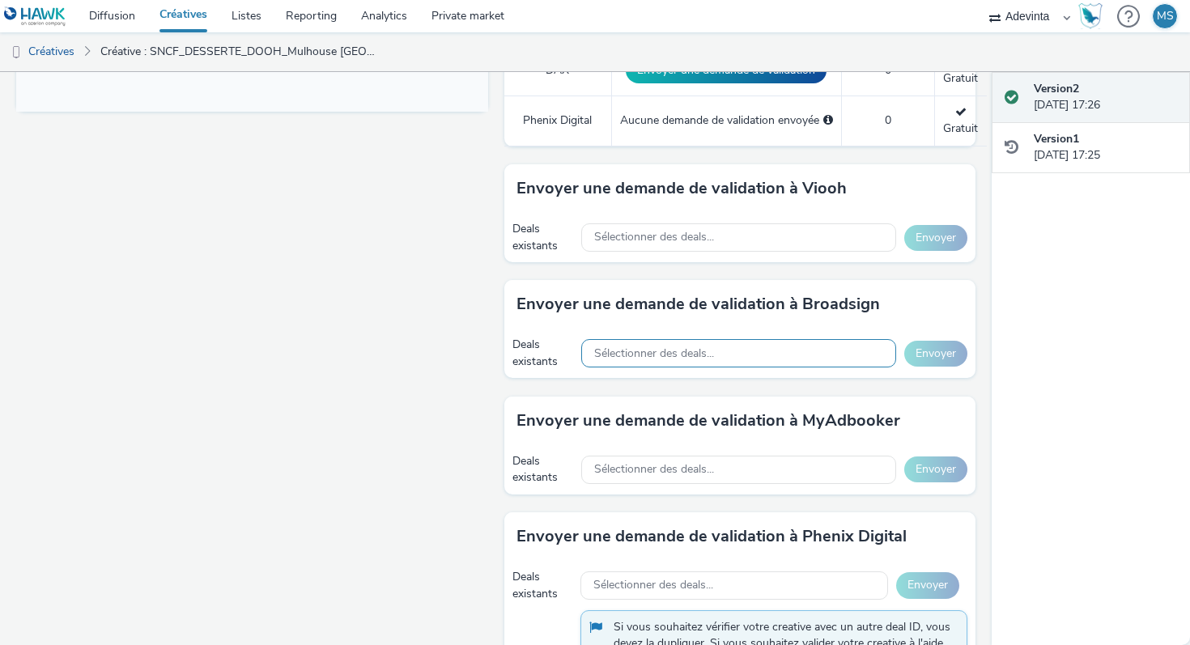
click at [617, 354] on span "Sélectionner des deals..." at bounding box center [654, 354] width 120 height 14
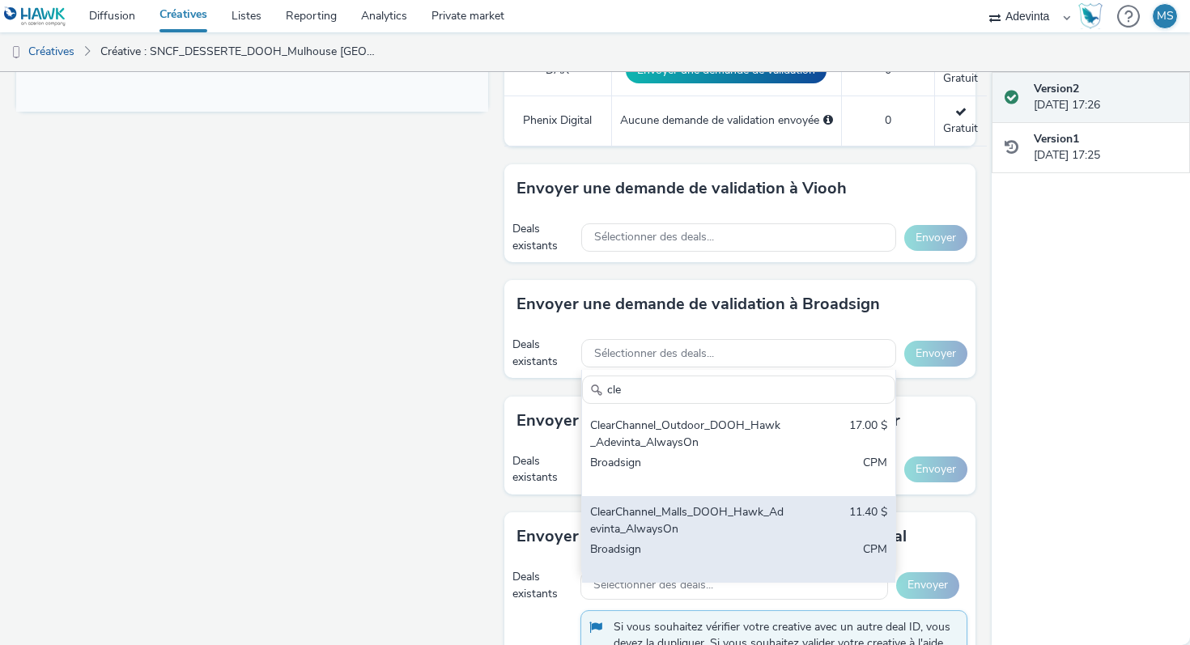
type input "cle"
click at [631, 507] on div "ClearChannel_Malls_DOOH_Hawk_Adevinta_AlwaysOn" at bounding box center [687, 520] width 195 height 33
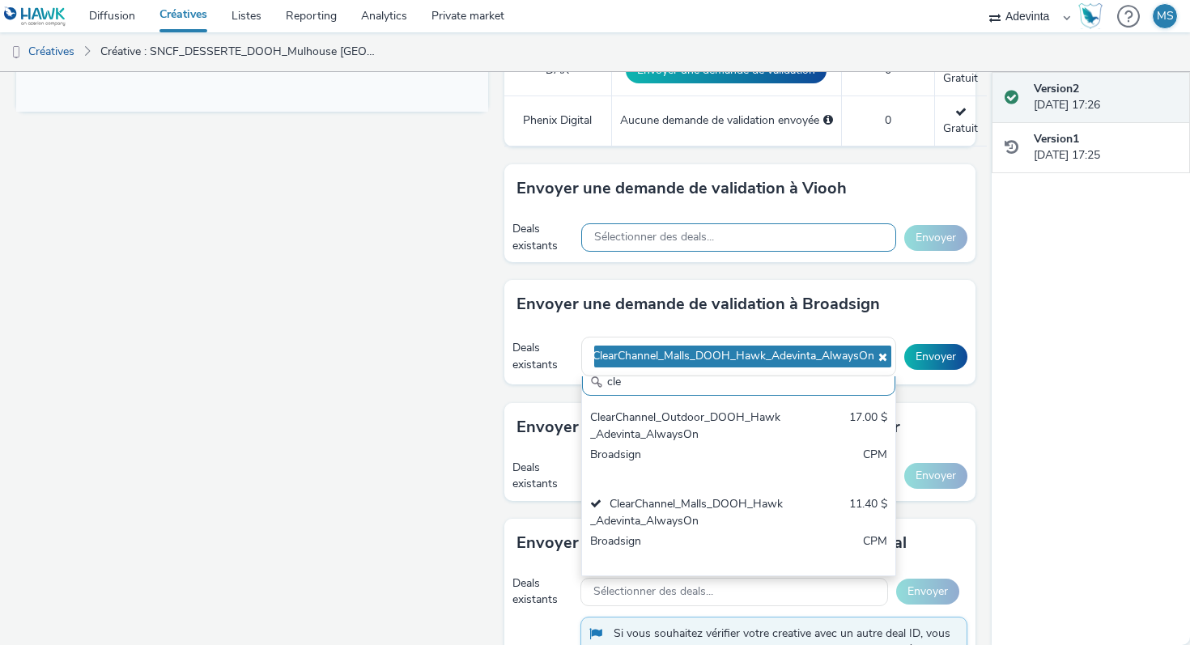
click at [659, 231] on span "Sélectionner des deals..." at bounding box center [654, 238] width 120 height 14
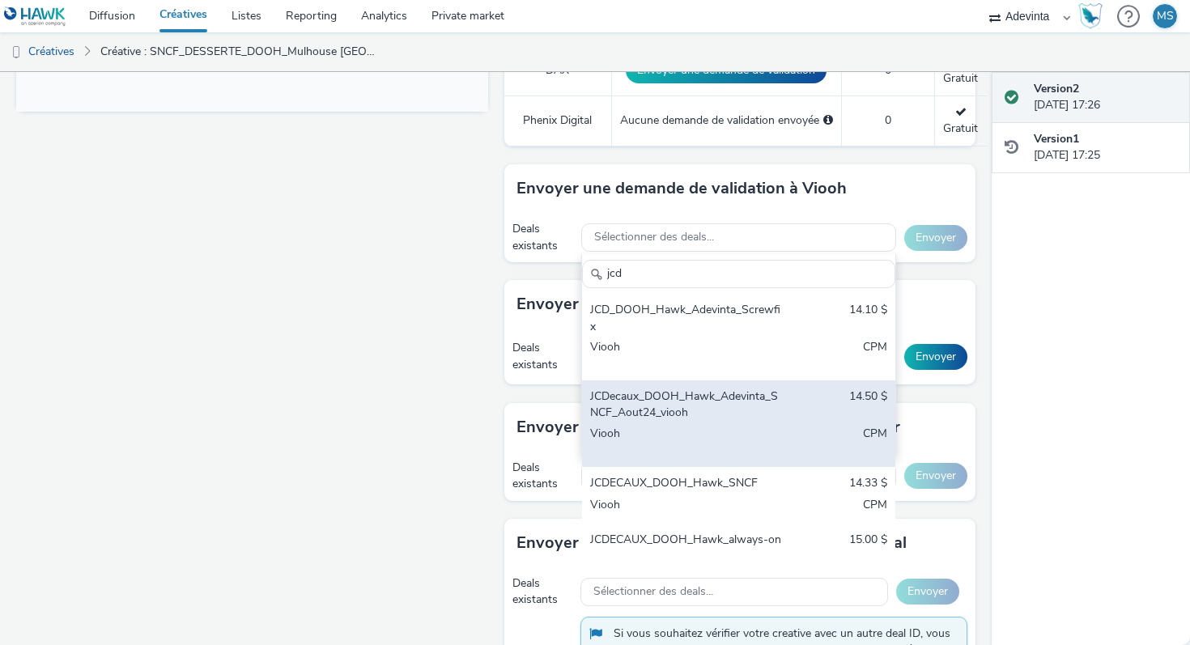
scroll to position [27, 0]
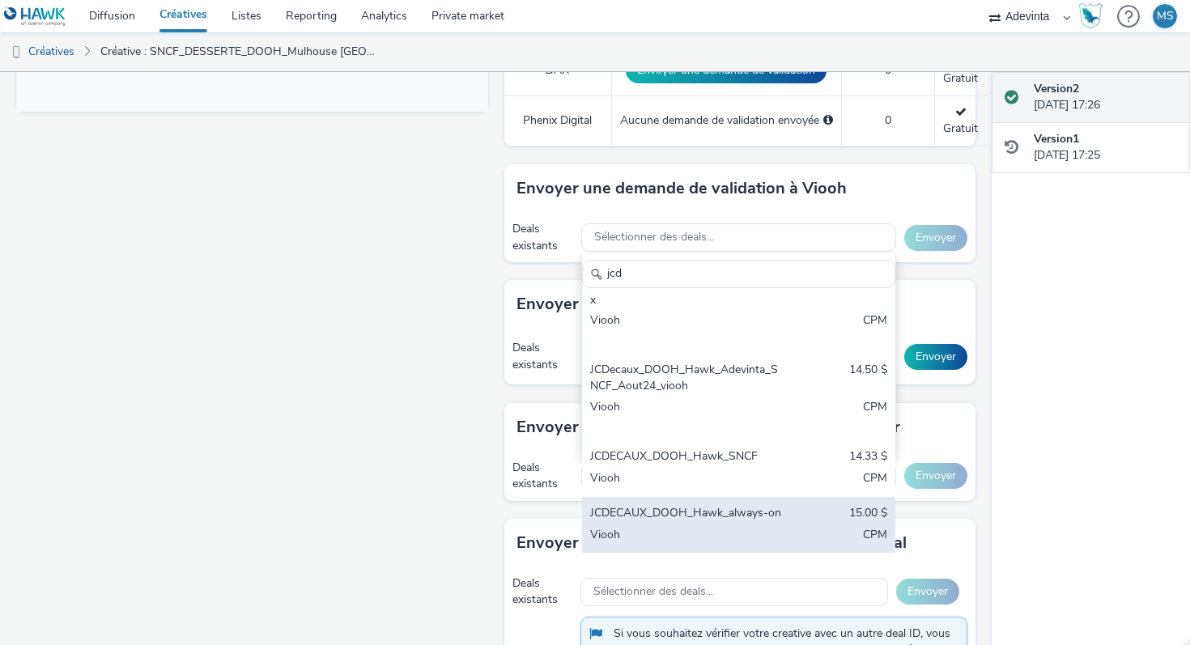
type input "jcd"
click at [681, 524] on div "JCDECAUX_DOOH_Hawk_always-on 15.00 $ Viooh CPM" at bounding box center [738, 525] width 313 height 57
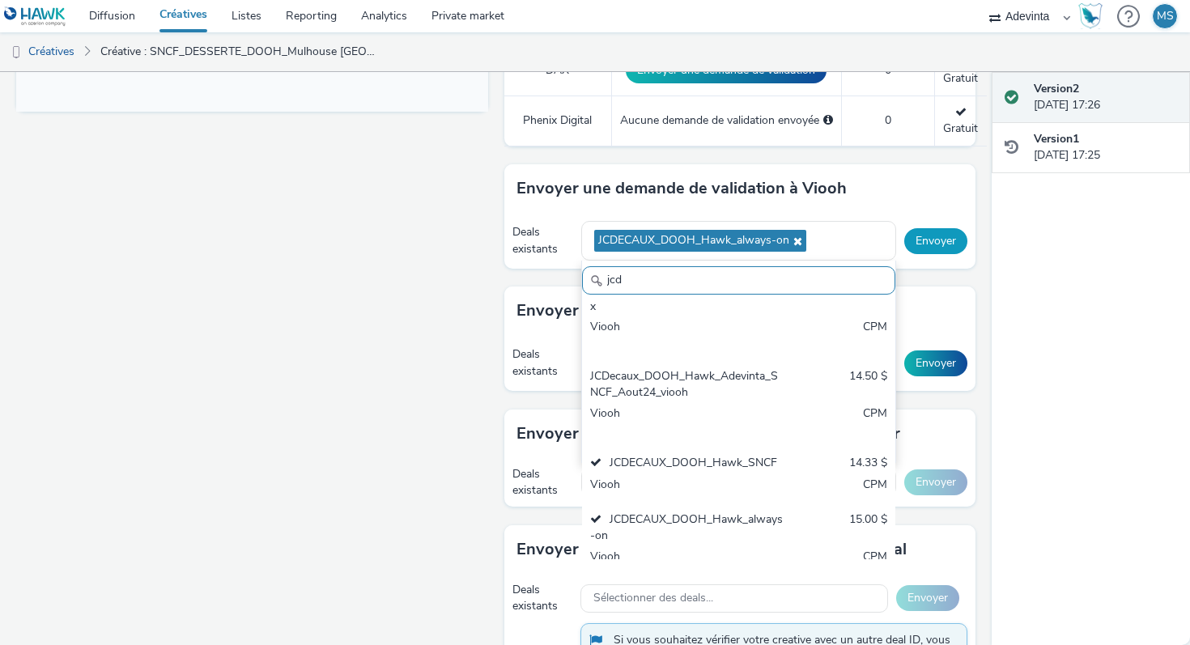
click at [926, 243] on button "Envoyer" at bounding box center [935, 241] width 63 height 26
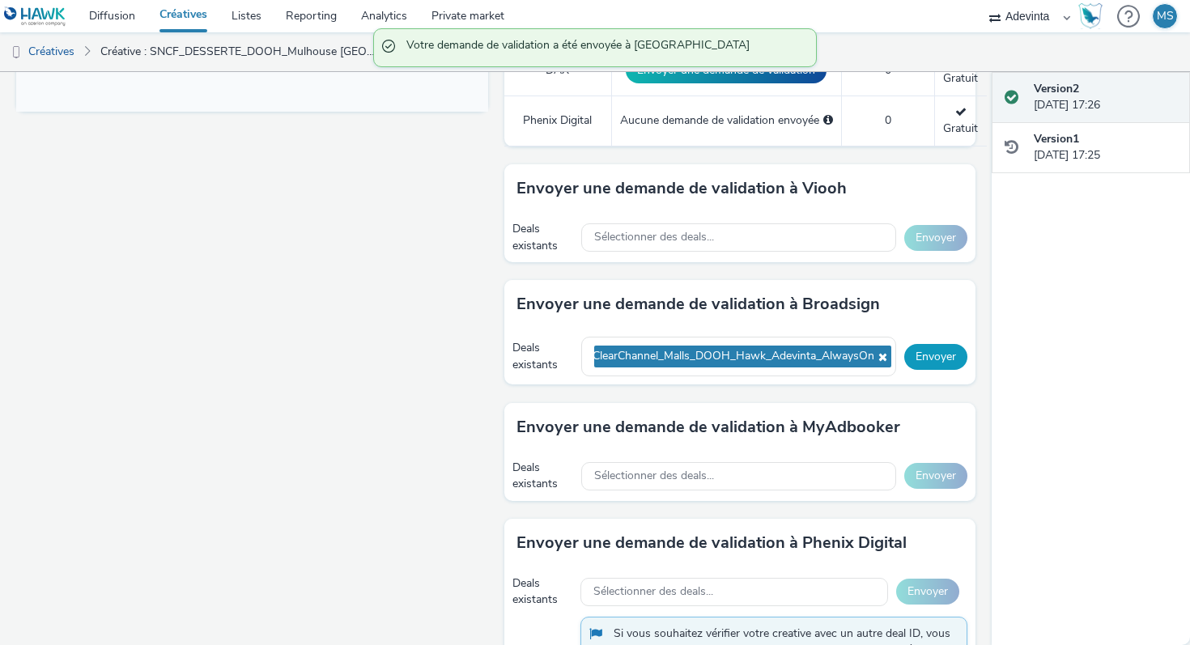
click at [945, 352] on button "Envoyer" at bounding box center [935, 357] width 63 height 26
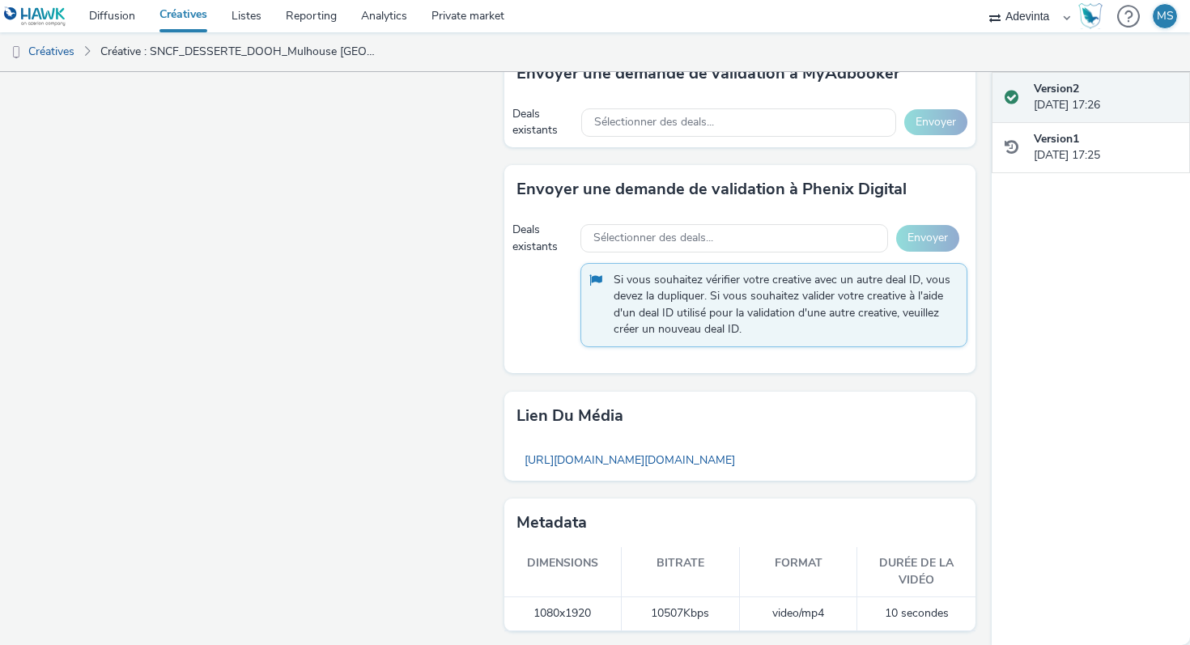
scroll to position [0, 0]
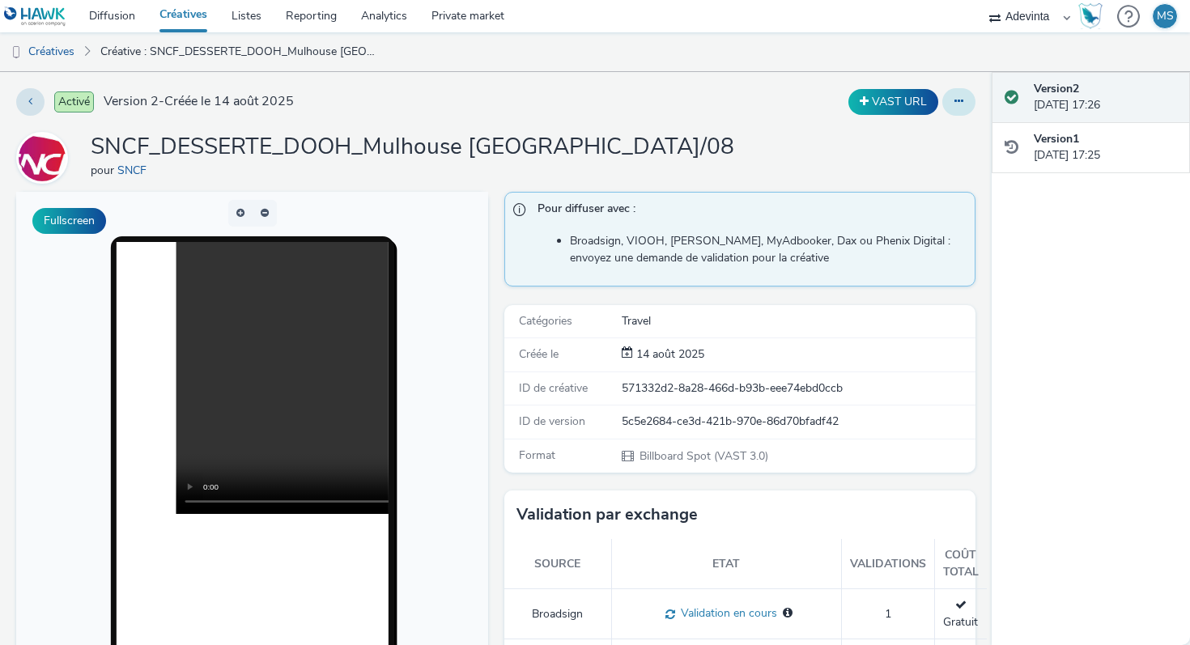
click at [961, 104] on icon at bounding box center [958, 100] width 9 height 11
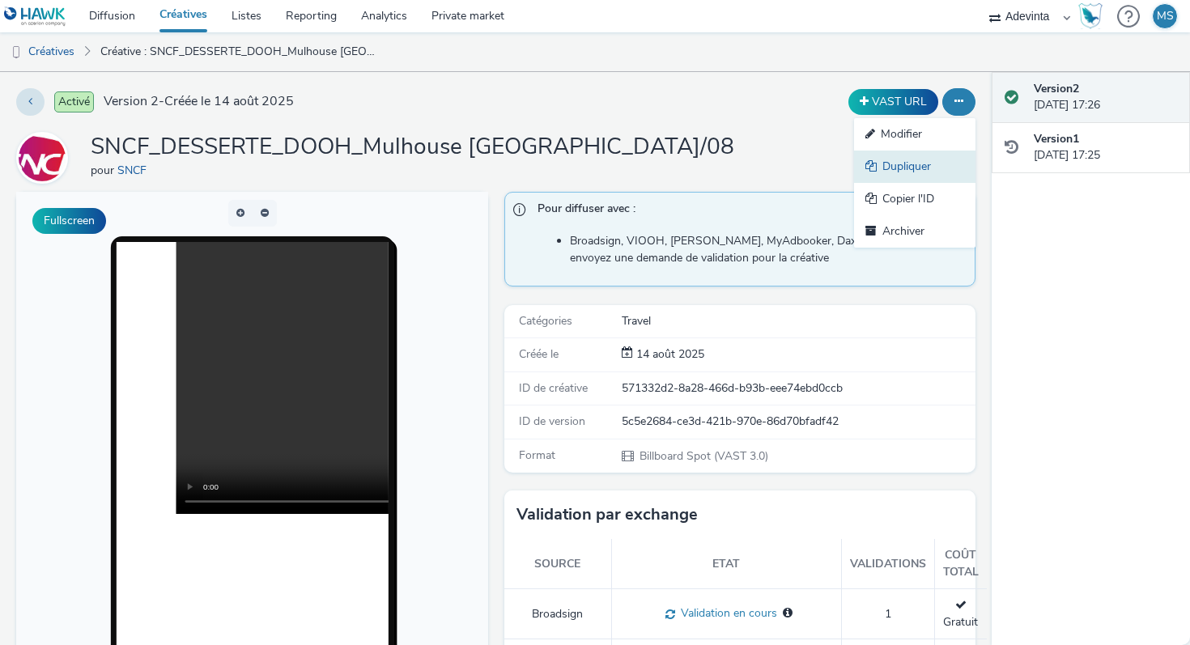
click at [891, 173] on link "Dupliquer" at bounding box center [914, 167] width 121 height 32
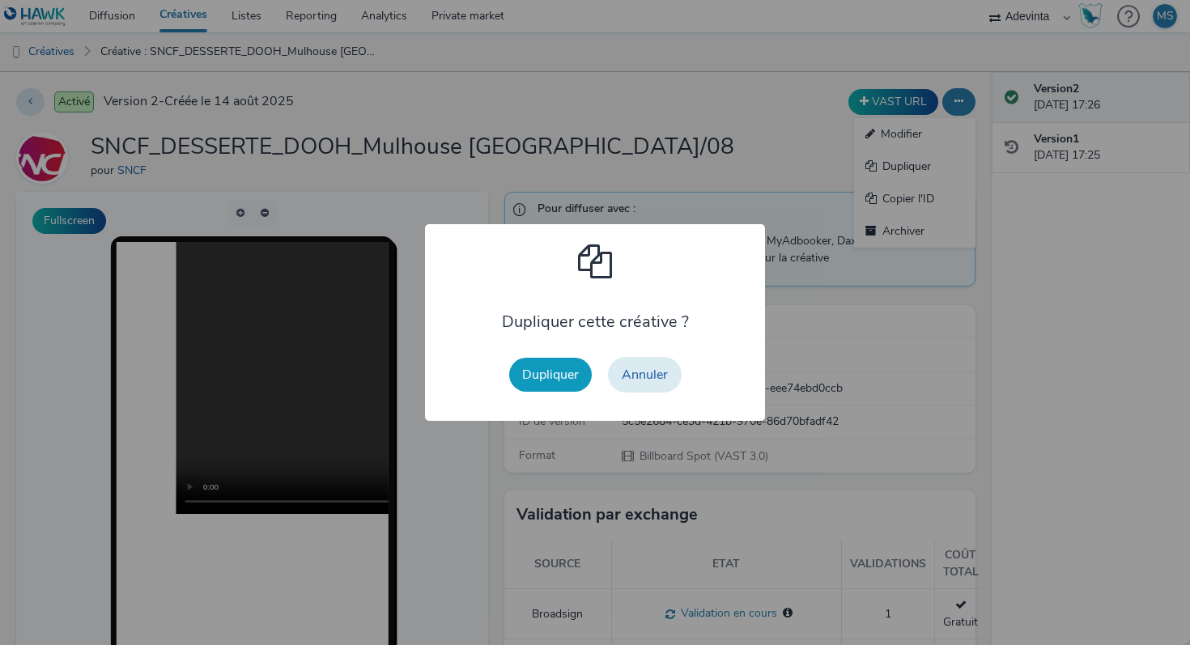
click at [563, 377] on button "Dupliquer" at bounding box center [550, 375] width 83 height 34
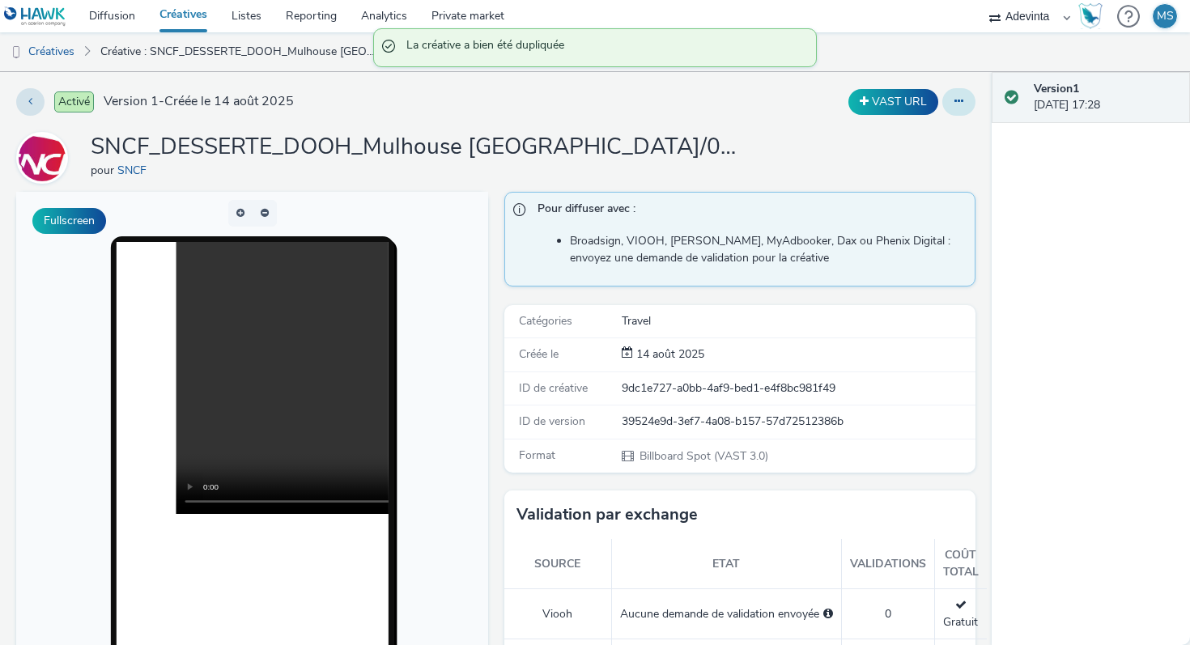
click at [949, 107] on button at bounding box center [958, 102] width 33 height 28
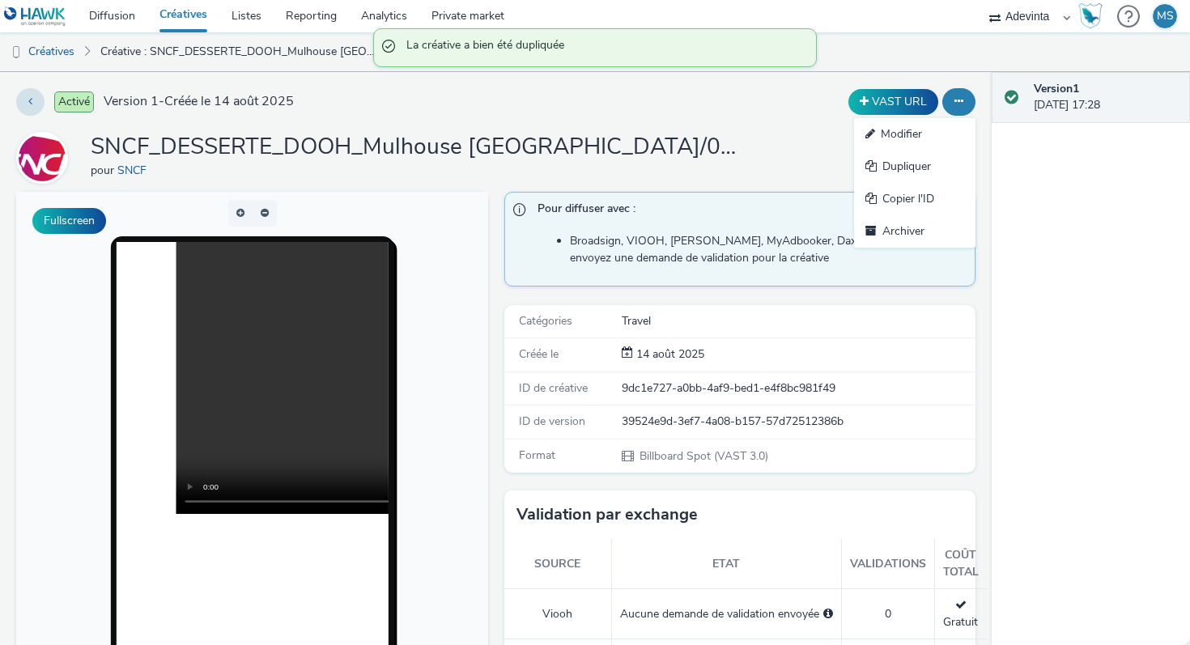
click at [957, 103] on icon at bounding box center [958, 100] width 9 height 11
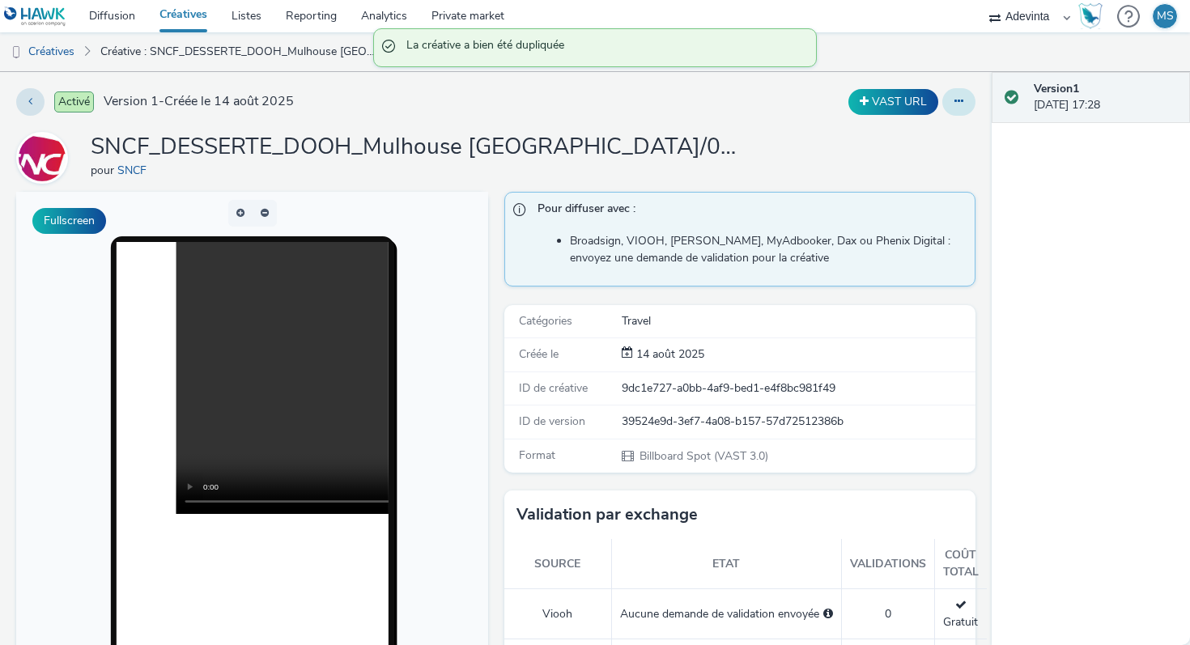
click at [960, 101] on icon at bounding box center [958, 100] width 9 height 11
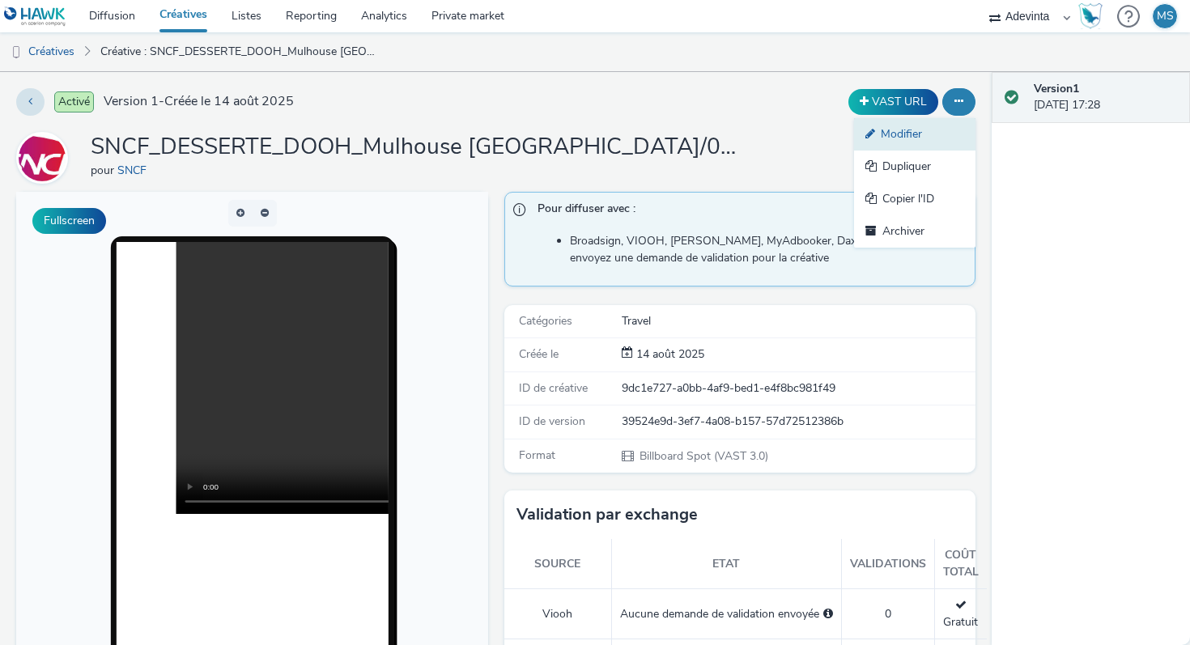
click at [901, 136] on link "Modifier" at bounding box center [914, 134] width 121 height 32
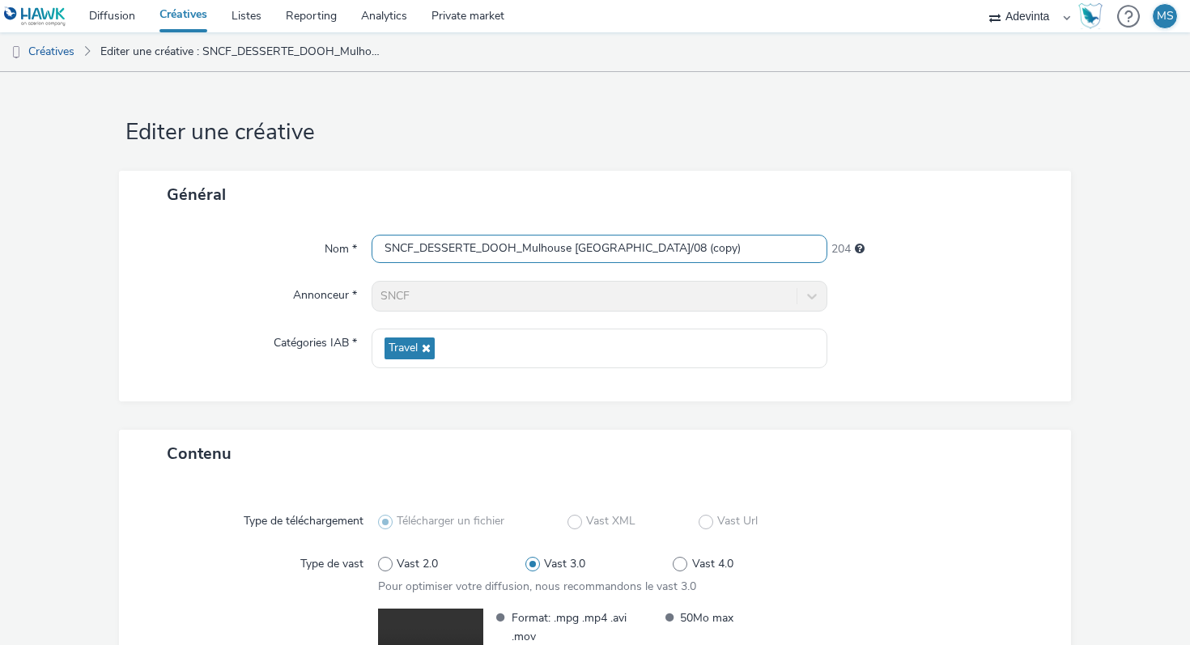
click at [605, 257] on input "SNCF_DESSERTE_DOOH_Mulhouse Strasbourg_25/08 (copy)" at bounding box center [599, 249] width 456 height 28
paste input "etz Strasbourg_25/08"
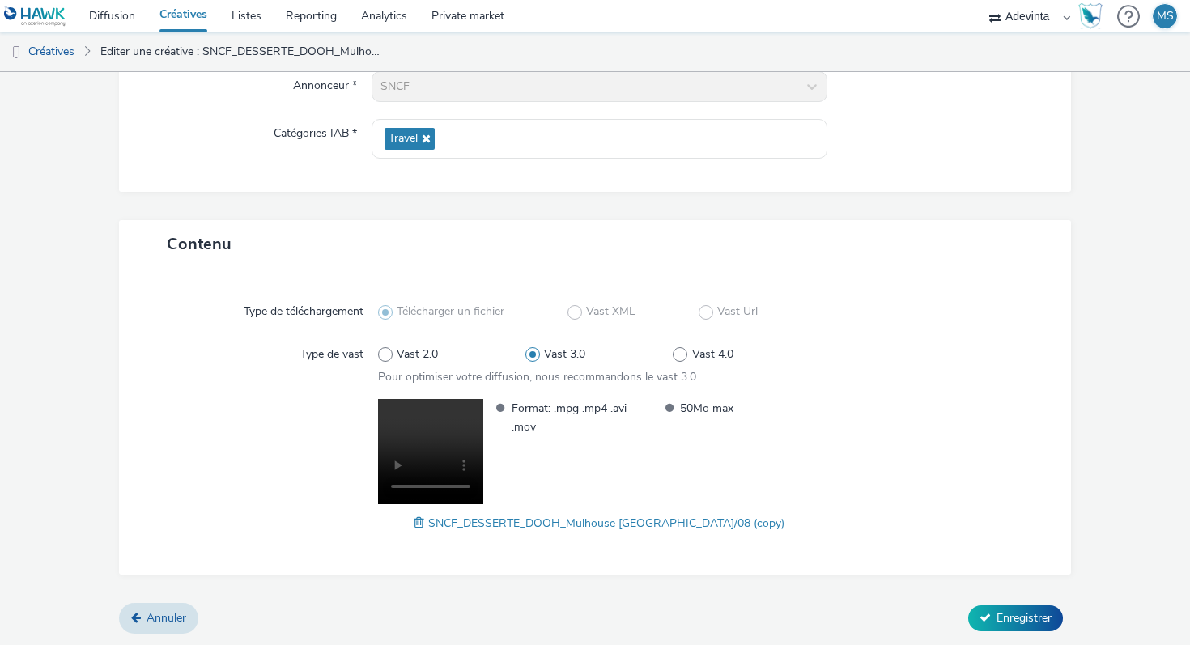
type input "SNCF_DESSERTE_DOOH_Metz Strasbourg_25/08"
click at [428, 526] on span at bounding box center [421, 523] width 15 height 18
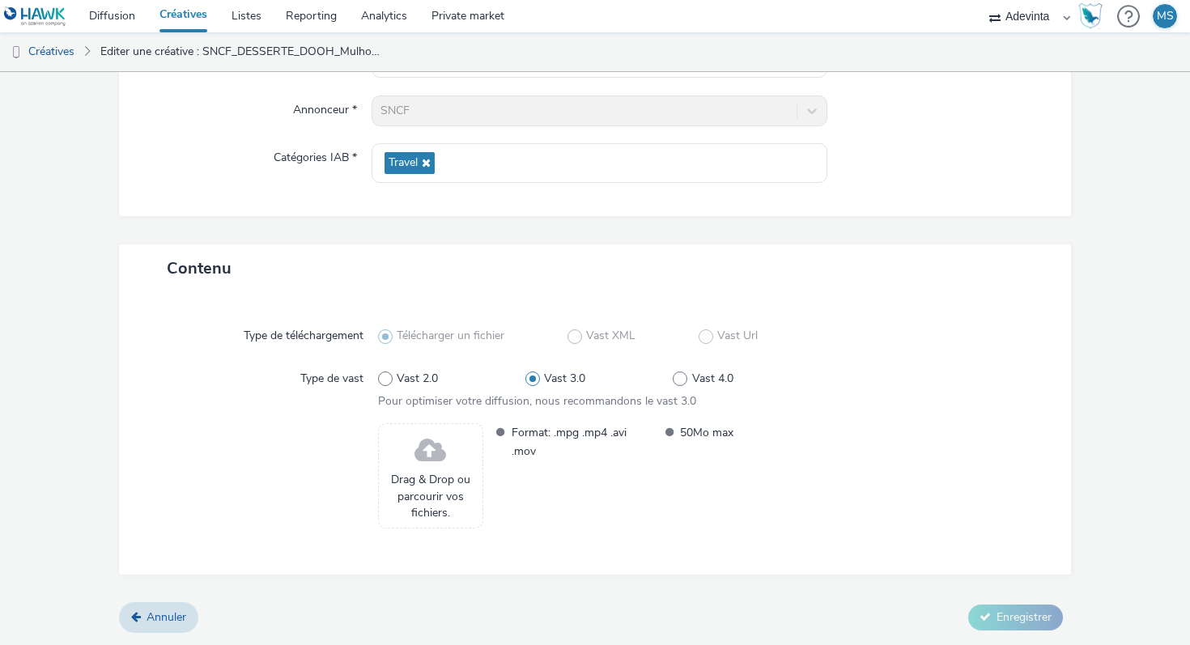
scroll to position [185, 0]
click at [456, 458] on div "Drag & Drop ou parcourir vos fichiers." at bounding box center [430, 475] width 105 height 105
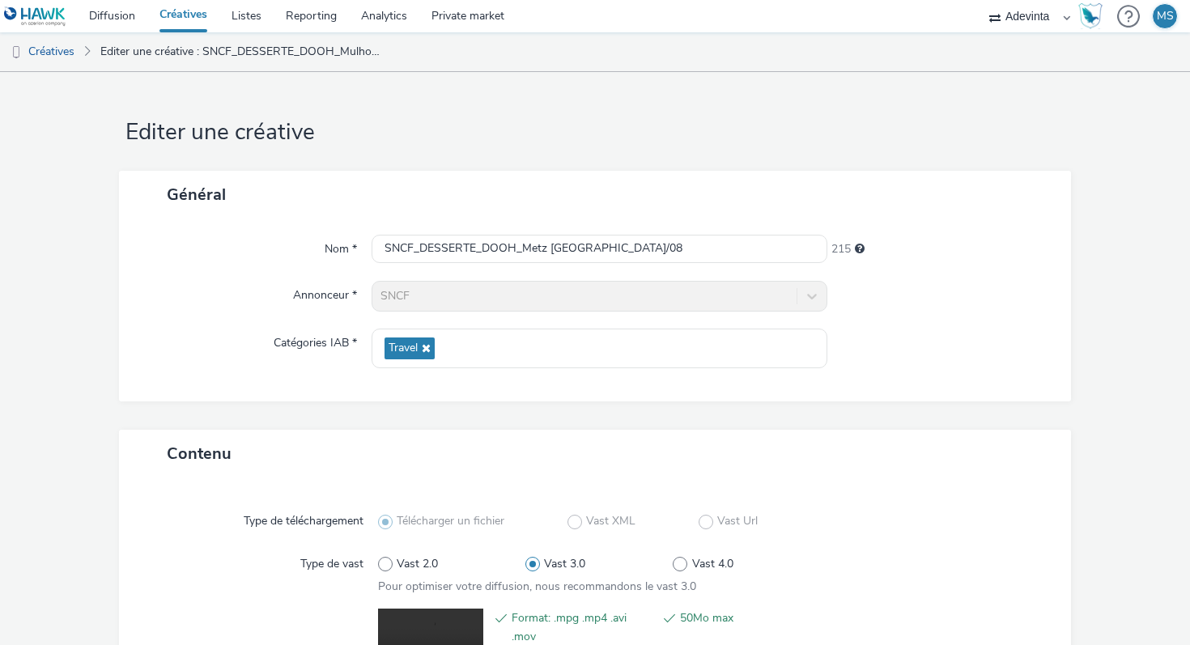
scroll to position [210, 0]
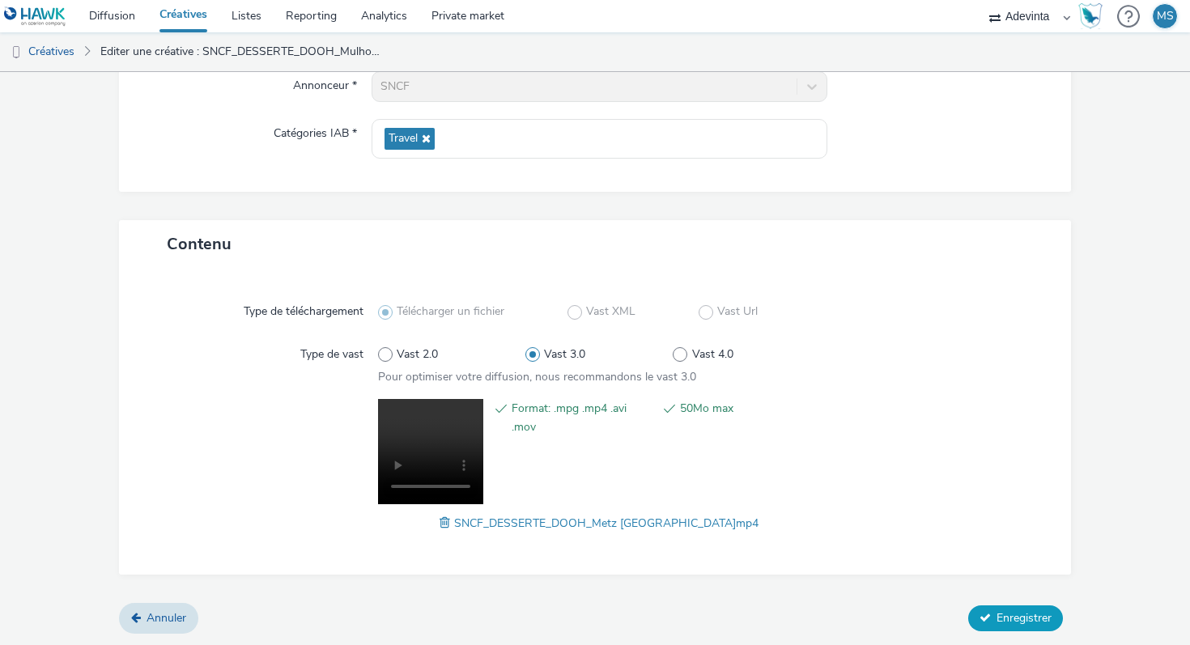
click at [986, 616] on icon at bounding box center [984, 617] width 11 height 11
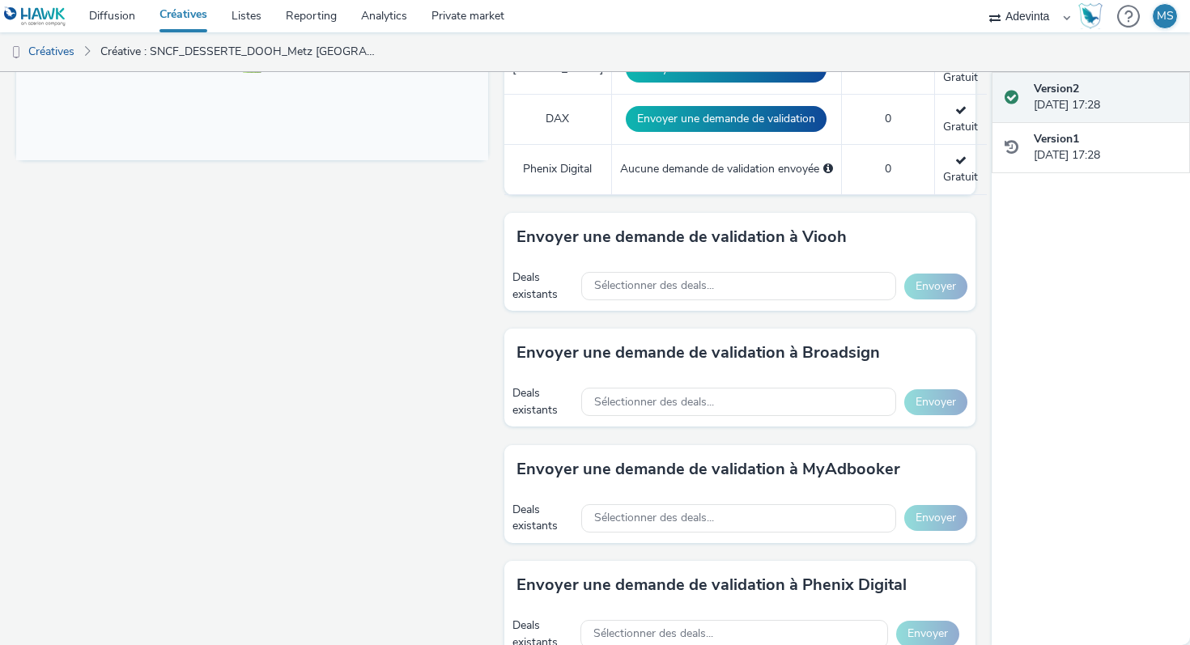
scroll to position [688, 0]
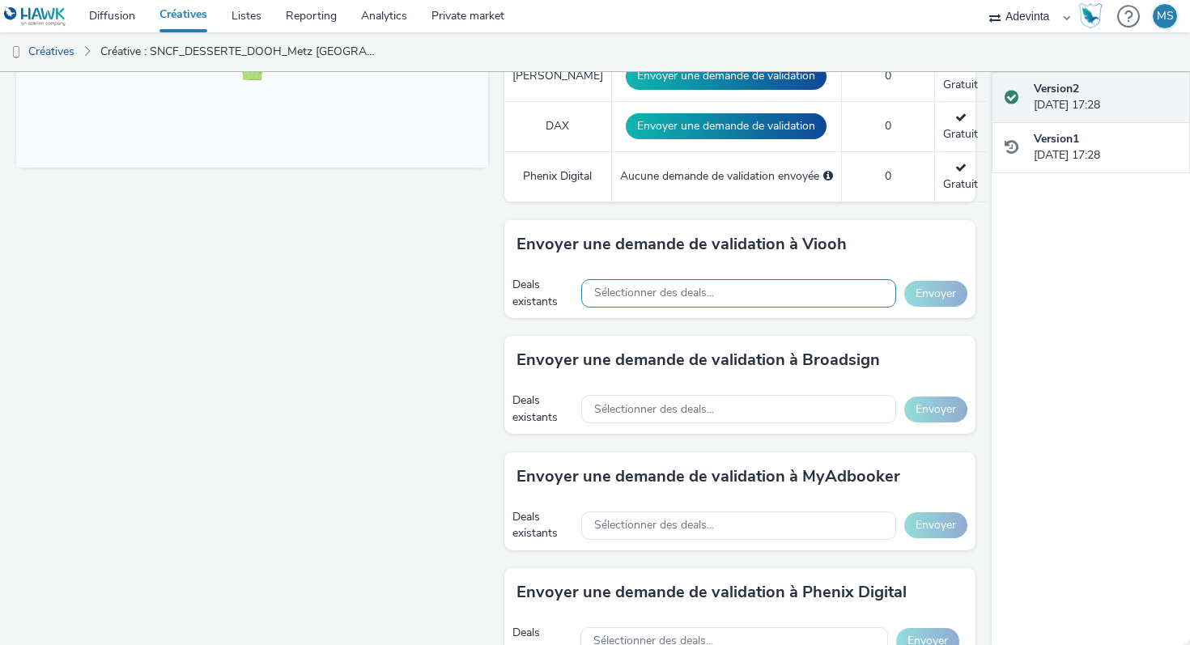
click at [719, 287] on div "Sélectionner des deals..." at bounding box center [738, 293] width 315 height 28
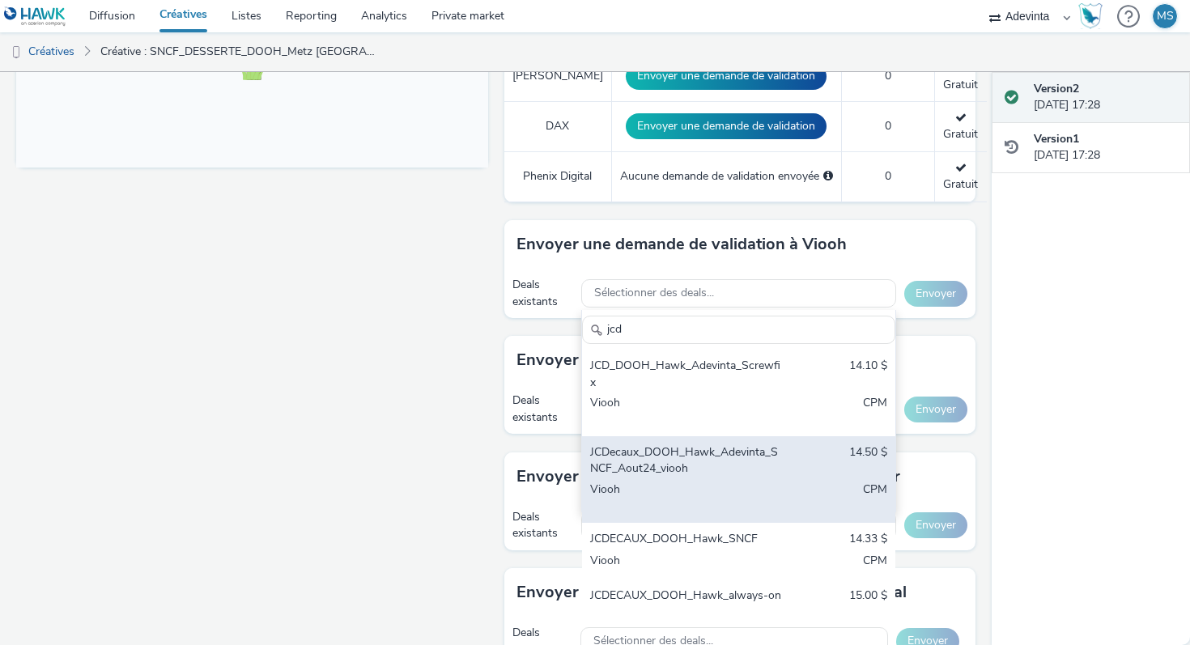
scroll to position [27, 0]
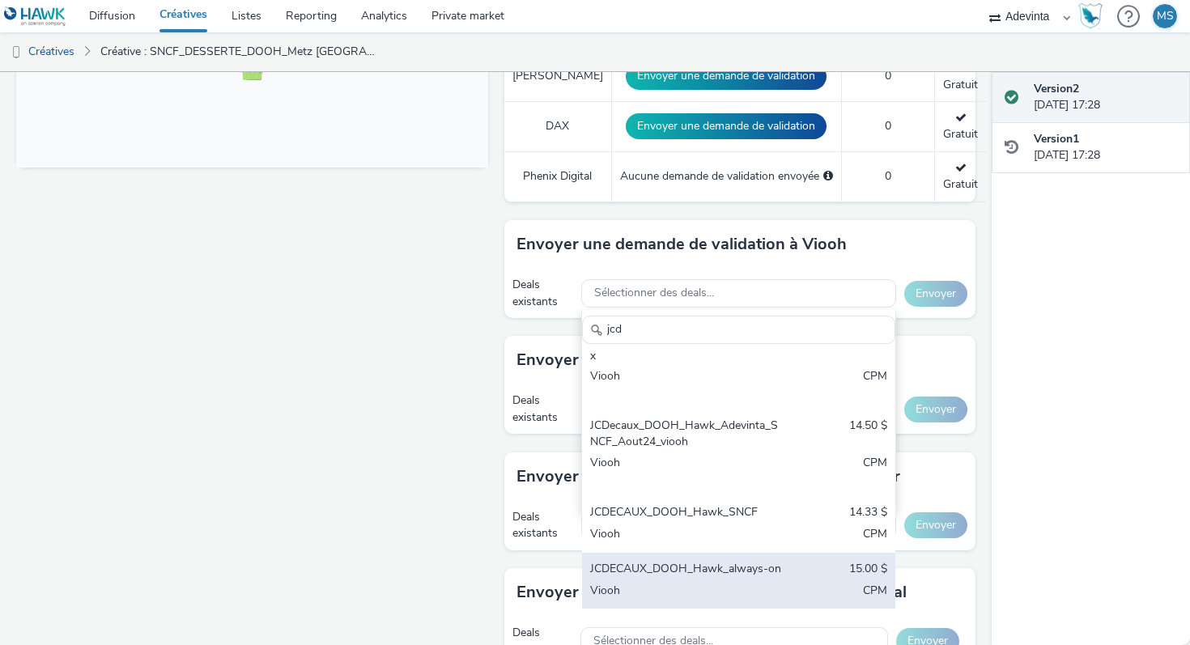
type input "jcd"
click at [672, 579] on div "JCDECAUX_DOOH_Hawk_always-on 15.00 $ Viooh CPM" at bounding box center [738, 581] width 313 height 57
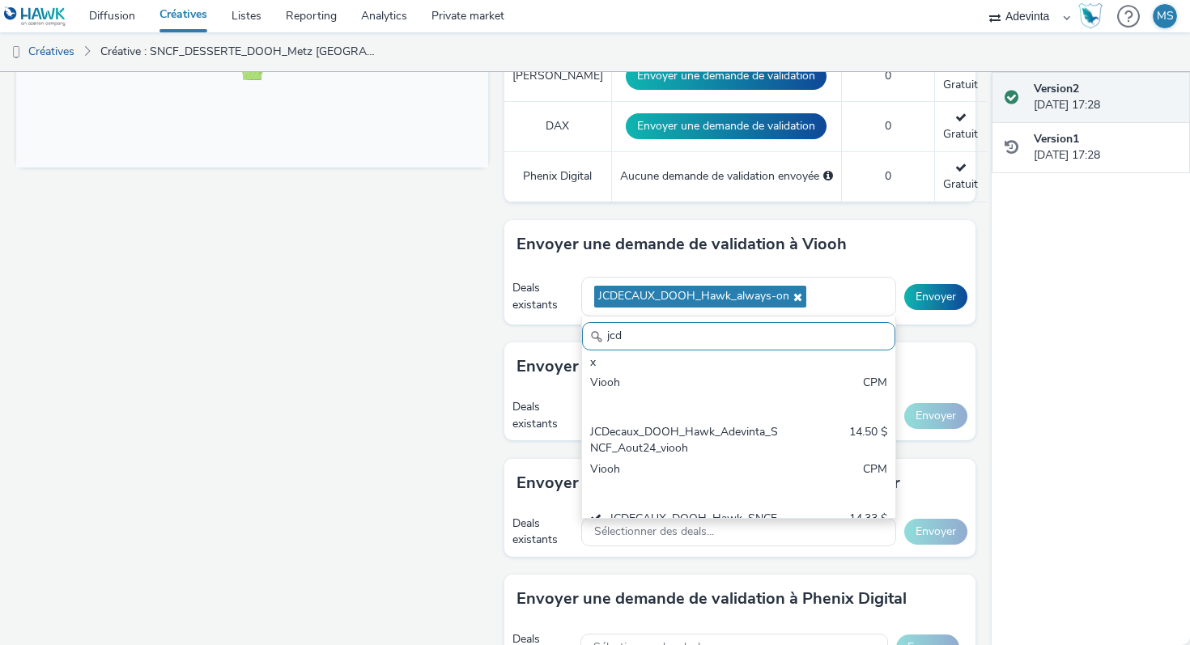
click at [528, 295] on div "Deals existants" at bounding box center [543, 296] width 62 height 33
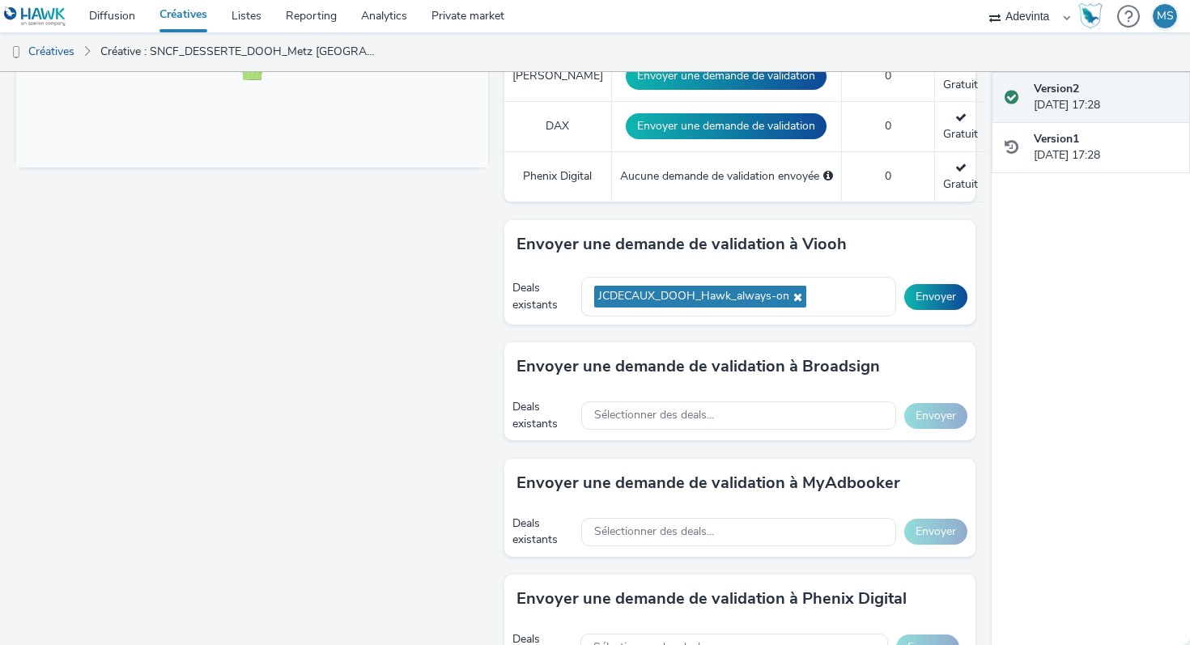
click at [639, 430] on div "Sélectionner des deals..." at bounding box center [738, 415] width 315 height 33
click at [637, 409] on span "Sélectionner des deals..." at bounding box center [654, 416] width 120 height 14
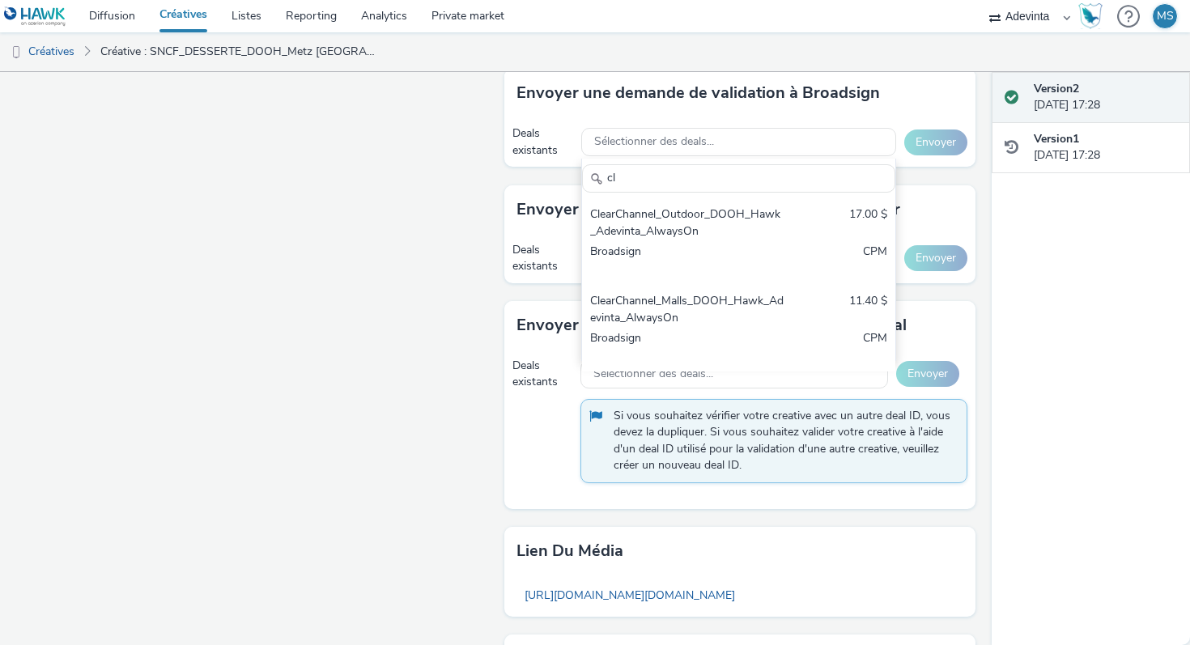
scroll to position [956, 0]
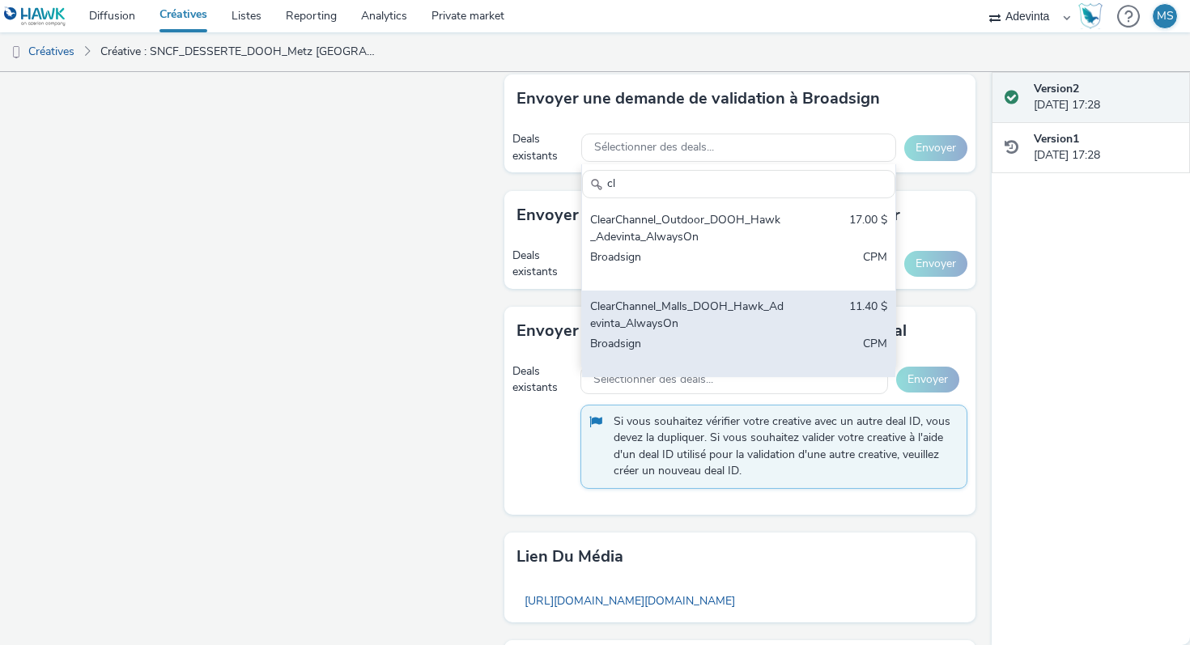
type input "cl"
click at [640, 363] on div "Broadsign" at bounding box center [687, 352] width 195 height 33
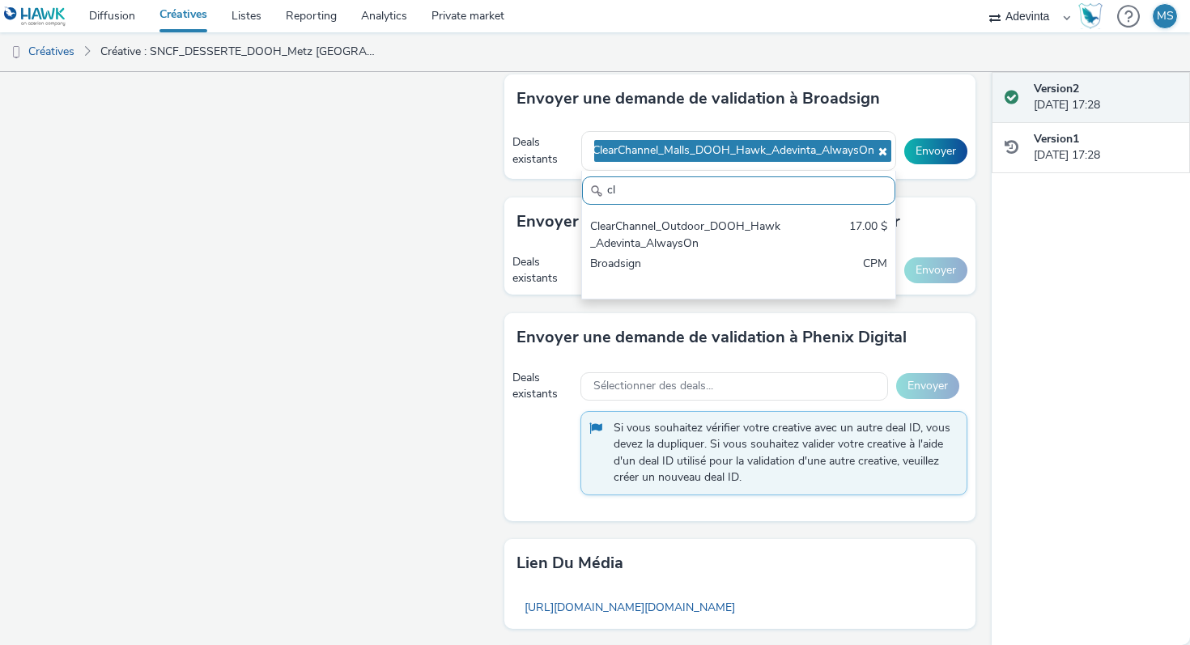
click at [917, 99] on div "Envoyer une demande de validation à Broadsign" at bounding box center [740, 98] width 472 height 49
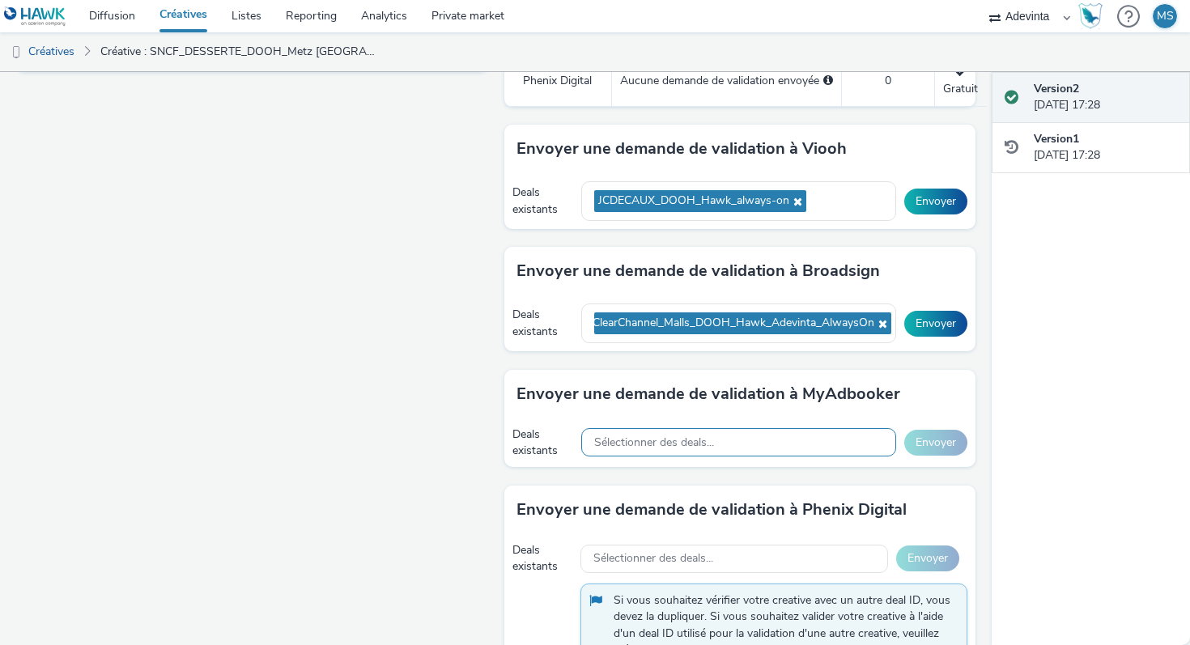
scroll to position [722, 0]
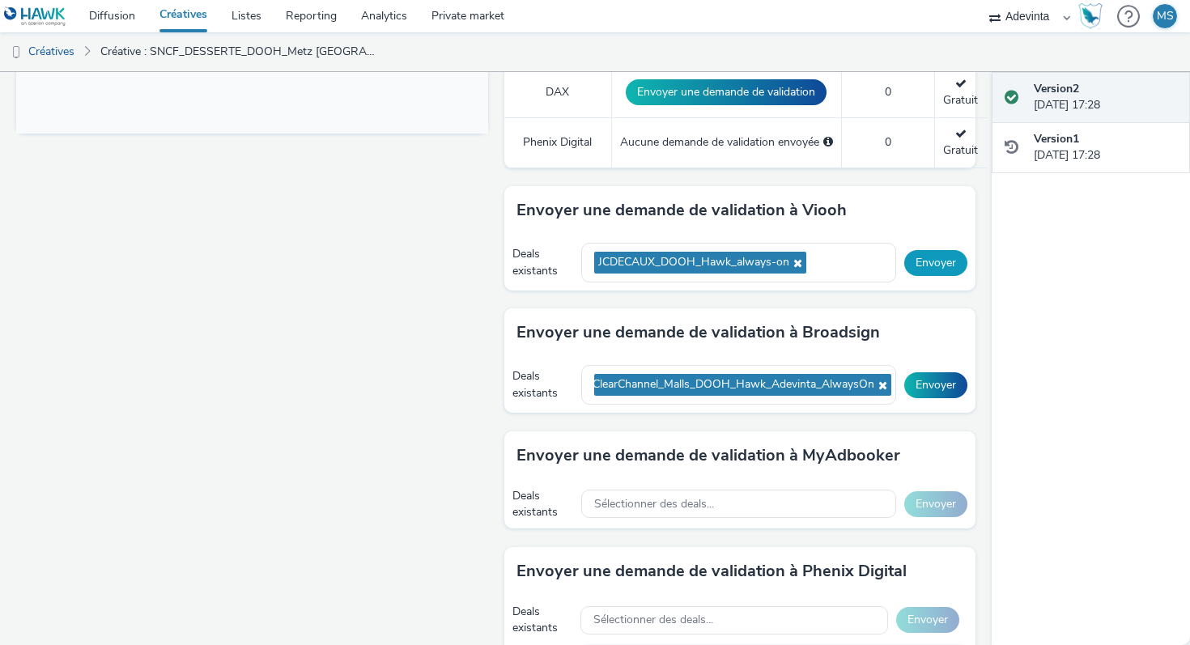
click at [931, 268] on button "Envoyer" at bounding box center [935, 263] width 63 height 26
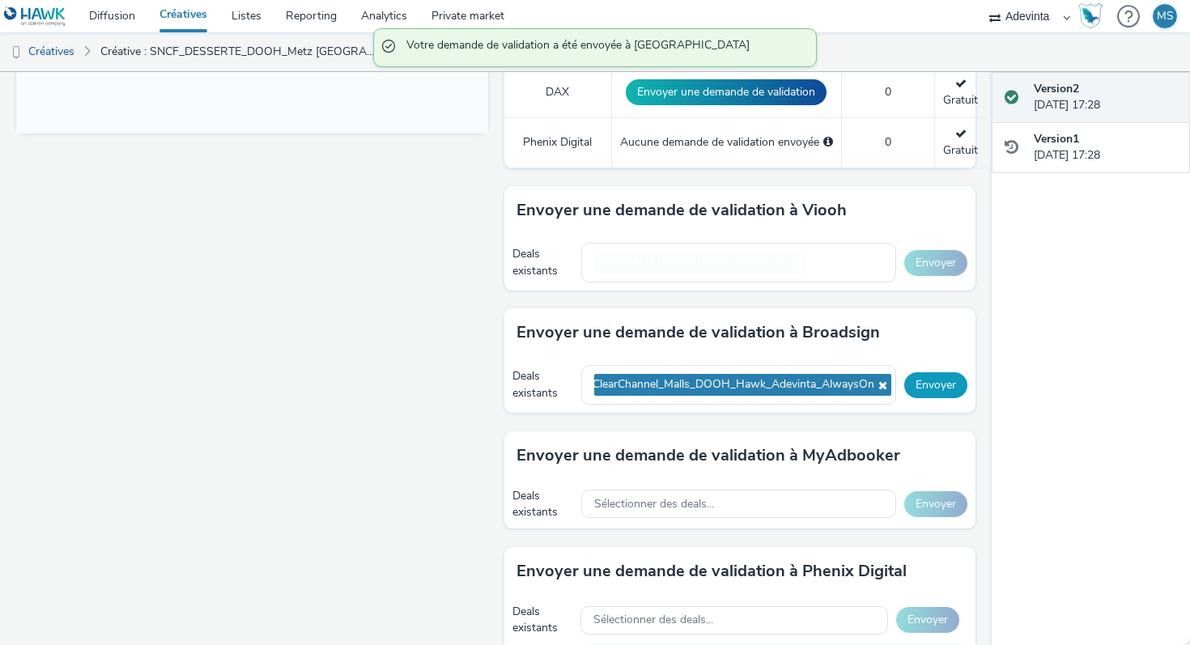
click at [941, 394] on div "Deals existants ClearChannel_Malls_DOOH_Hawk_Adevinta_AlwaysOn Envoyer" at bounding box center [740, 385] width 472 height 56
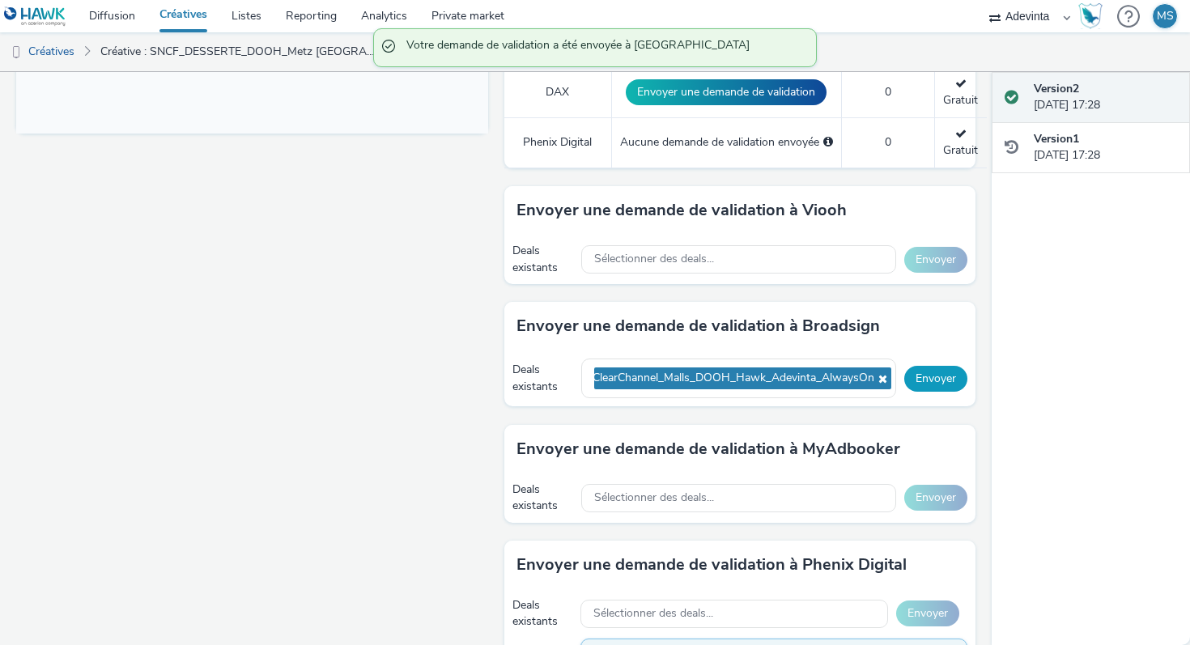
click at [938, 375] on button "Envoyer" at bounding box center [935, 379] width 63 height 26
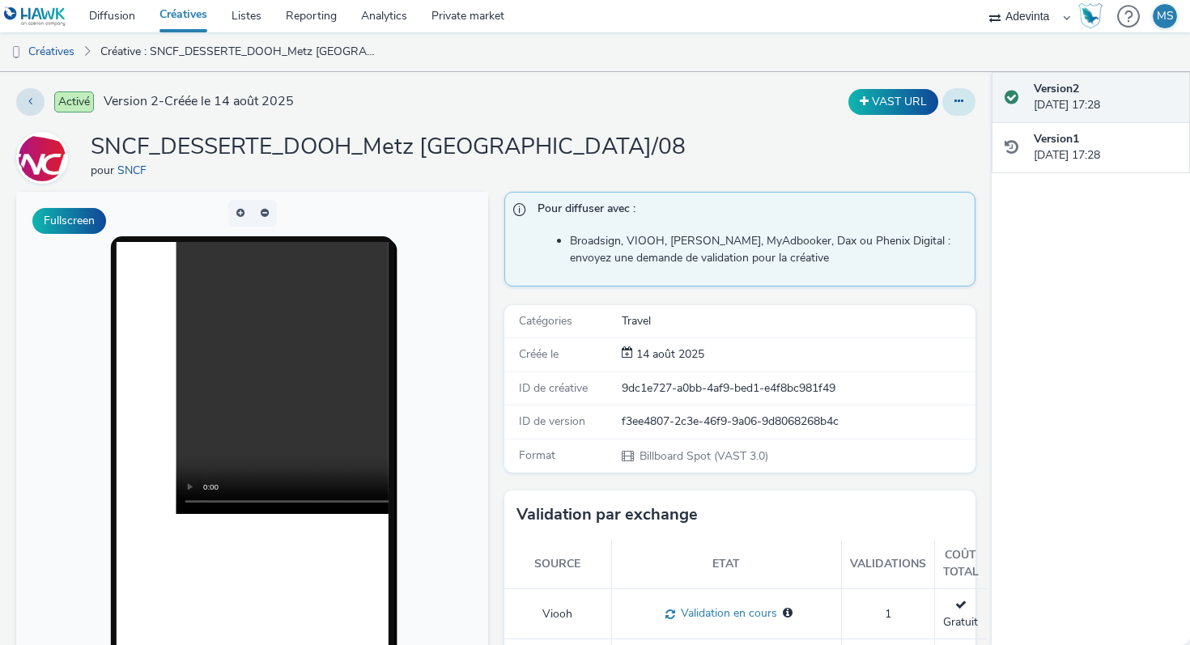
click at [972, 94] on button at bounding box center [958, 102] width 33 height 28
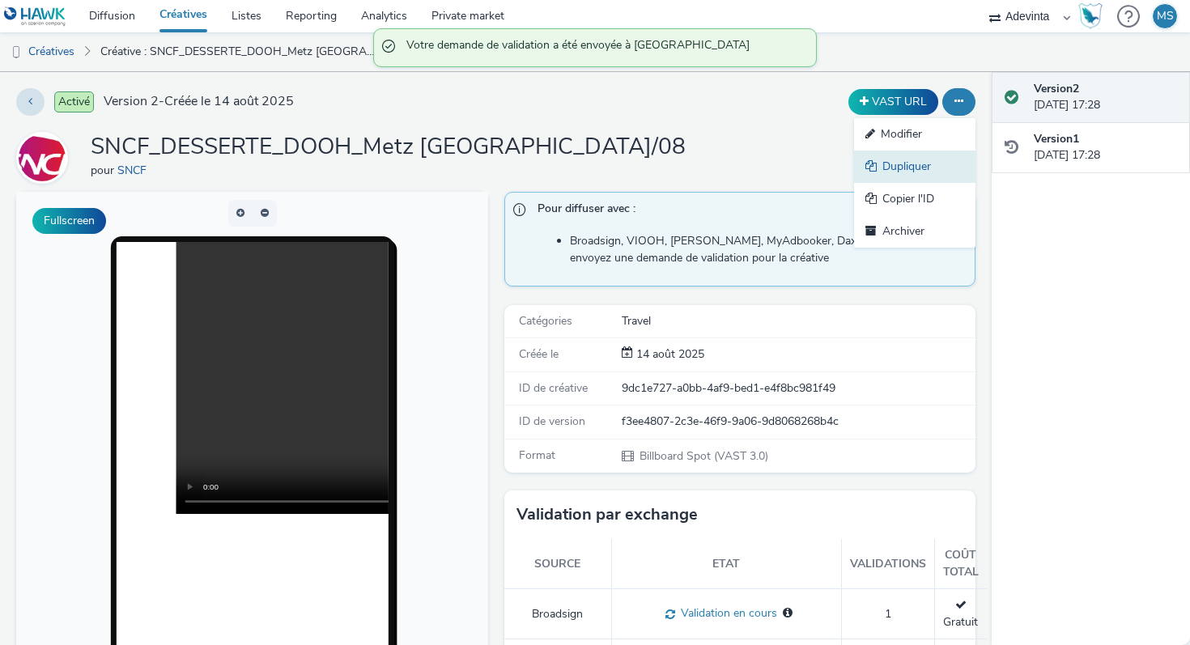
click at [906, 165] on link "Dupliquer" at bounding box center [914, 167] width 121 height 32
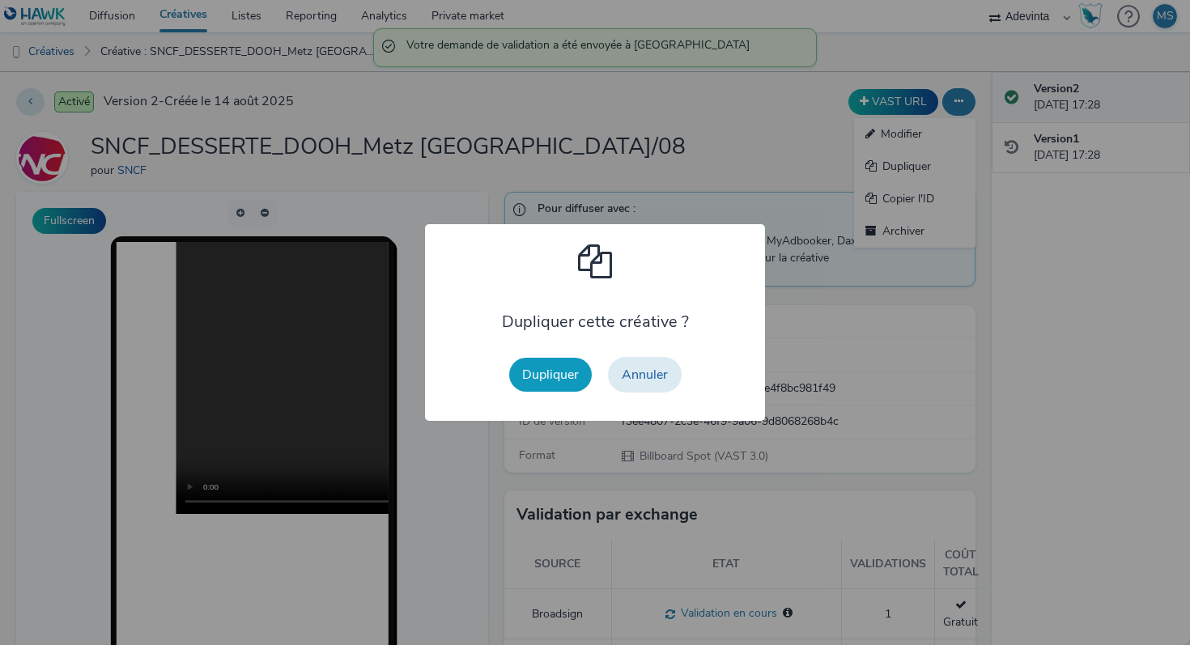
click at [556, 367] on button "Dupliquer" at bounding box center [550, 375] width 83 height 34
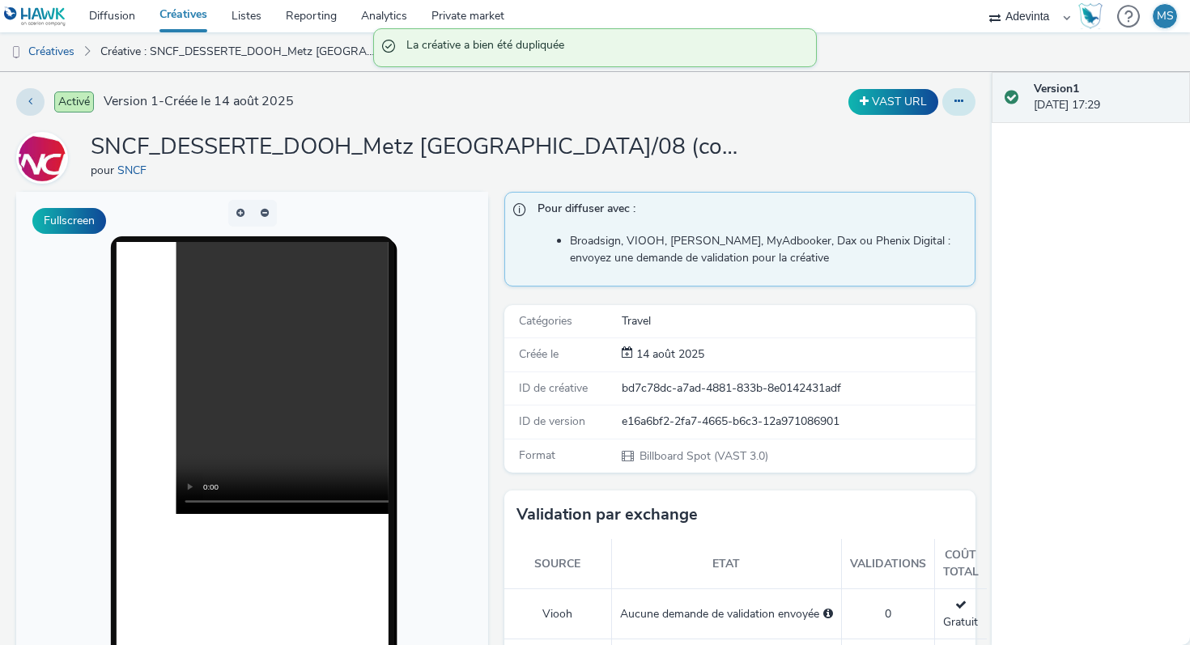
click at [963, 101] on button at bounding box center [958, 102] width 33 height 28
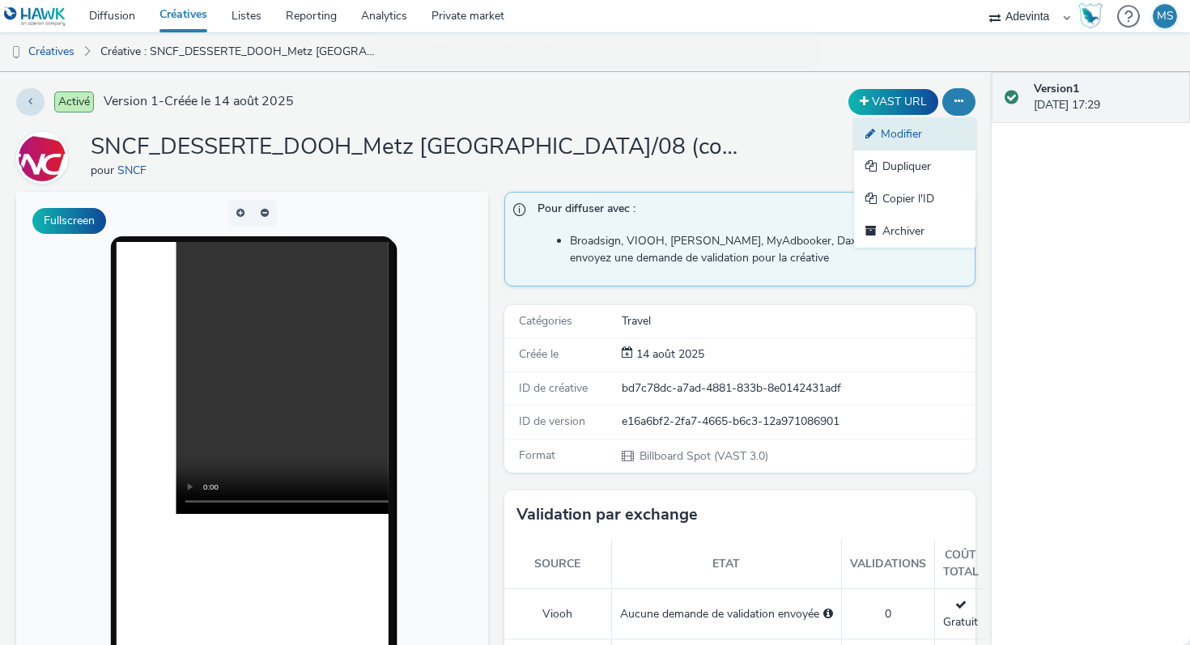
click at [913, 141] on link "Modifier" at bounding box center [914, 134] width 121 height 32
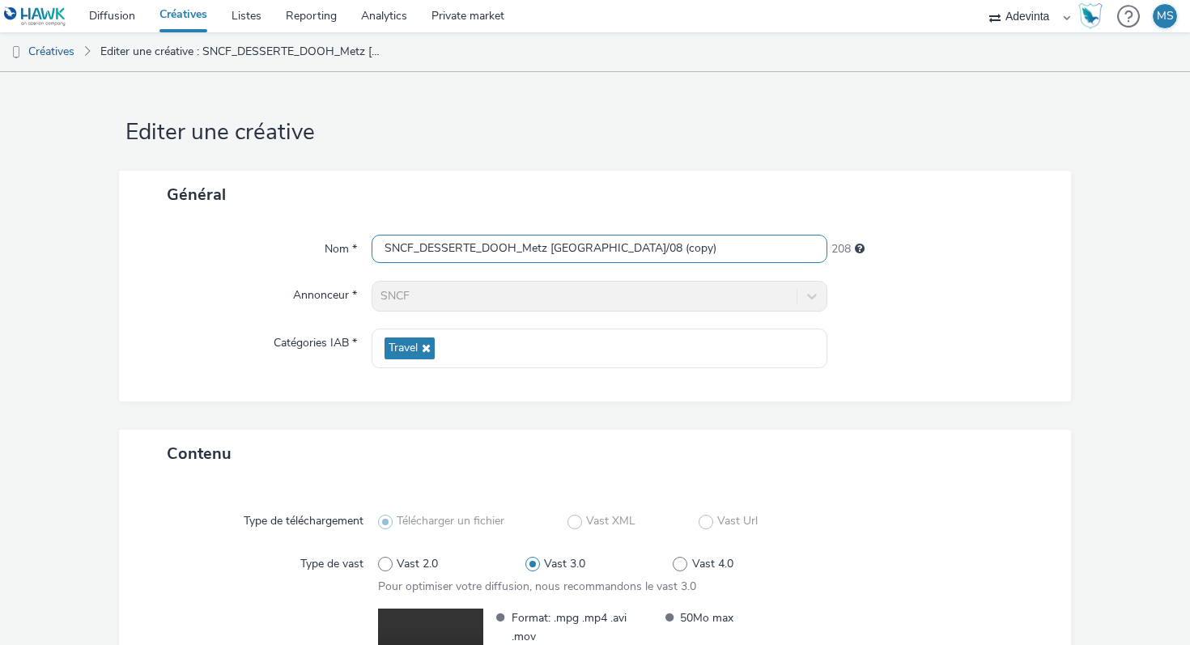
click at [550, 239] on input "SNCF_DESSERTE_DOOH_Metz Strasbourg_25/08 (copy)" at bounding box center [599, 249] width 456 height 28
paste input "Colmar Strasbourg_25/08"
type input "SNCF_DESSERTE_DOOH_Colmar Strasbourg_25/08"
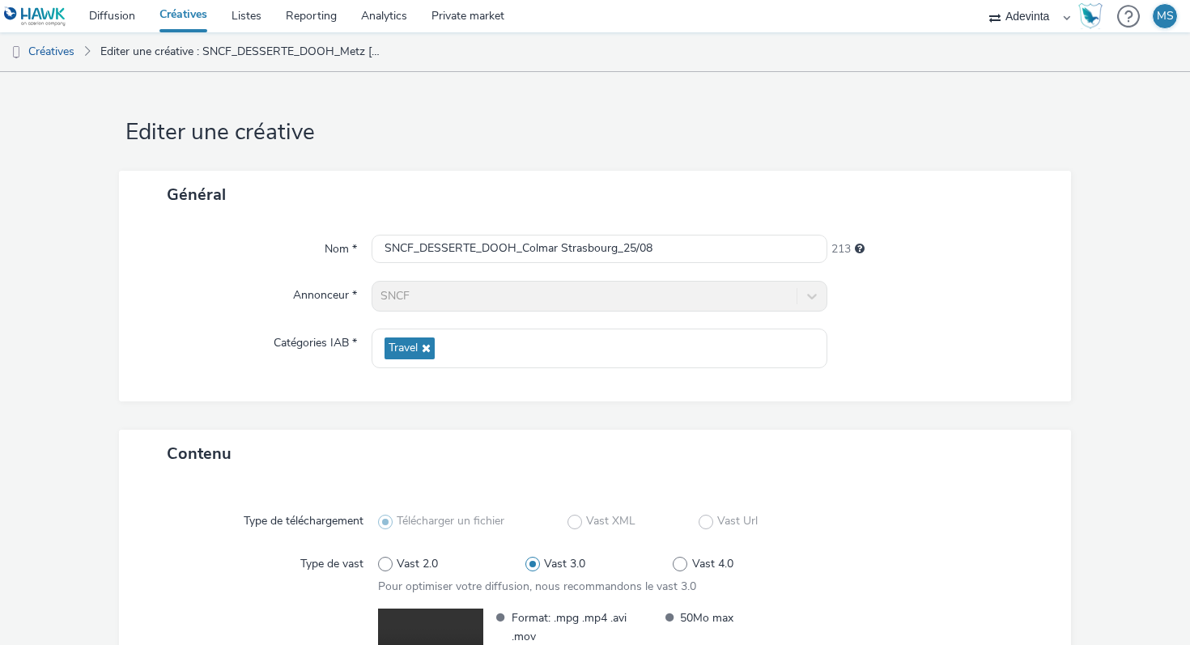
click at [549, 207] on div "Général" at bounding box center [595, 195] width 952 height 48
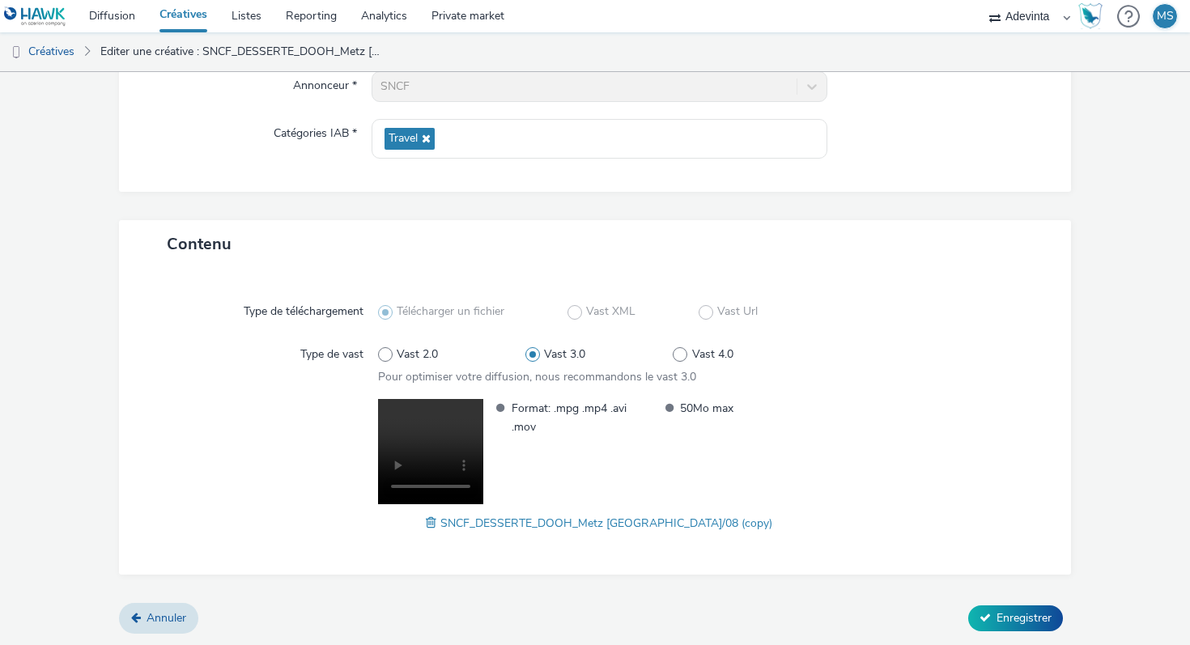
click at [440, 524] on span at bounding box center [433, 523] width 15 height 18
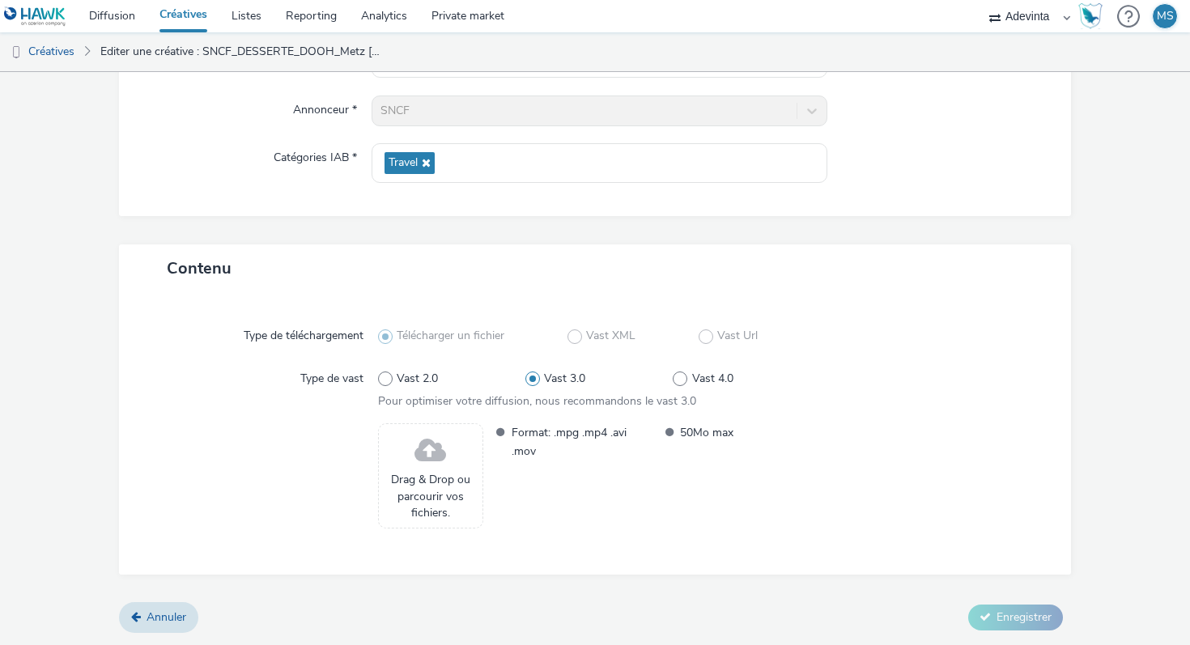
click at [448, 479] on span "Drag & Drop ou parcourir vos fichiers." at bounding box center [430, 496] width 87 height 49
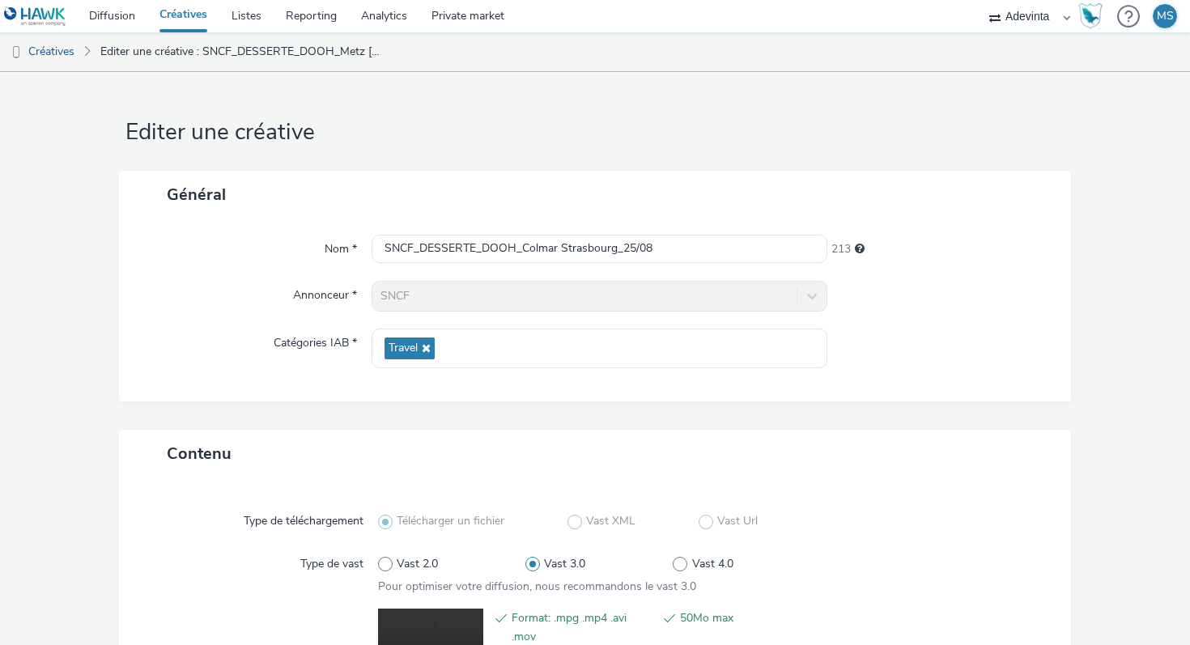
scroll to position [210, 0]
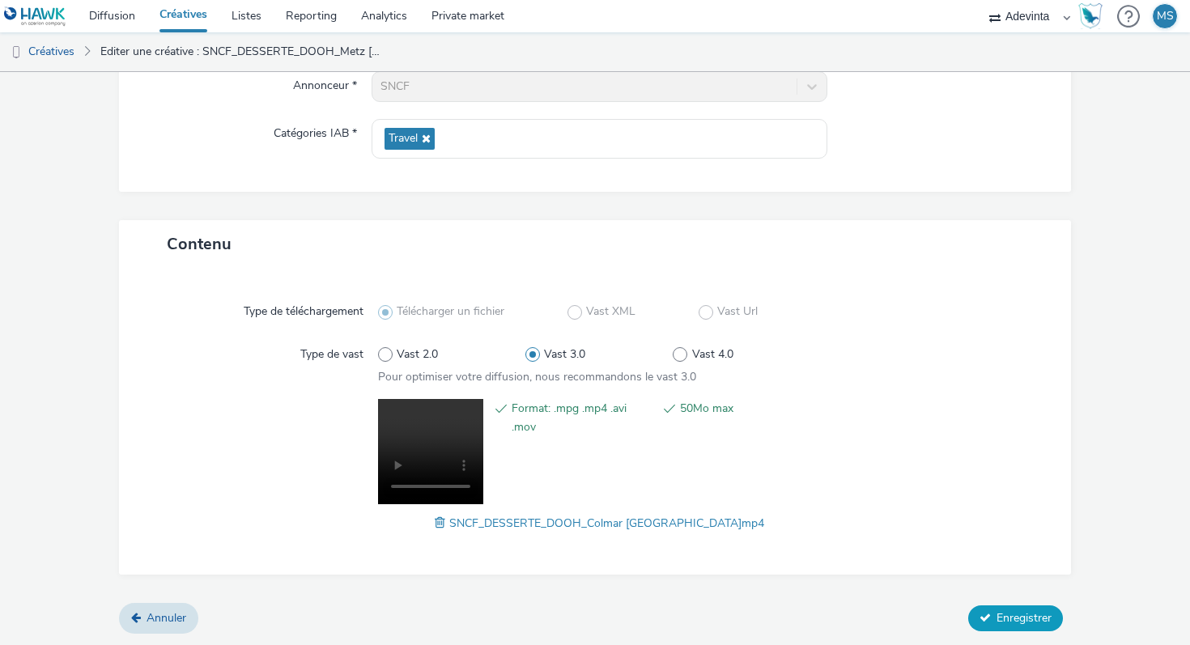
click at [996, 618] on span "Enregistrer" at bounding box center [1023, 617] width 55 height 15
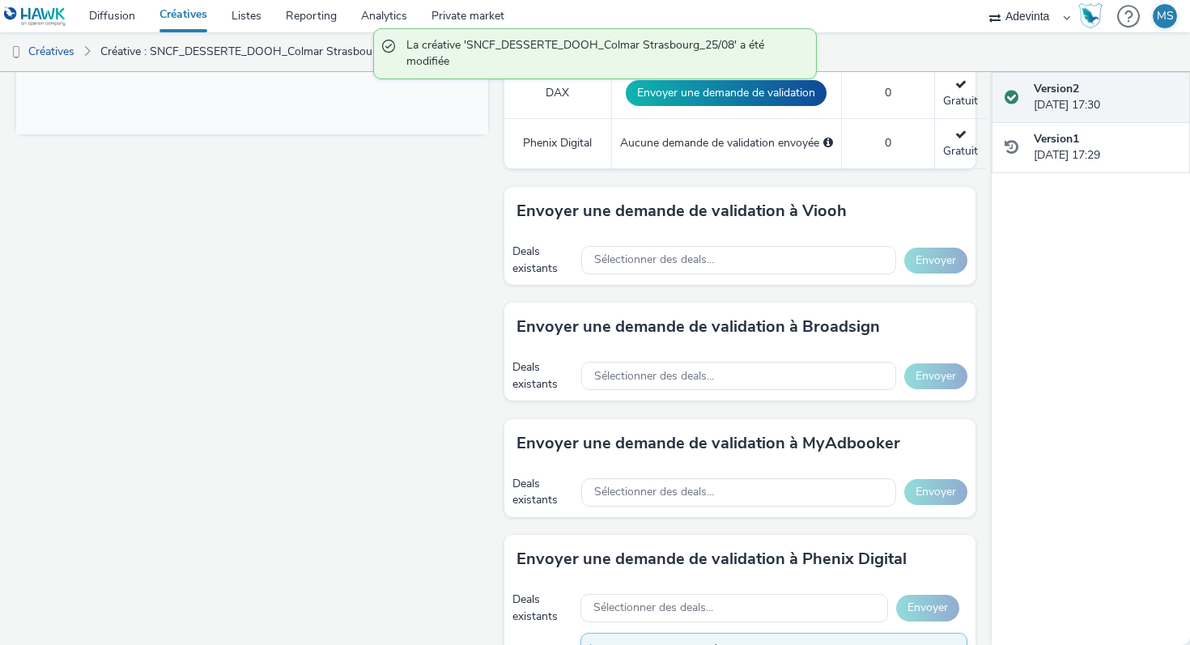
scroll to position [677, 0]
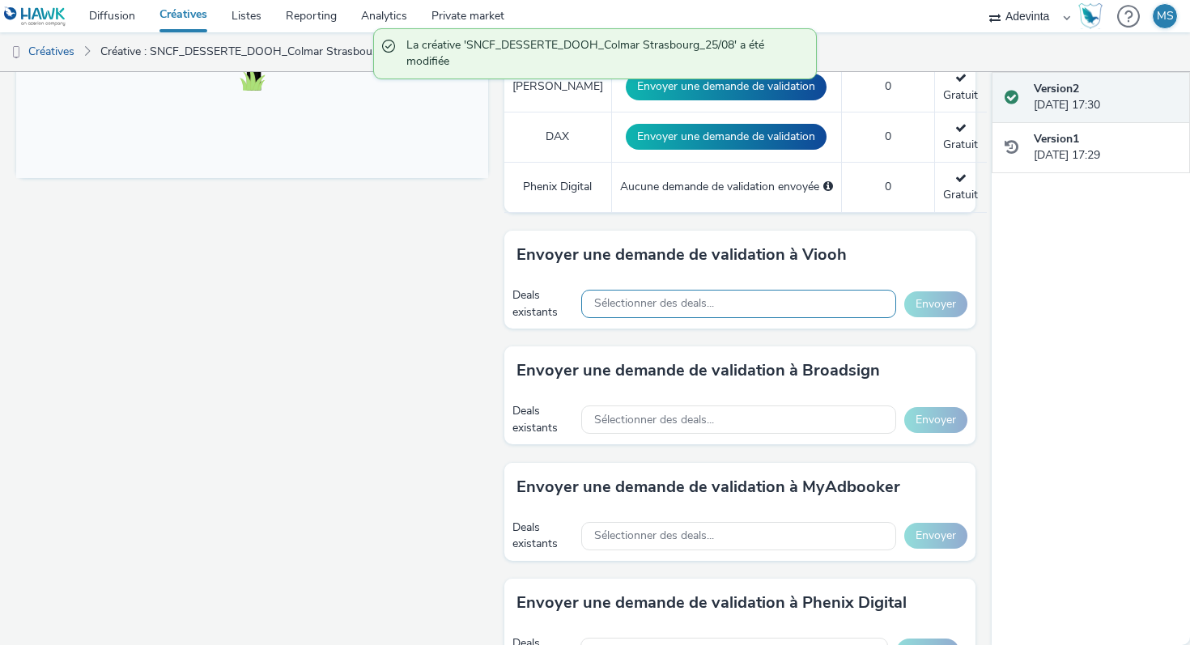
click at [714, 300] on span "Sélectionner des deals..." at bounding box center [654, 304] width 120 height 14
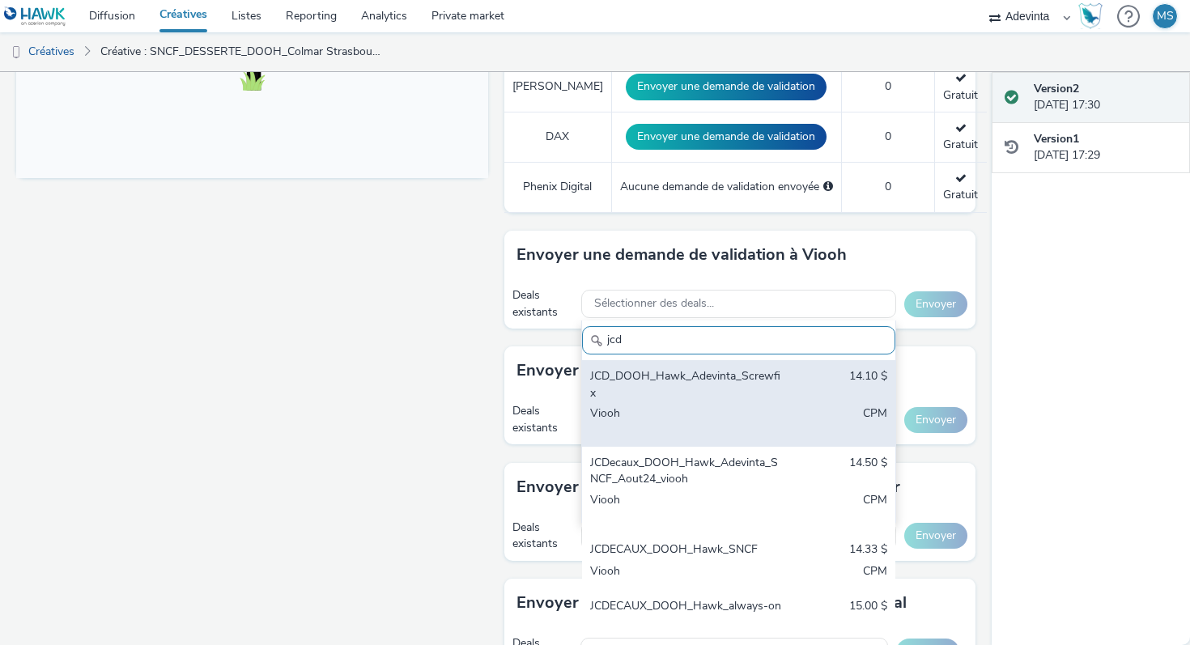
scroll to position [27, 0]
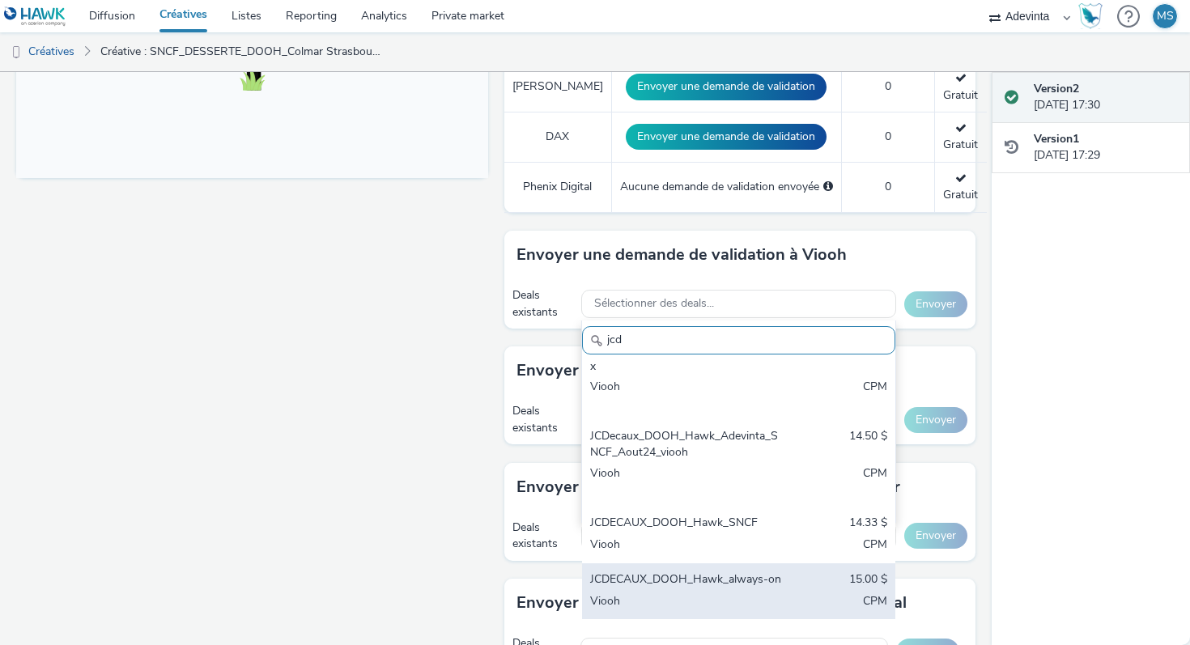
type input "jcd"
click at [661, 584] on div "JCDECAUX_DOOH_Hawk_always-on" at bounding box center [687, 580] width 195 height 19
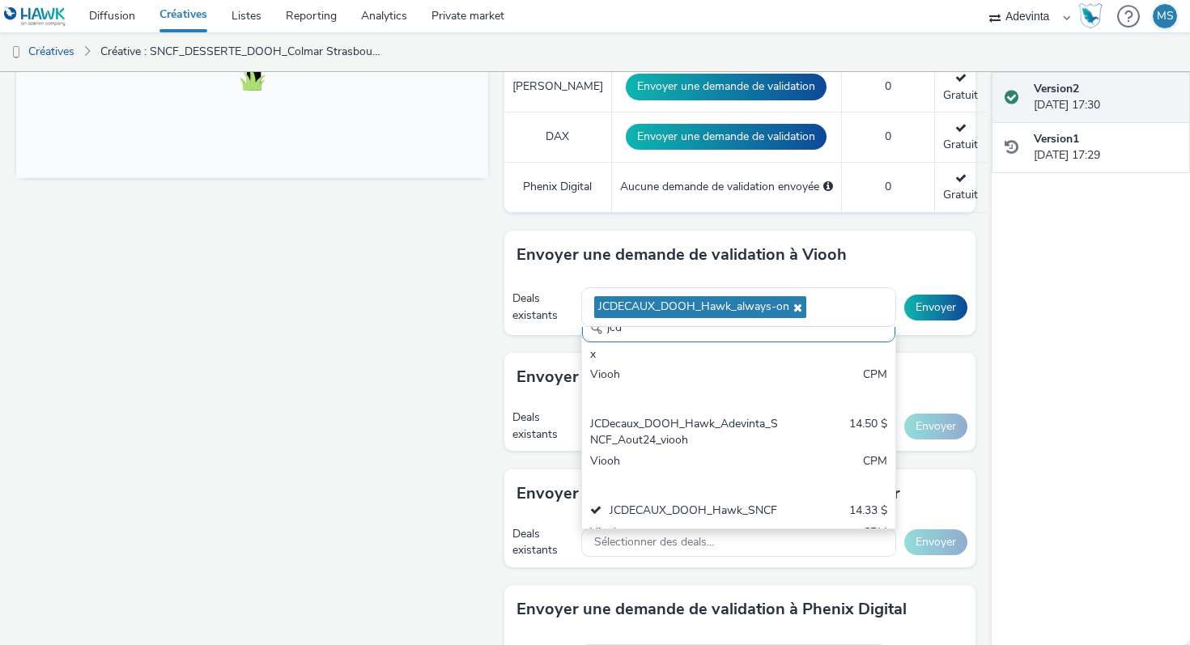
click at [536, 319] on div "Deals existants" at bounding box center [543, 307] width 62 height 33
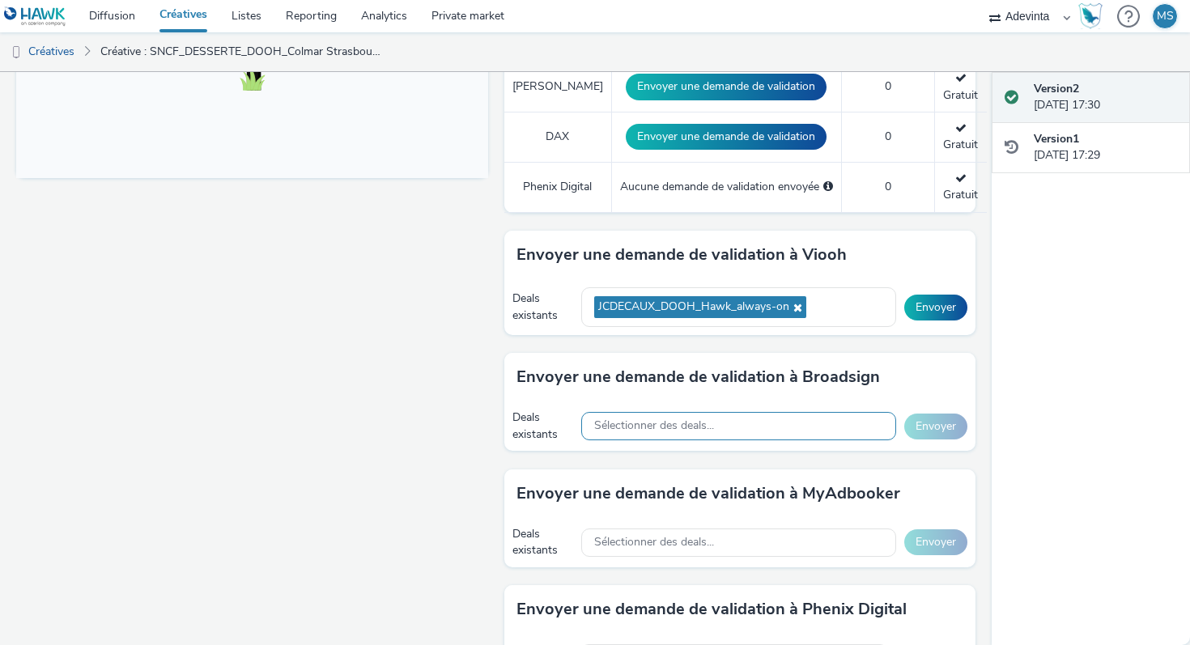
click at [629, 435] on div "Sélectionner des deals..." at bounding box center [738, 426] width 315 height 28
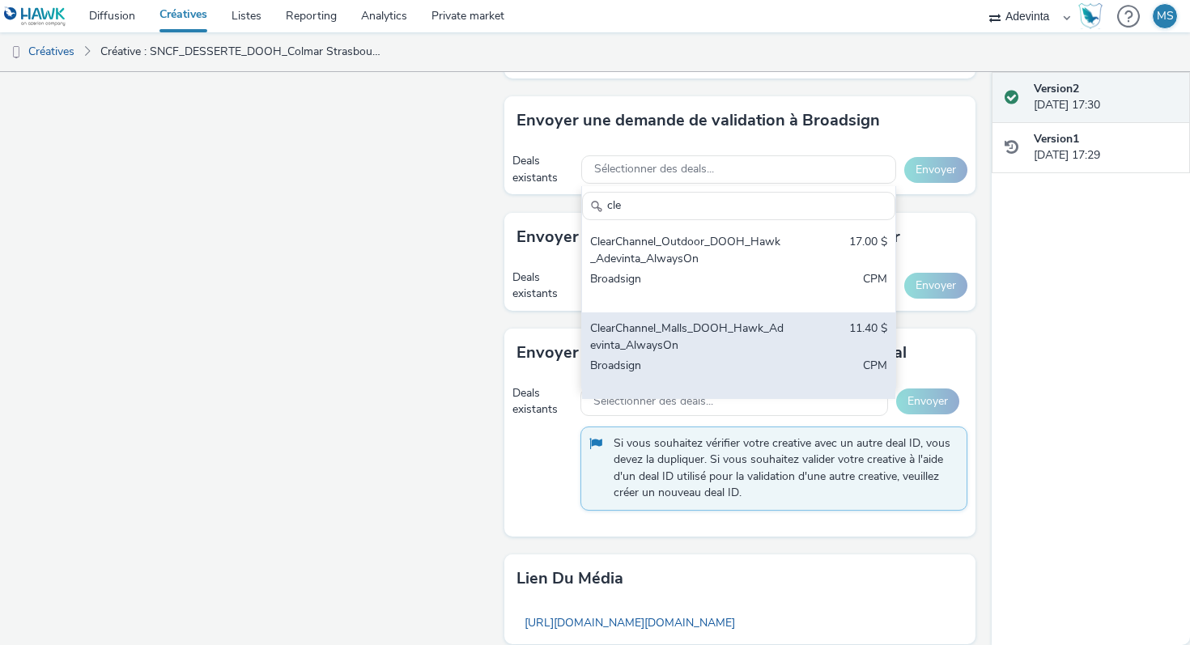
scroll to position [965, 0]
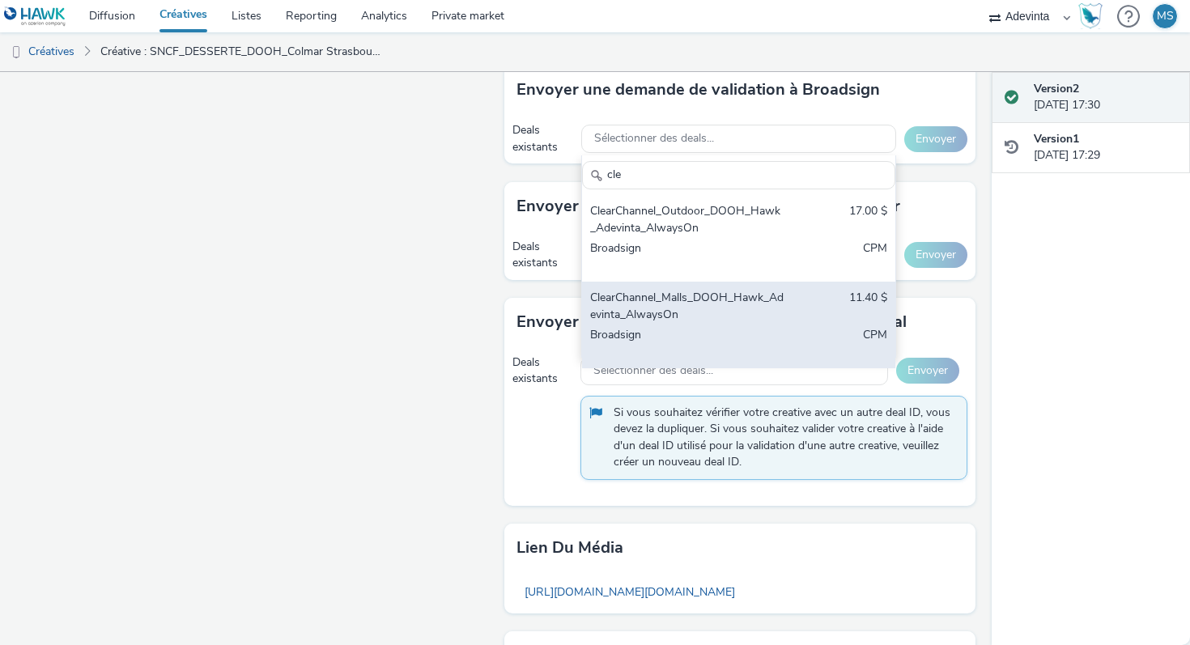
type input "cle"
click at [634, 333] on div "Broadsign" at bounding box center [687, 343] width 195 height 33
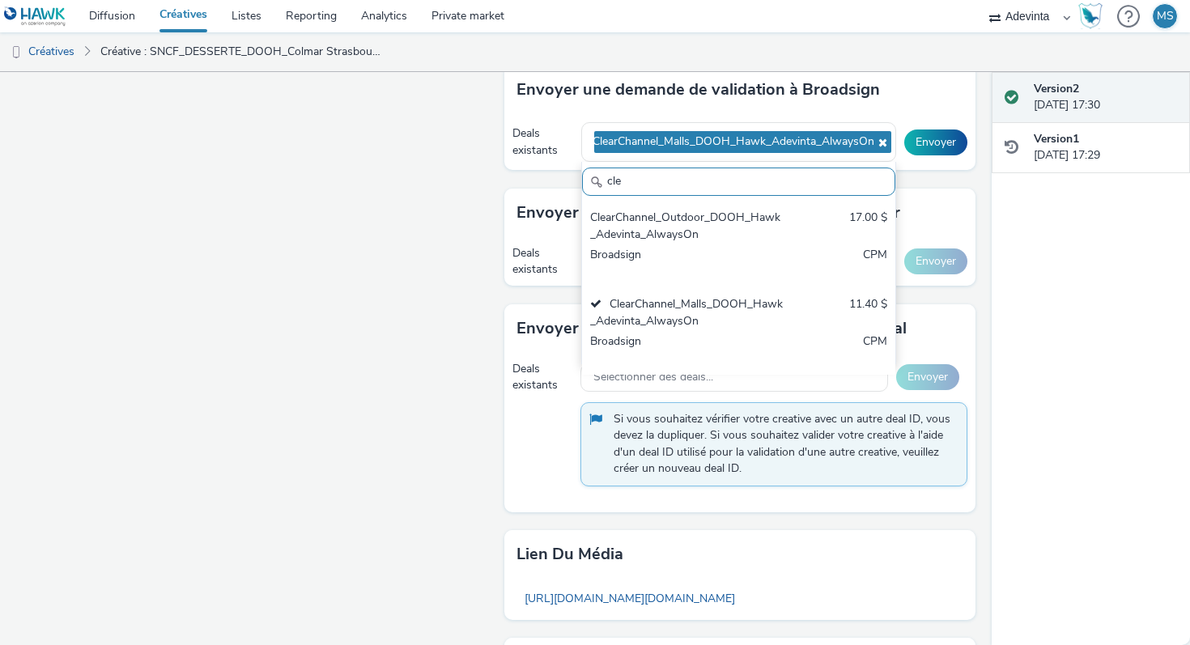
click at [434, 256] on div "Fullscreen" at bounding box center [256, 7] width 480 height 1561
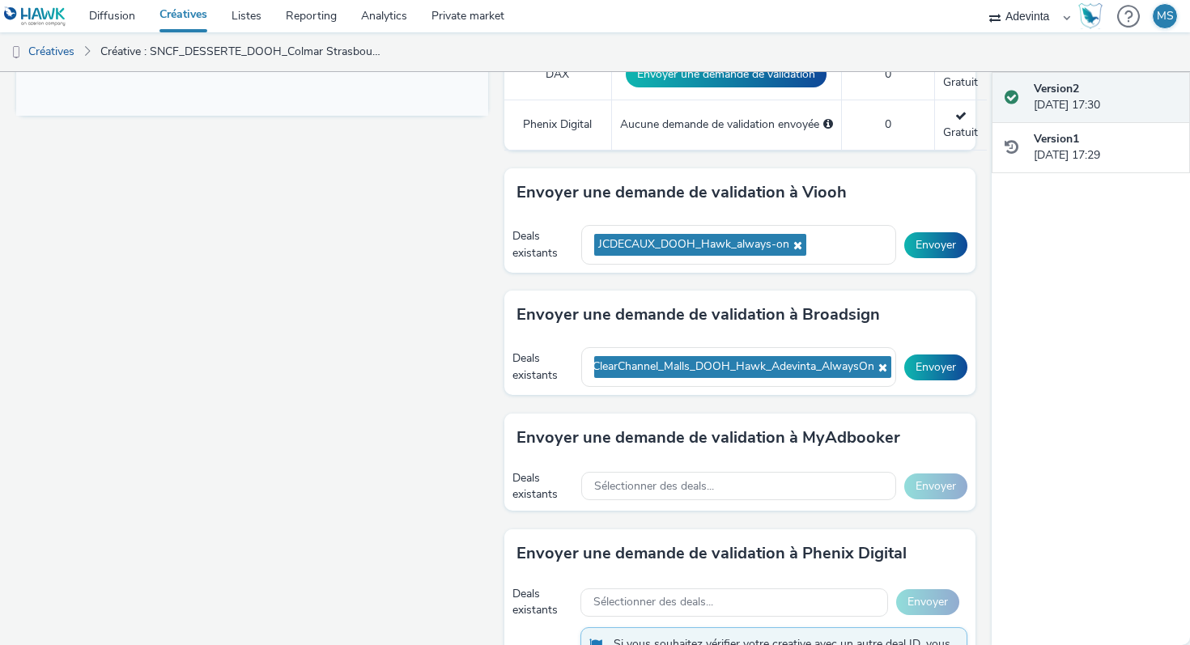
scroll to position [720, 0]
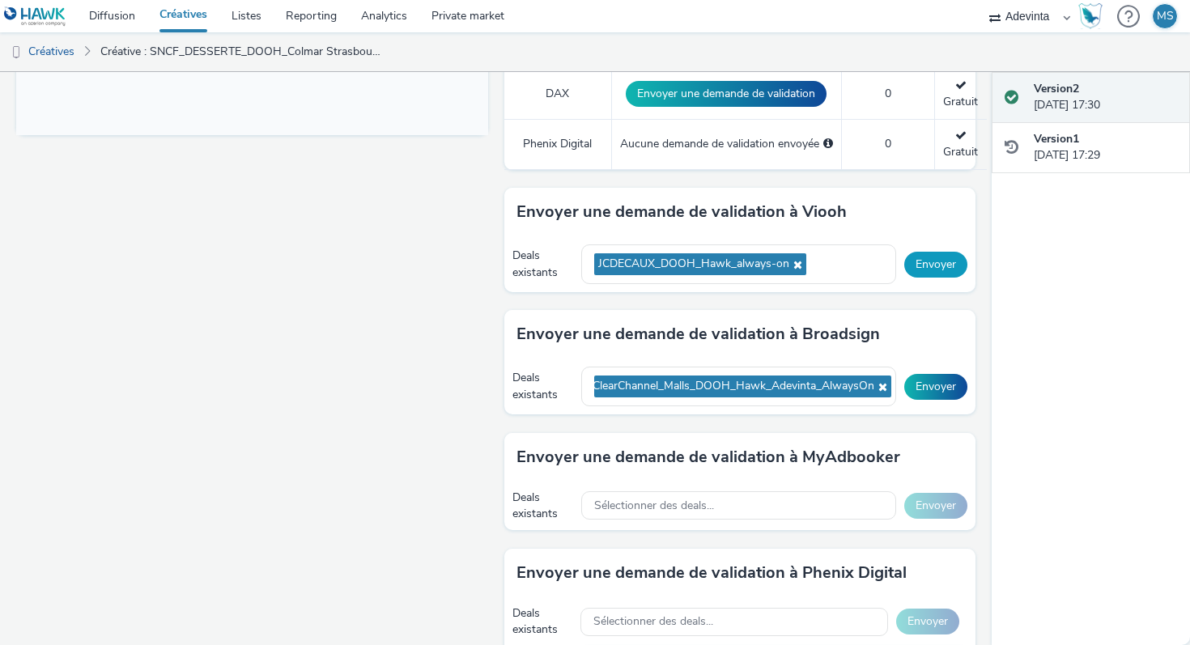
click at [925, 256] on button "Envoyer" at bounding box center [935, 265] width 63 height 26
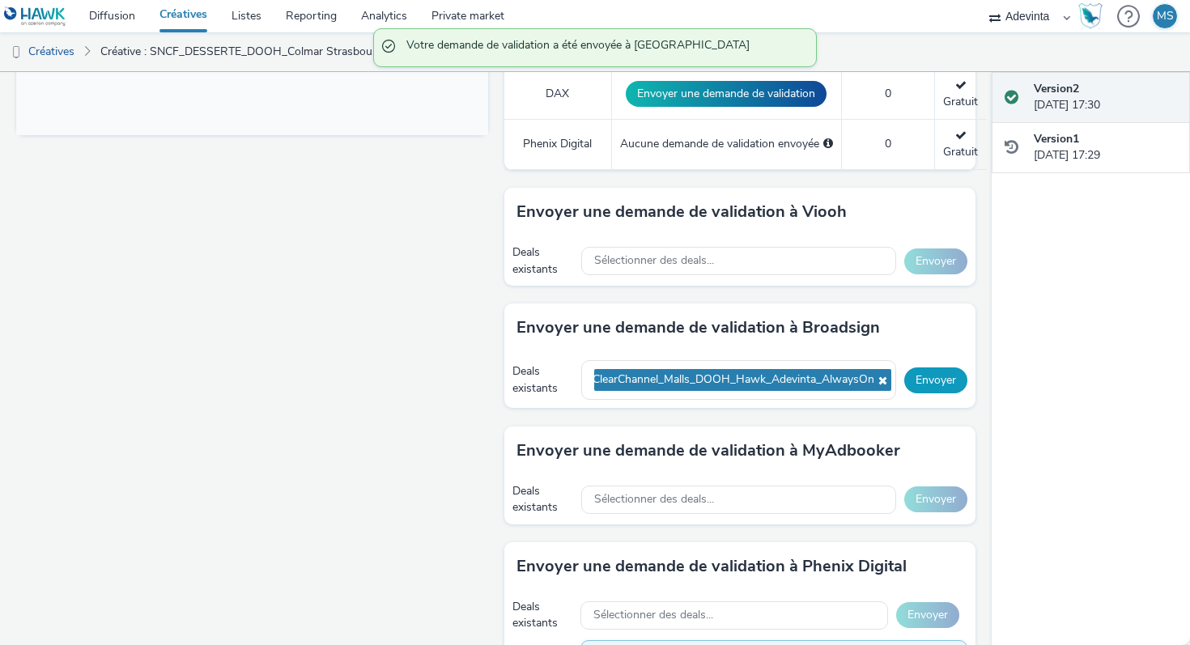
click at [919, 371] on button "Envoyer" at bounding box center [935, 380] width 63 height 26
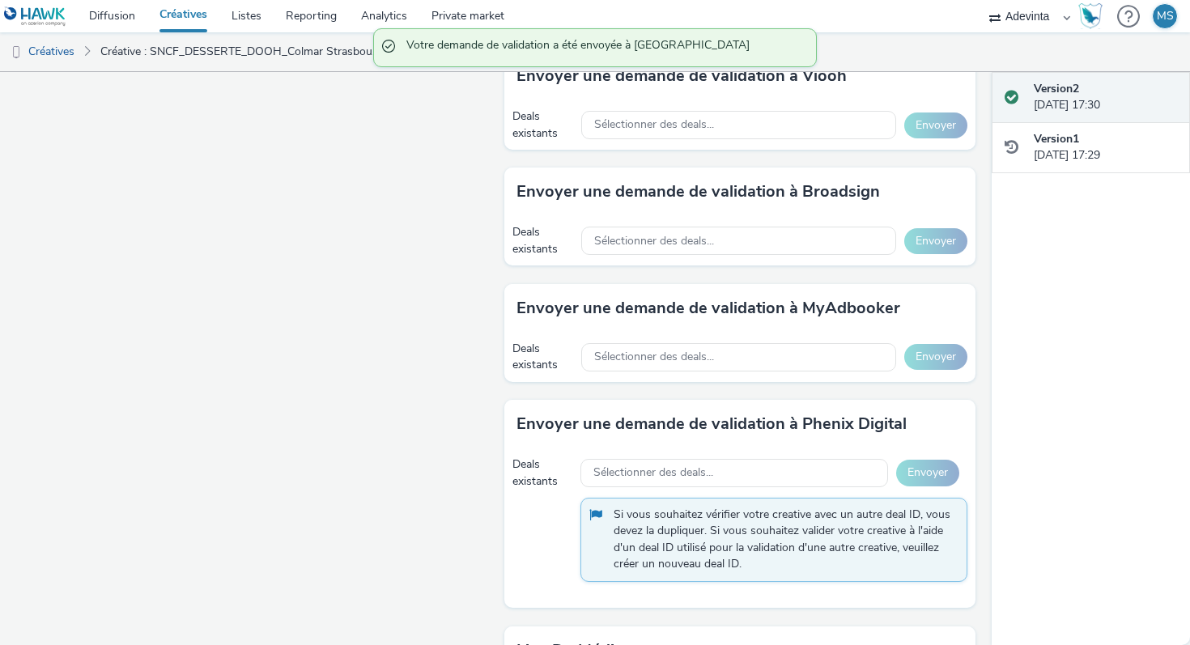
scroll to position [0, 0]
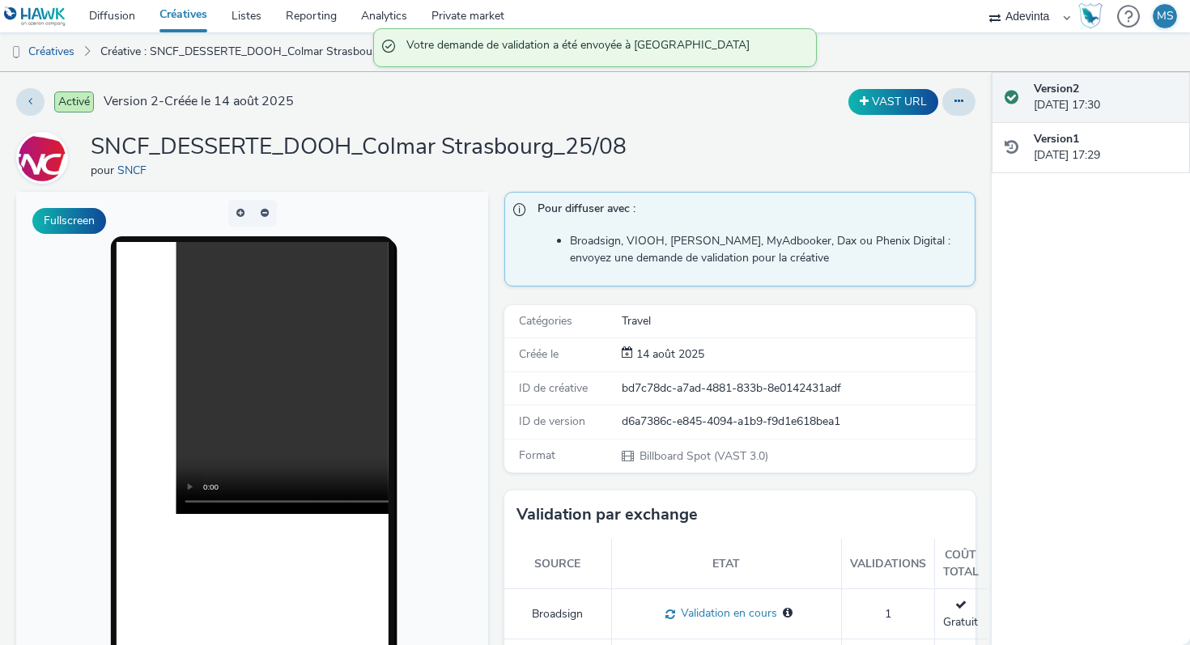
click at [192, 15] on link "Créatives" at bounding box center [183, 16] width 72 height 32
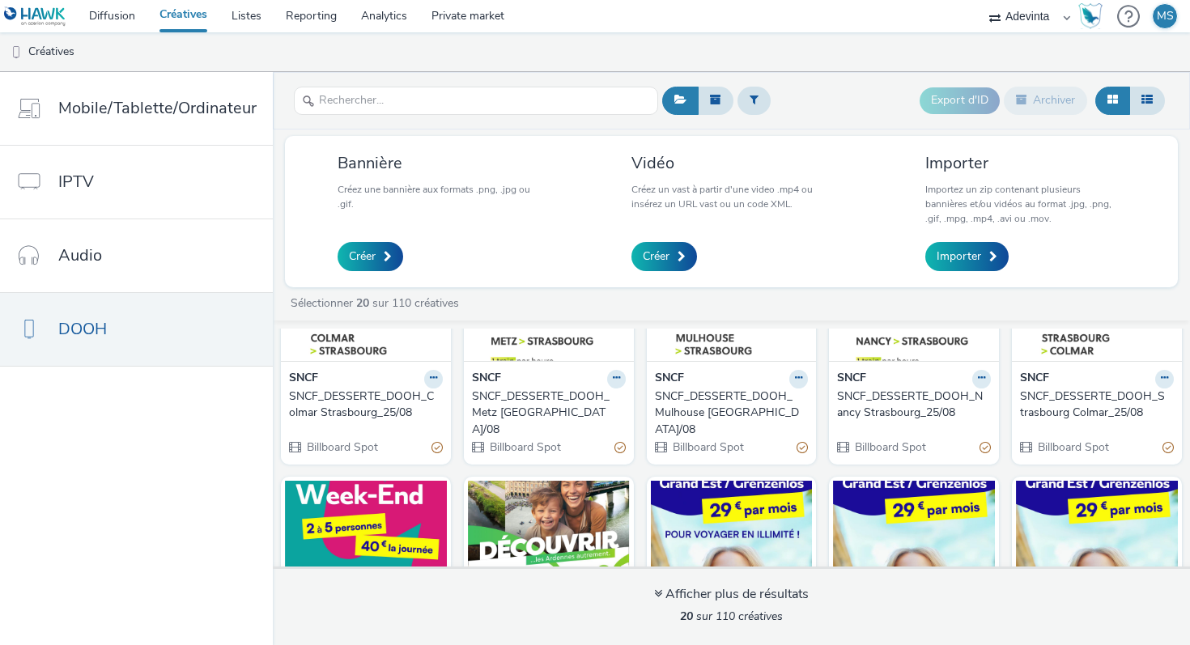
scroll to position [164, 0]
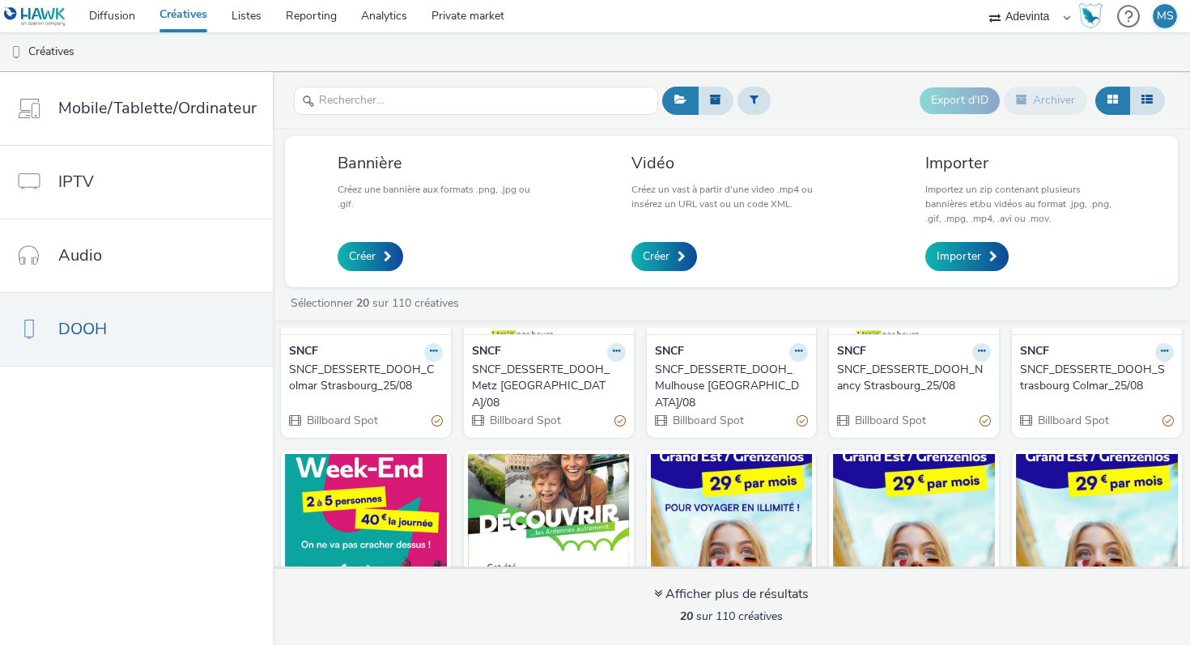
click at [431, 352] on icon at bounding box center [433, 351] width 7 height 10
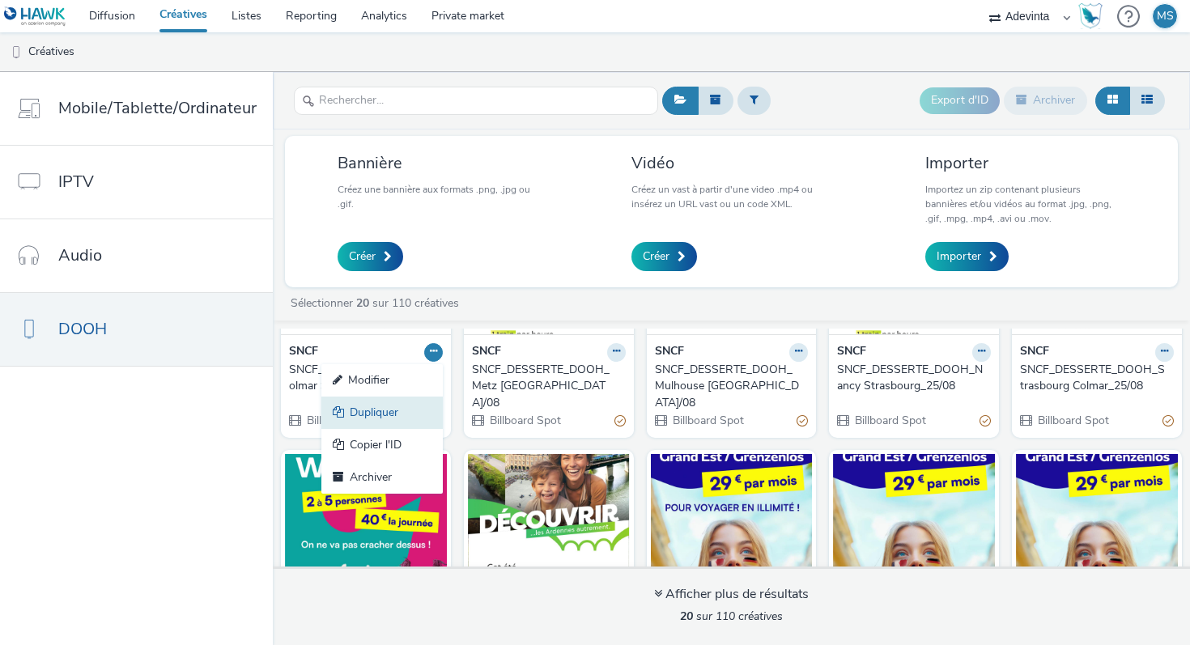
click at [417, 414] on link "Dupliquer" at bounding box center [381, 413] width 121 height 32
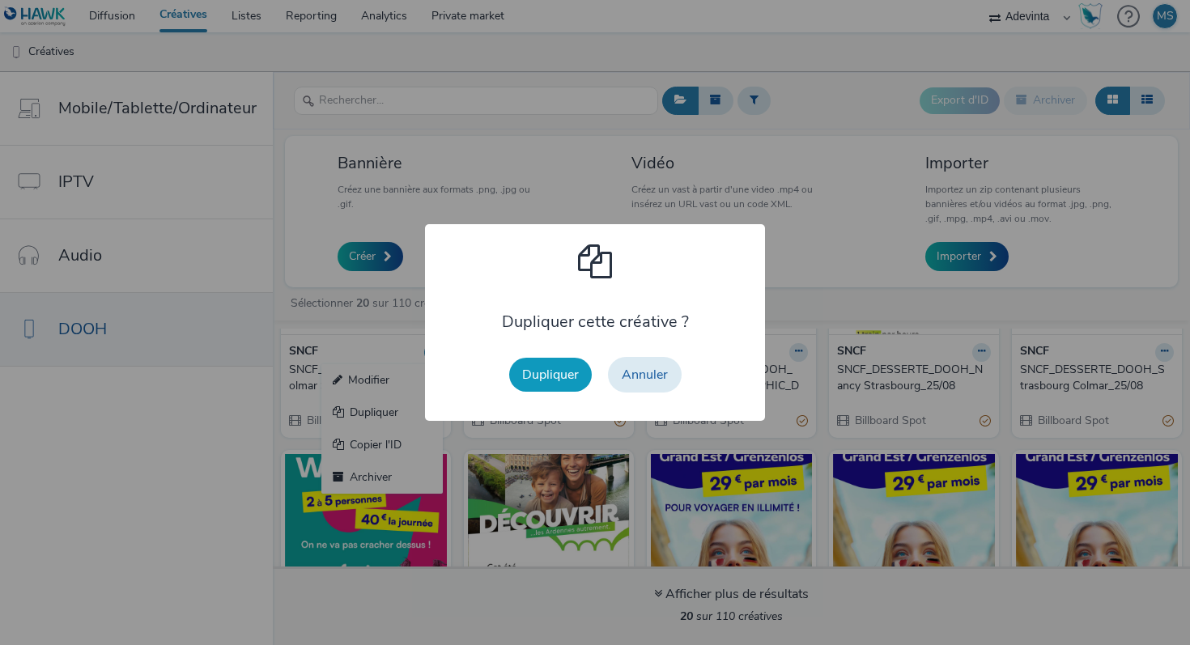
click at [565, 368] on button "Dupliquer" at bounding box center [550, 375] width 83 height 34
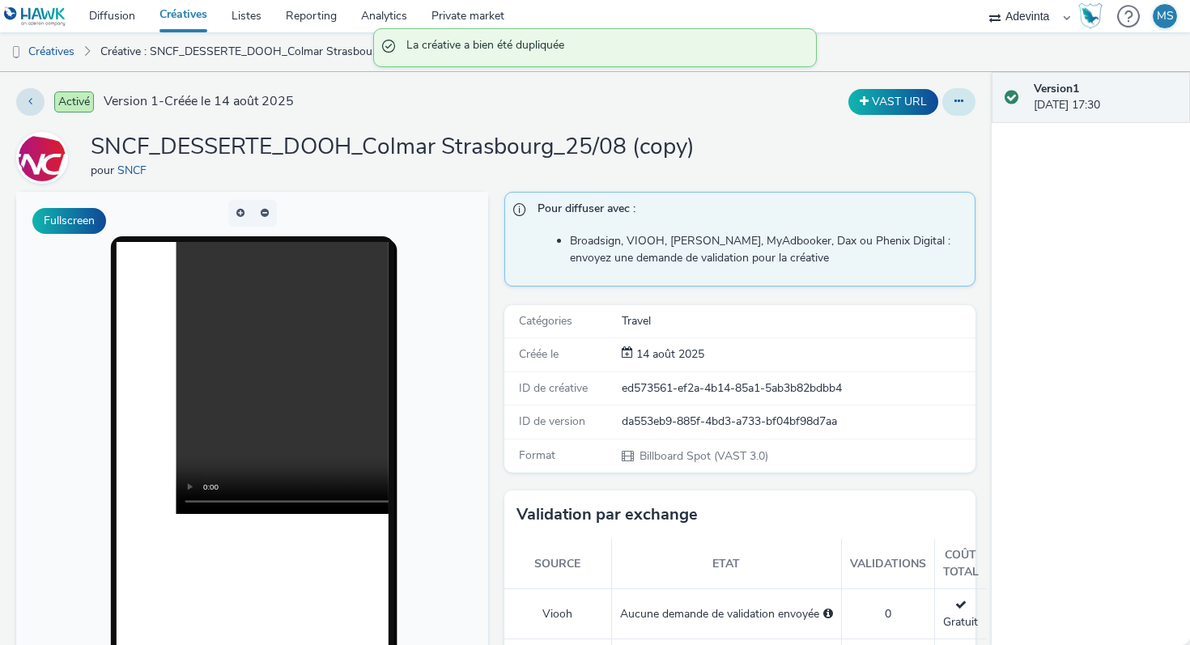
click at [963, 98] on button at bounding box center [958, 102] width 33 height 28
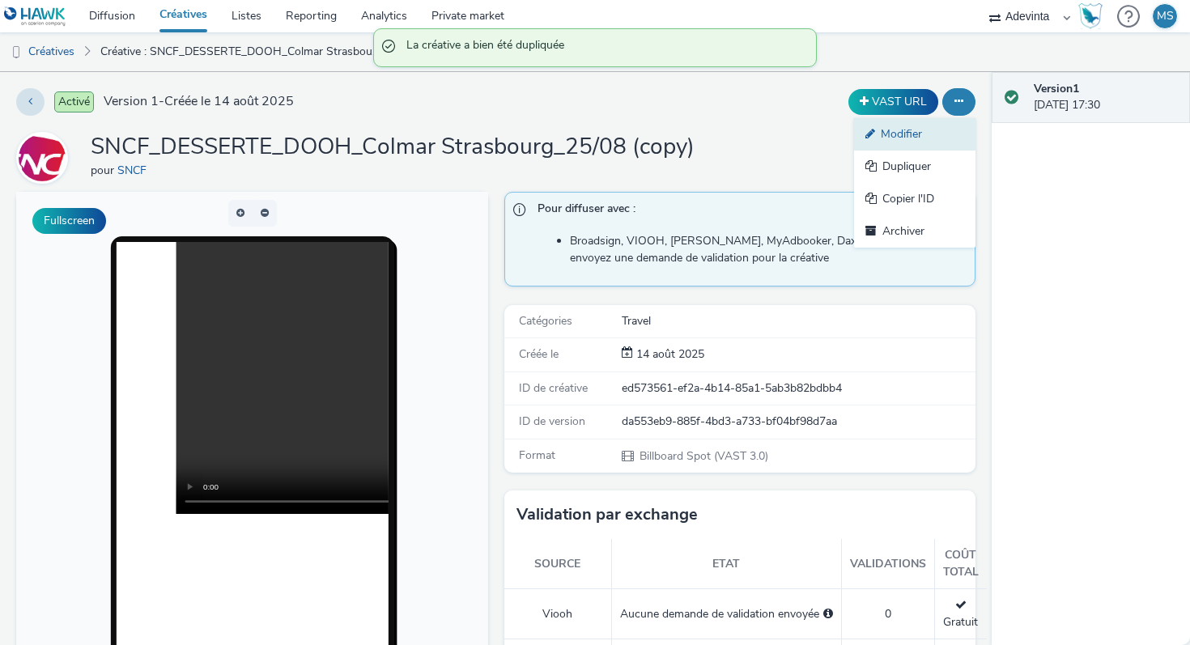
click at [891, 142] on link "Modifier" at bounding box center [914, 134] width 121 height 32
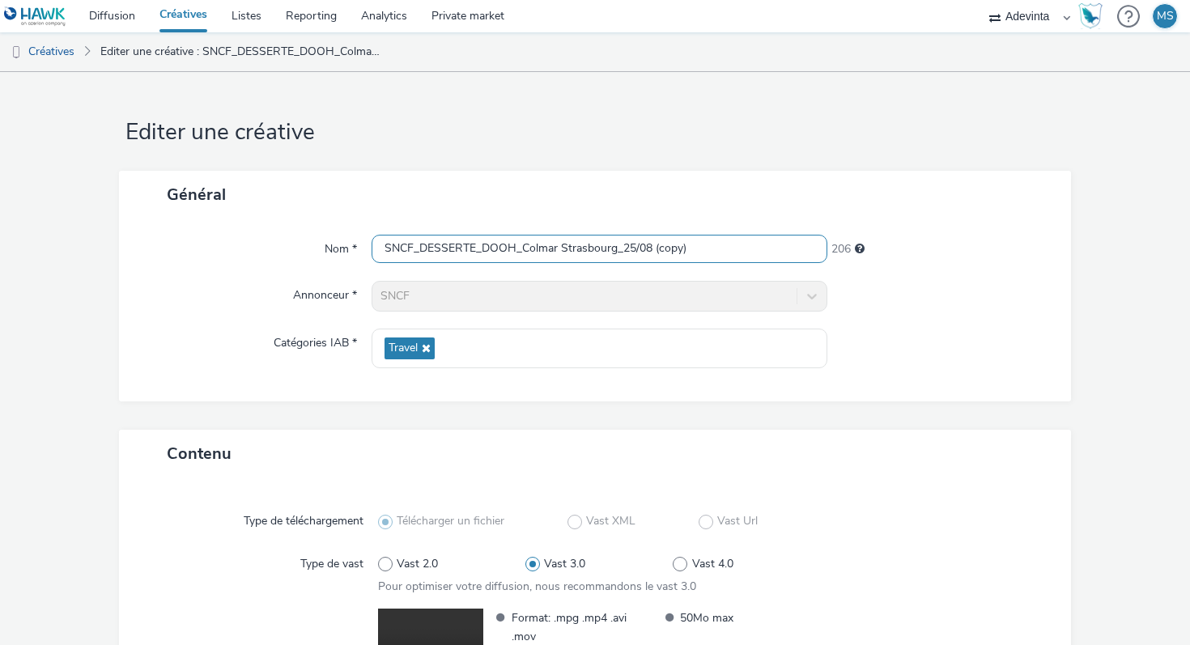
click at [575, 257] on input "SNCF_DESSERTE_DOOH_Colmar Strasbourg_25/08 (copy)" at bounding box center [599, 249] width 456 height 28
paste input "Troyes Paris_01/09"
type input "SNCF_DESSERTE_DOOH_Troyes Paris_01/09"
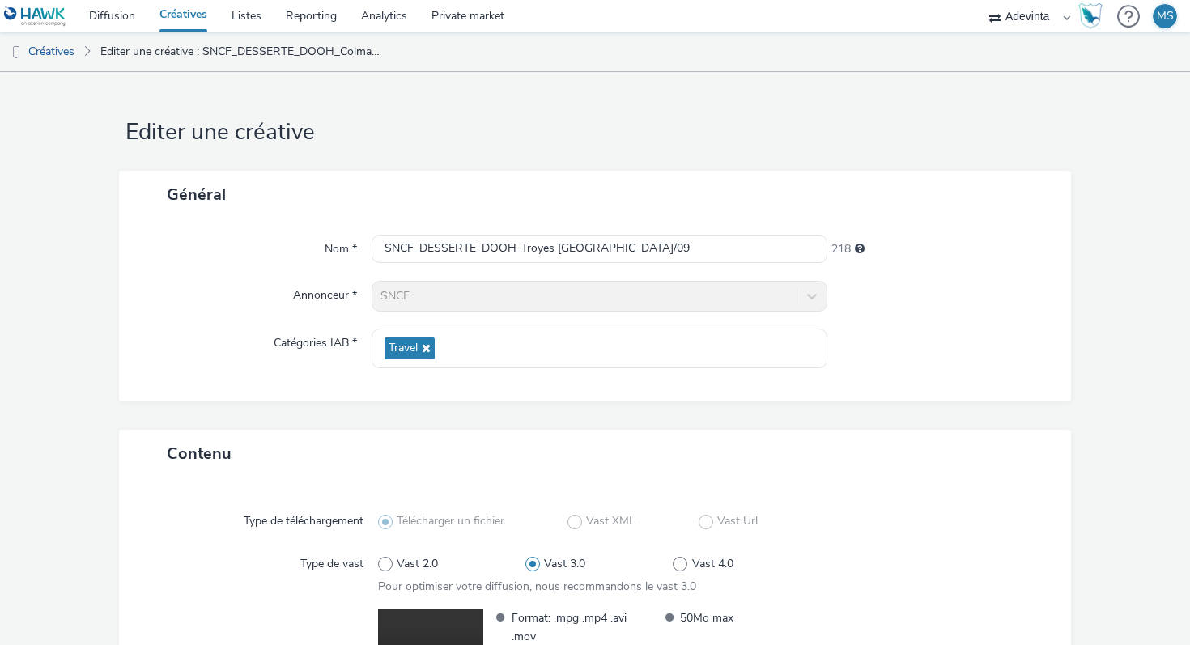
click at [572, 204] on div "Général" at bounding box center [595, 195] width 952 height 48
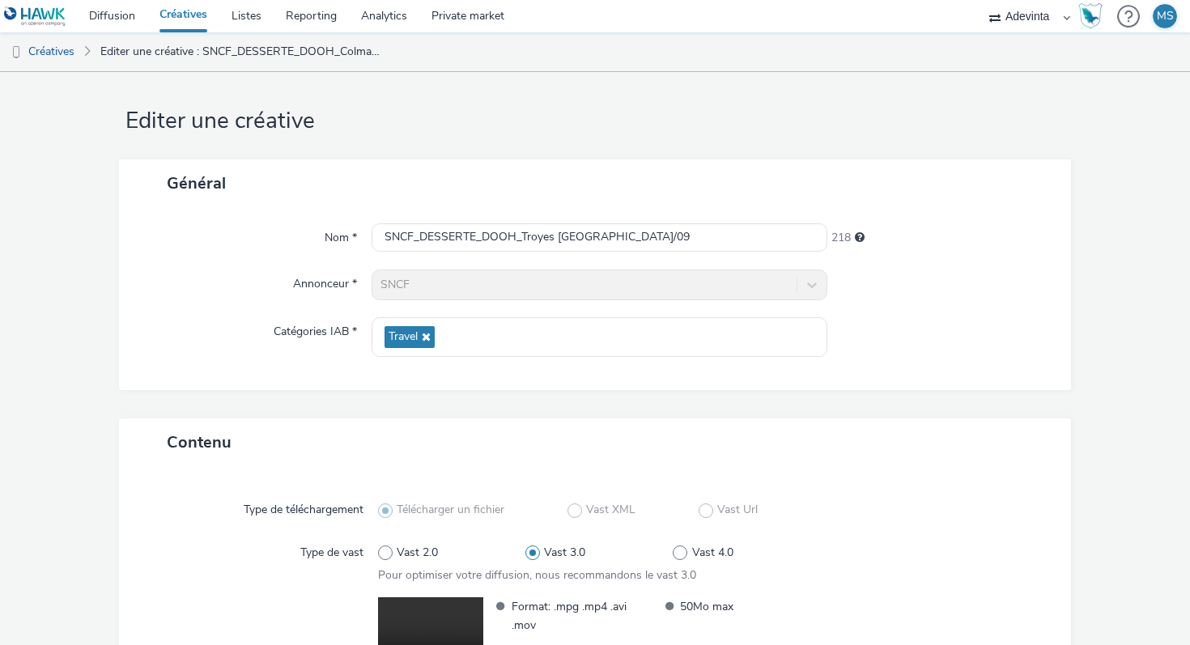
scroll to position [210, 0]
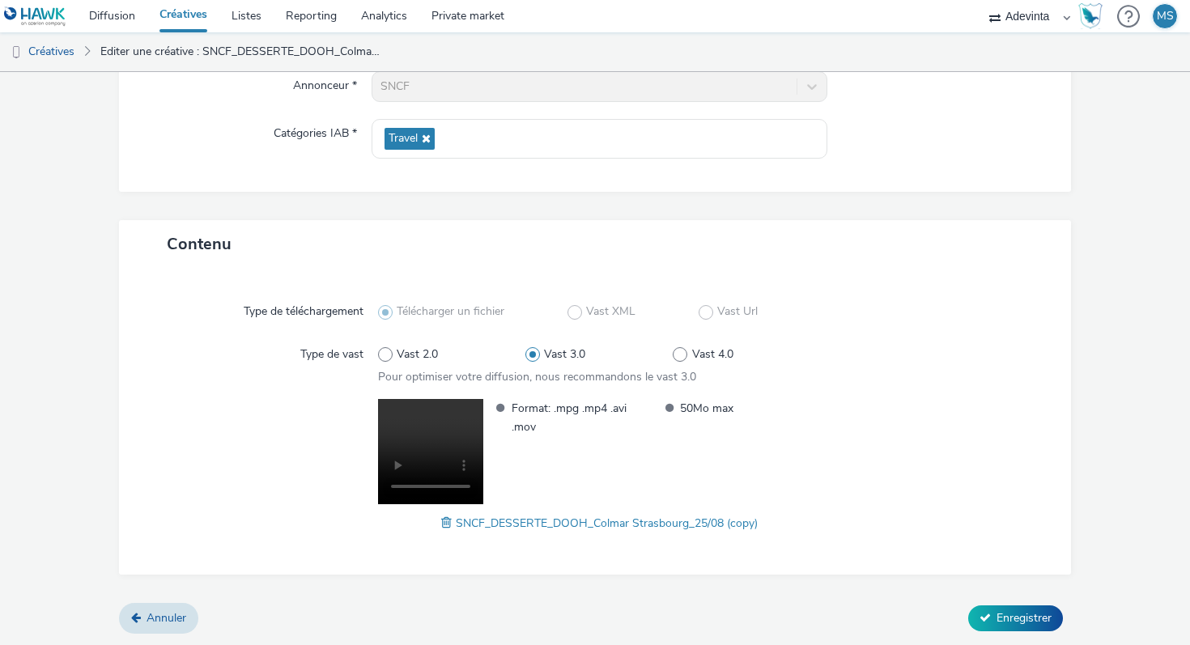
click at [440, 521] on div "SNCF_DESSERTE_DOOH_Colmar Strasbourg_25/08 (copy)" at bounding box center [599, 522] width 443 height 19
click at [447, 522] on span at bounding box center [448, 523] width 15 height 18
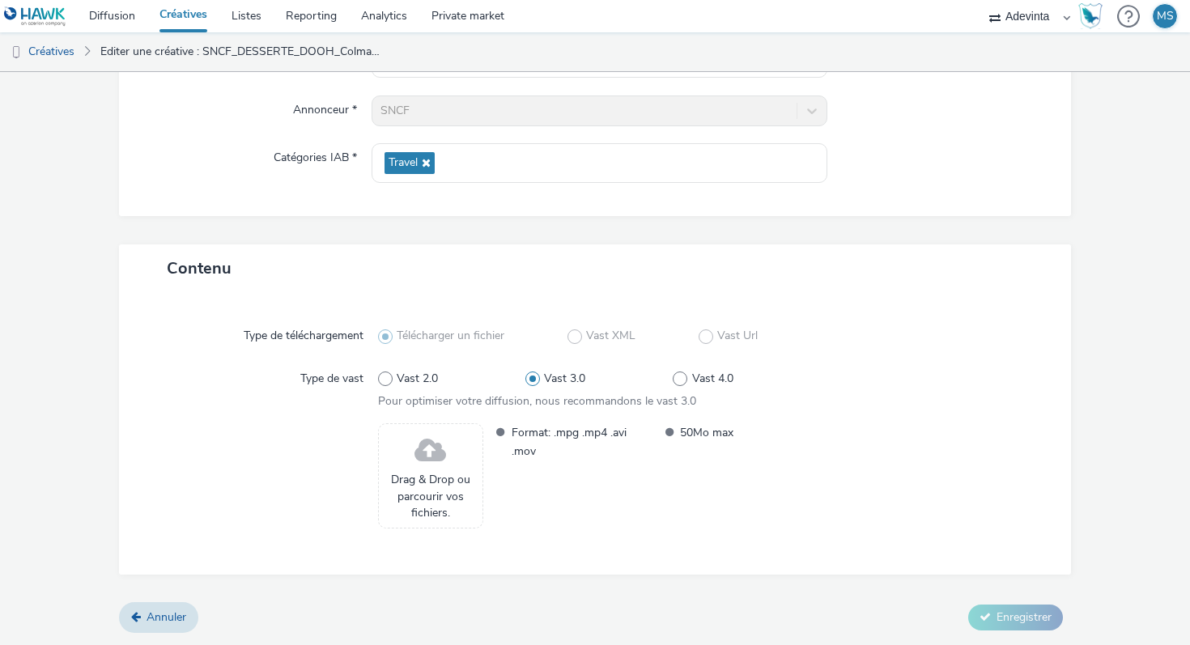
click at [460, 461] on div "Drag & Drop ou parcourir vos fichiers." at bounding box center [430, 475] width 105 height 105
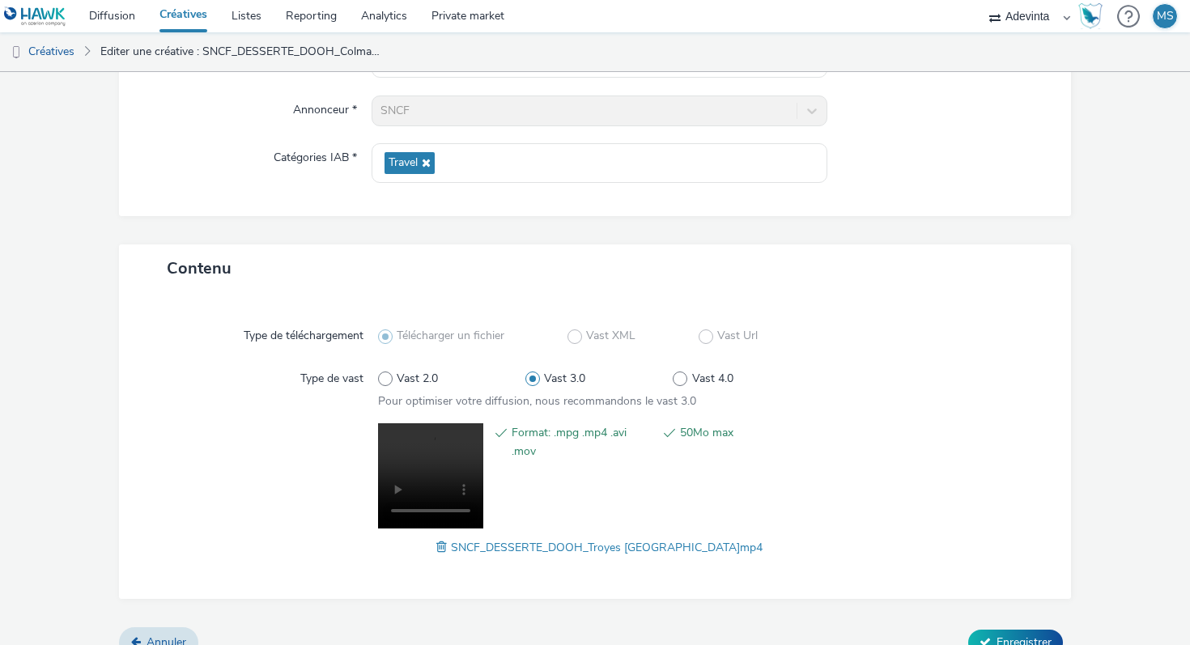
scroll to position [210, 0]
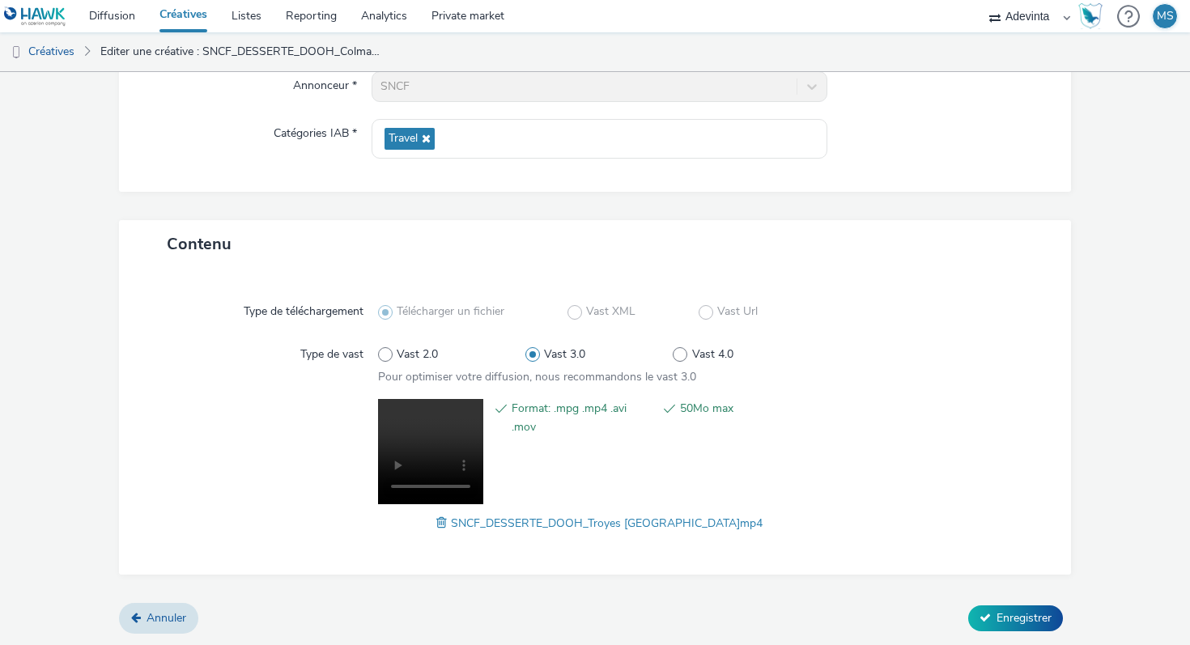
click at [965, 606] on div "Annuler Enregistrer" at bounding box center [595, 618] width 952 height 29
click at [991, 611] on button "Enregistrer" at bounding box center [1015, 618] width 95 height 26
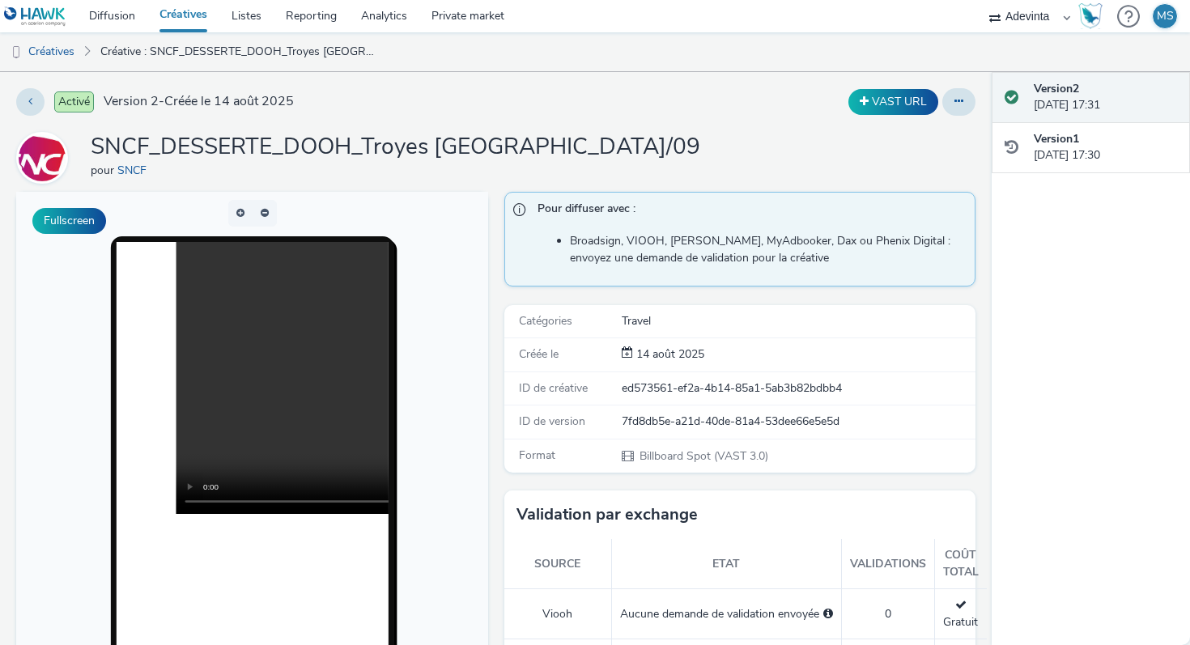
click at [196, 10] on link "Créatives" at bounding box center [183, 16] width 72 height 32
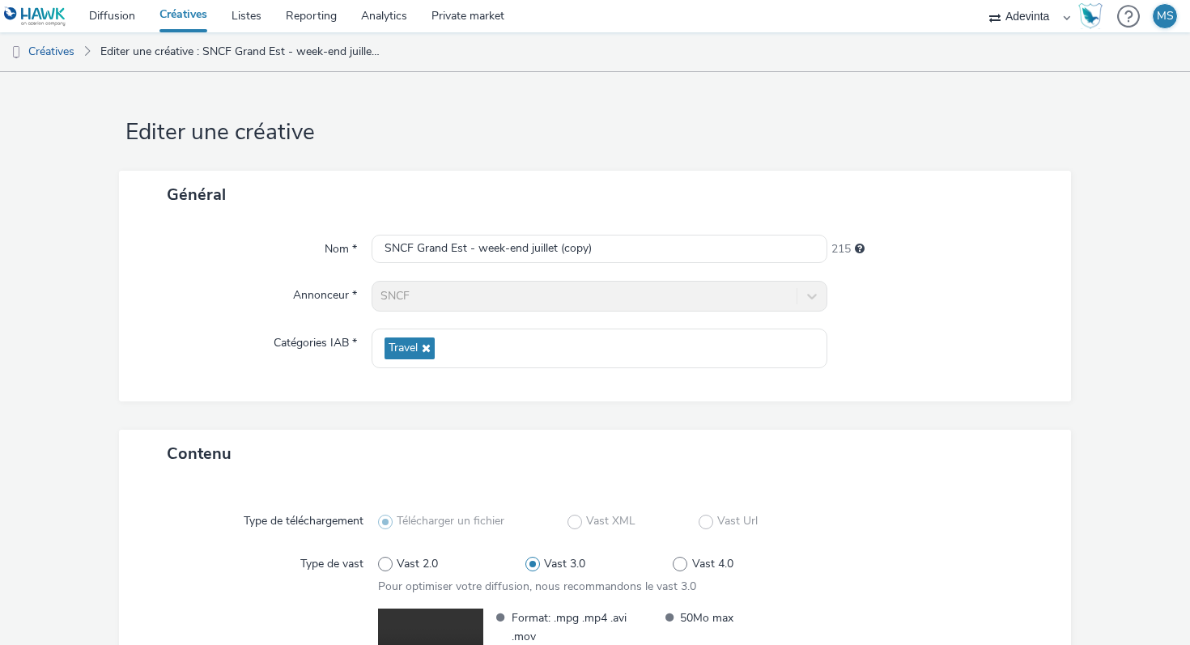
click at [190, 19] on link "Créatives" at bounding box center [183, 16] width 72 height 32
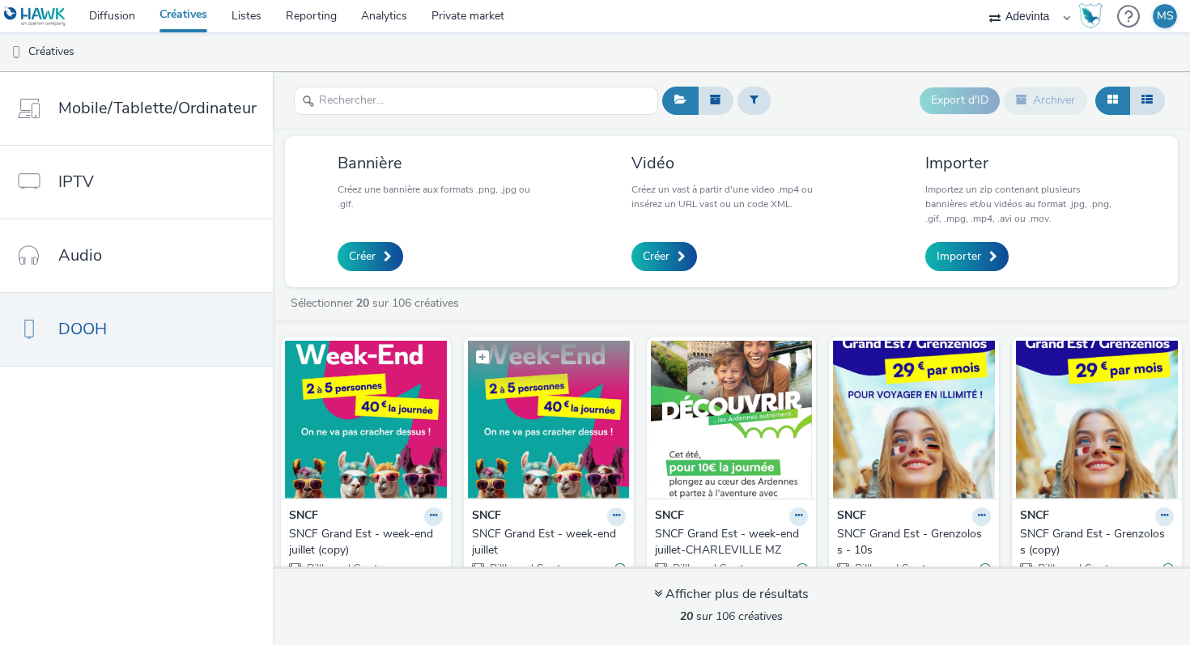
scroll to position [77, 0]
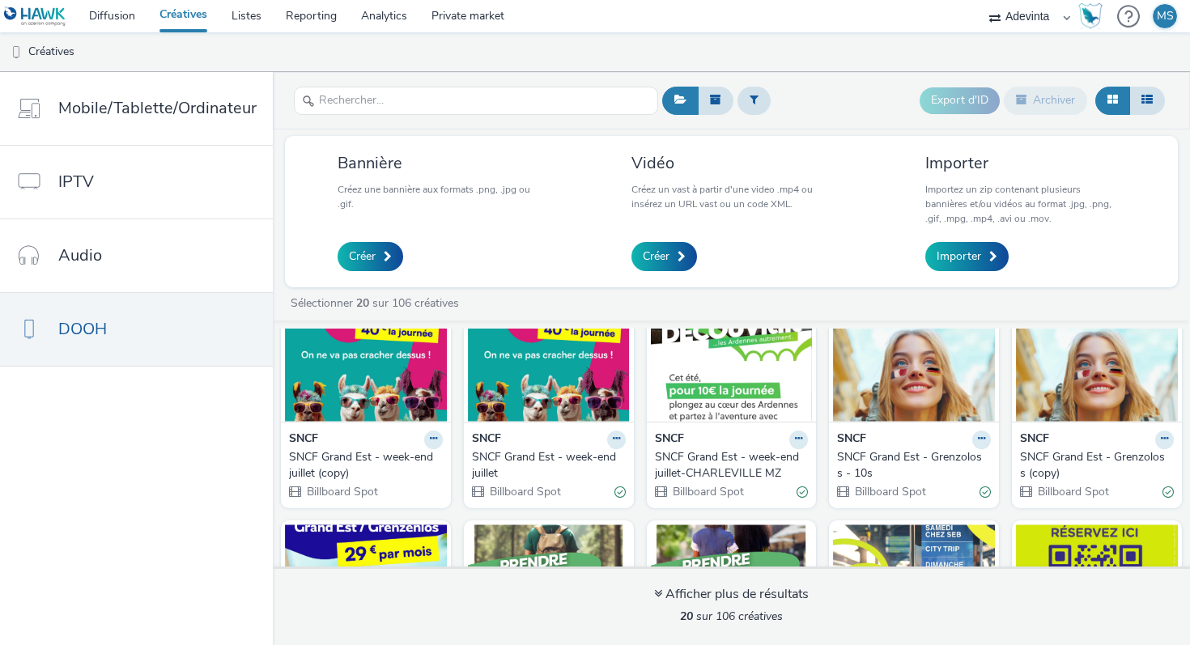
click at [516, 451] on div "SNCF Grand Est - week-end juillet" at bounding box center [545, 465] width 147 height 33
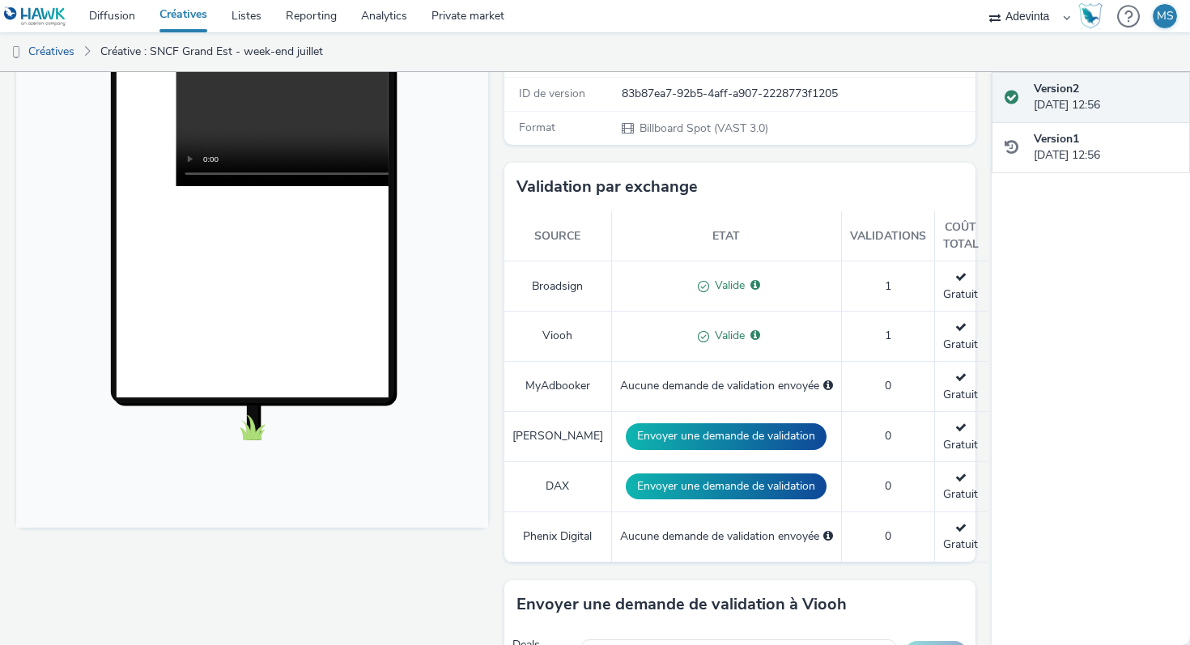
scroll to position [342, 0]
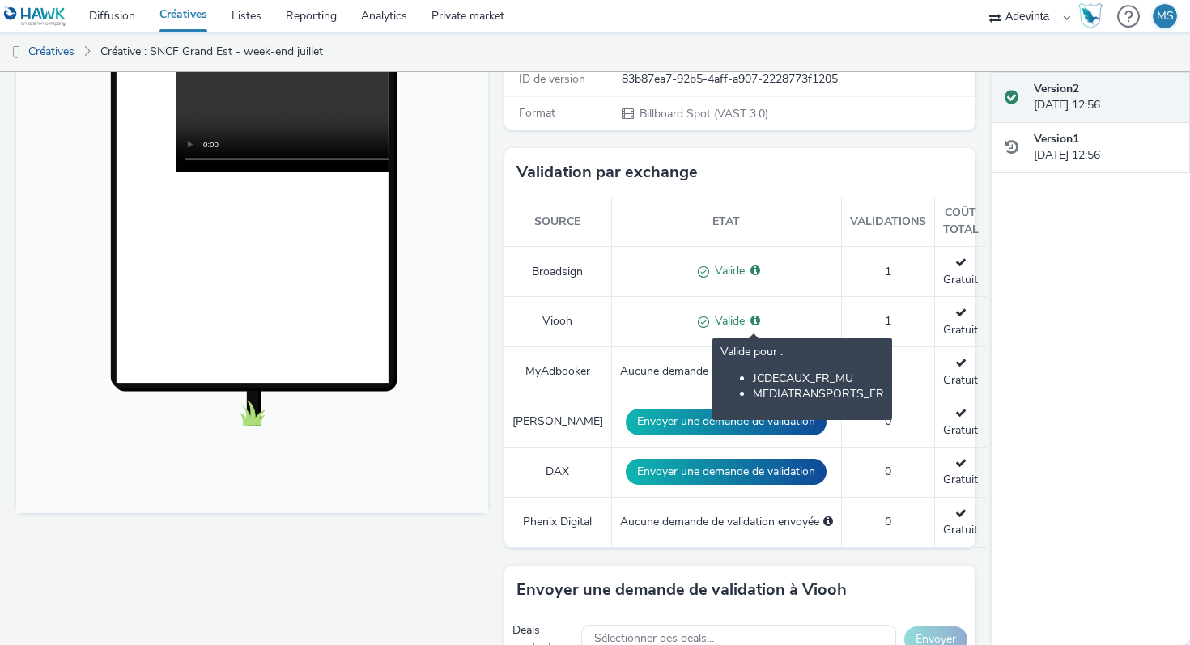
click at [753, 377] on li "JCDECAUX_FR_MU" at bounding box center [818, 378] width 131 height 15
copy li "JCDECAUX_FR_MU"
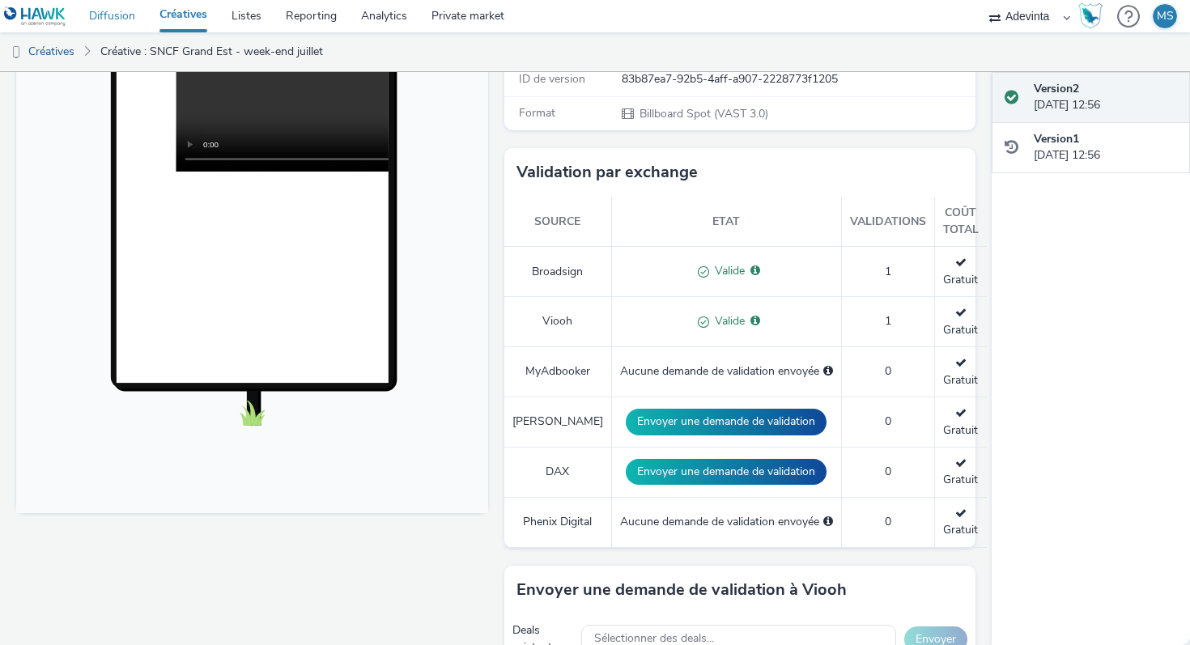
click at [113, 13] on link "Diffusion" at bounding box center [112, 16] width 70 height 32
